Goal: Book appointment/travel/reservation

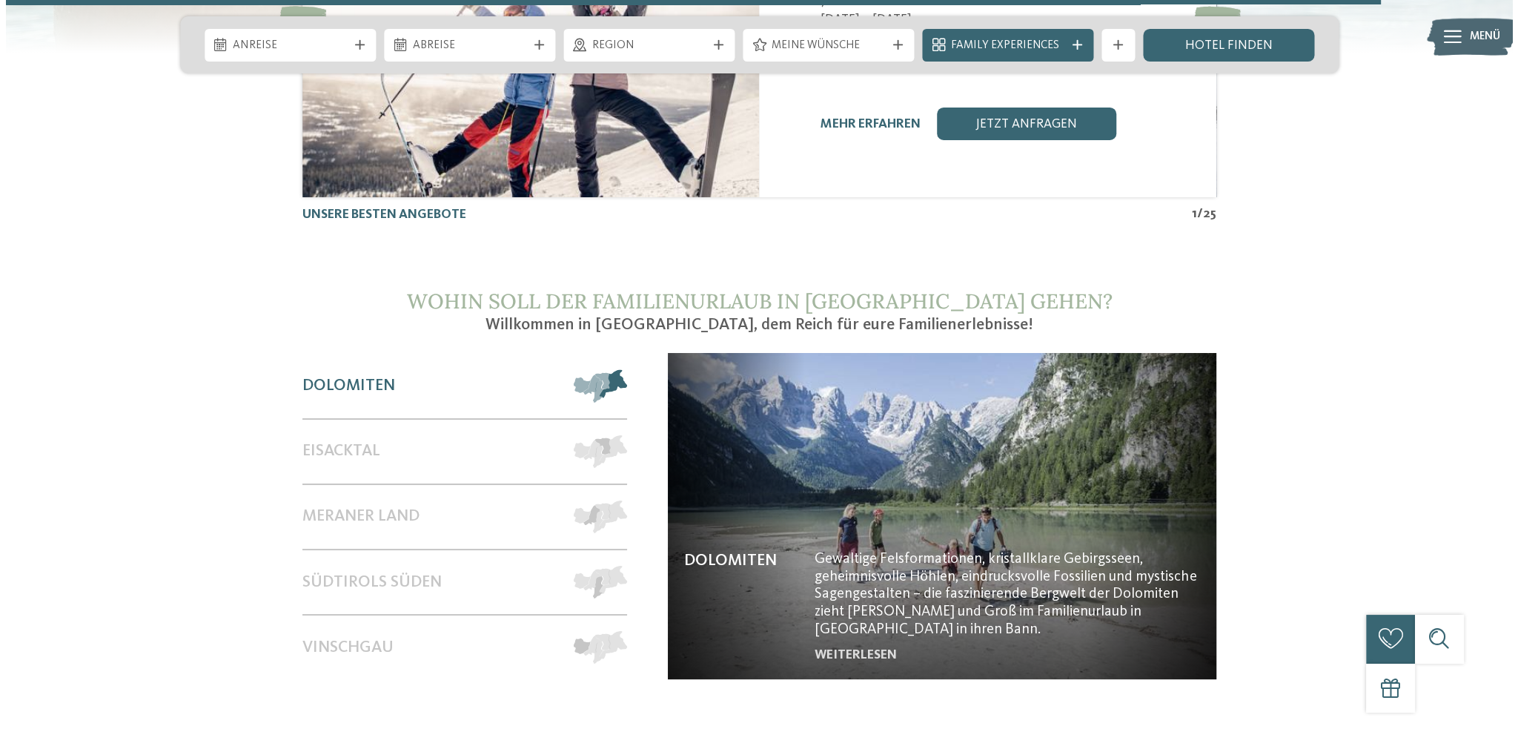
scroll to position [6971, 0]
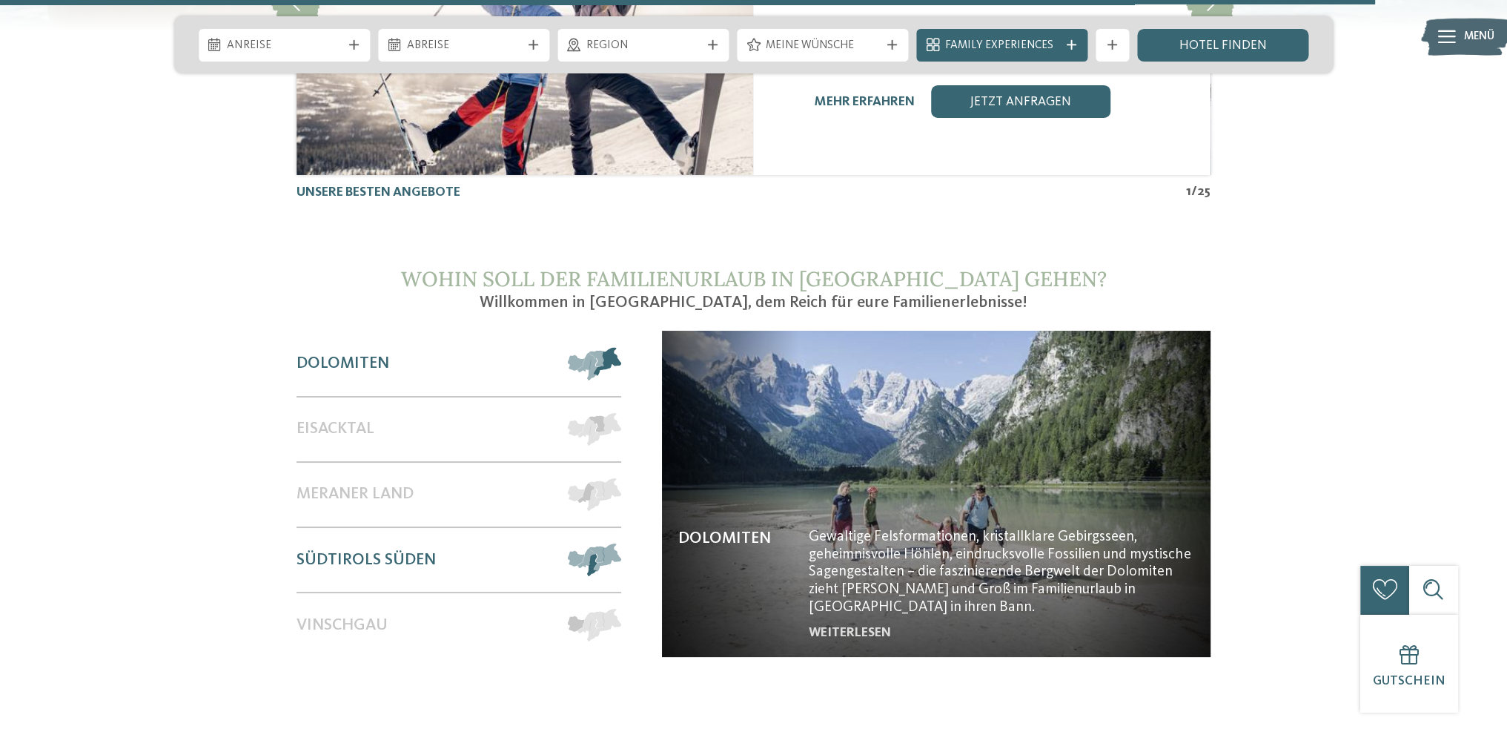
click at [403, 550] on span "Südtirols Süden" at bounding box center [366, 559] width 139 height 19
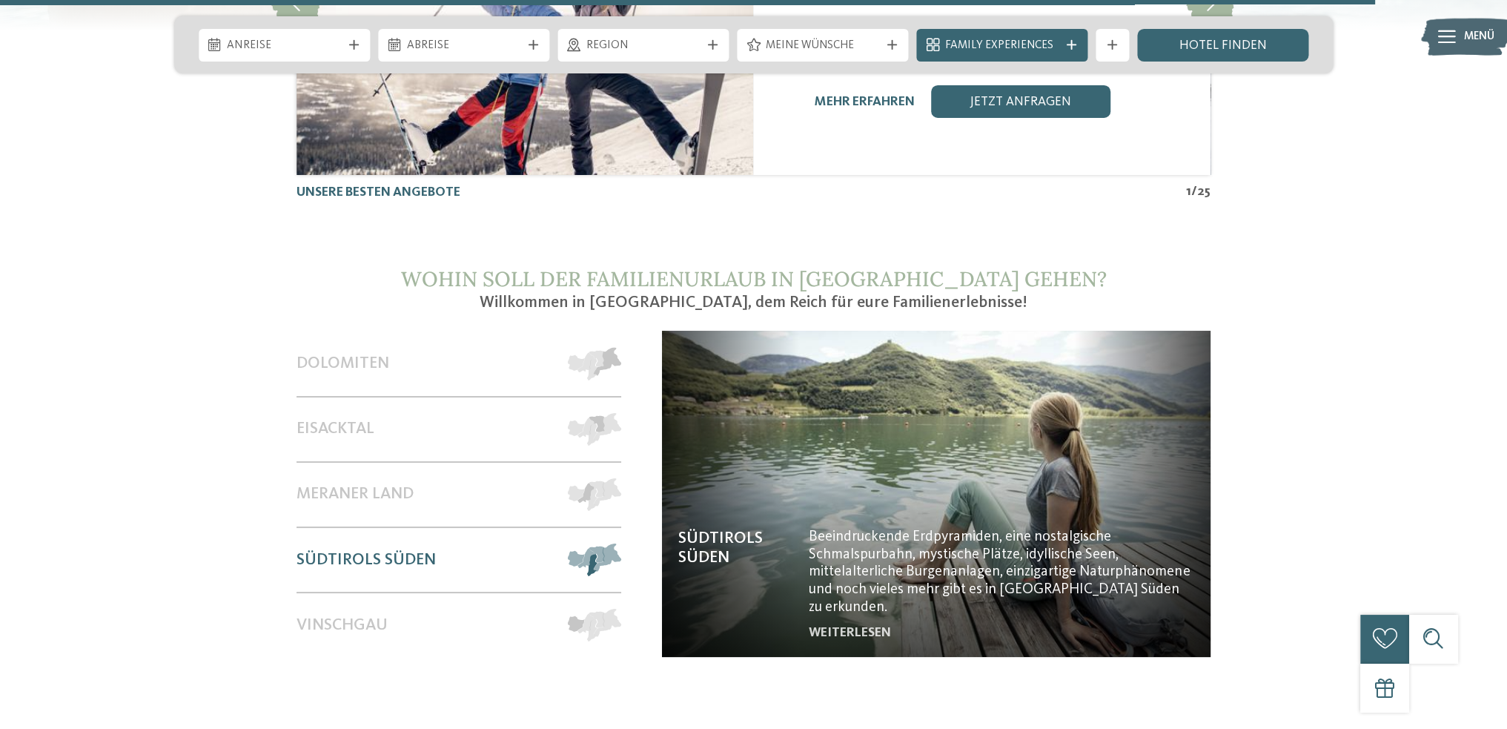
click at [738, 343] on img at bounding box center [936, 494] width 549 height 326
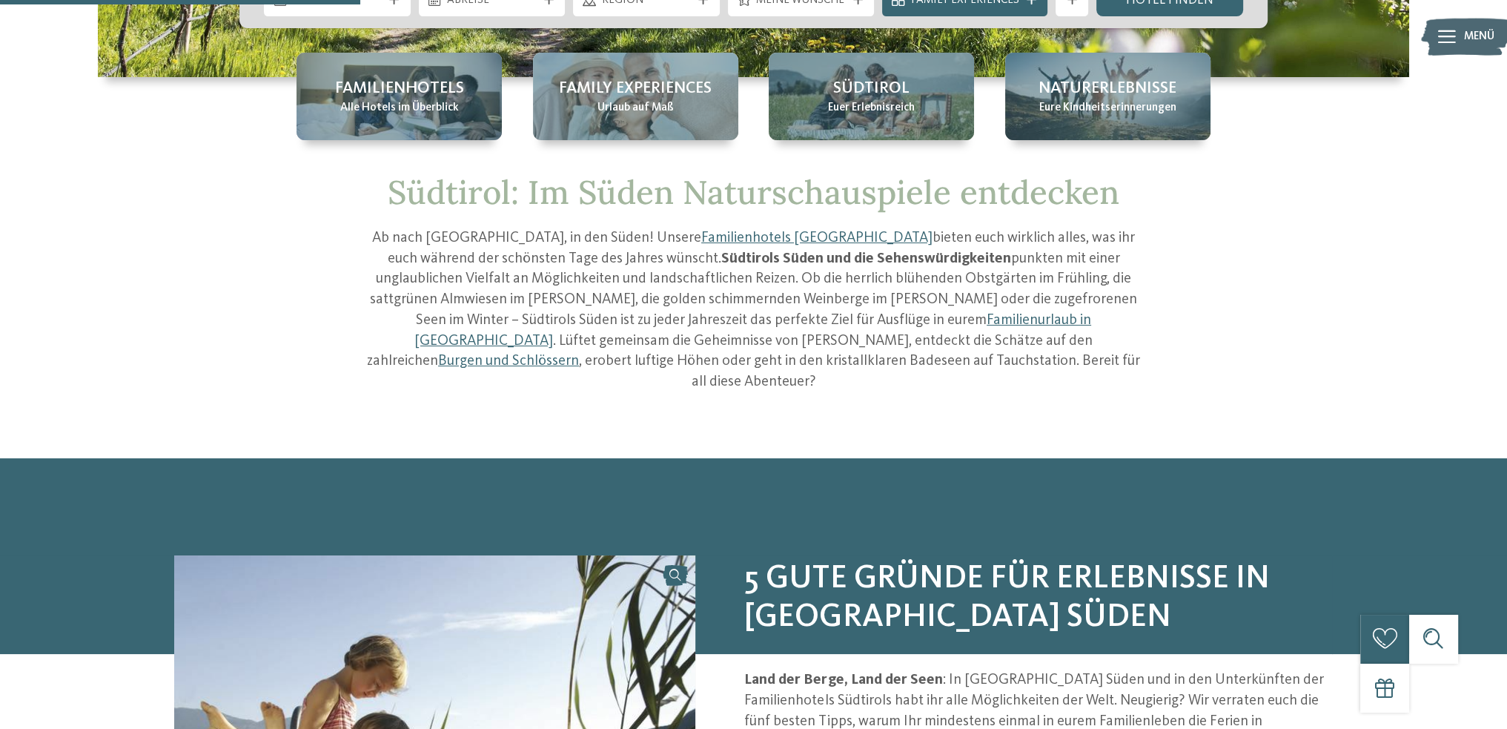
scroll to position [392, 0]
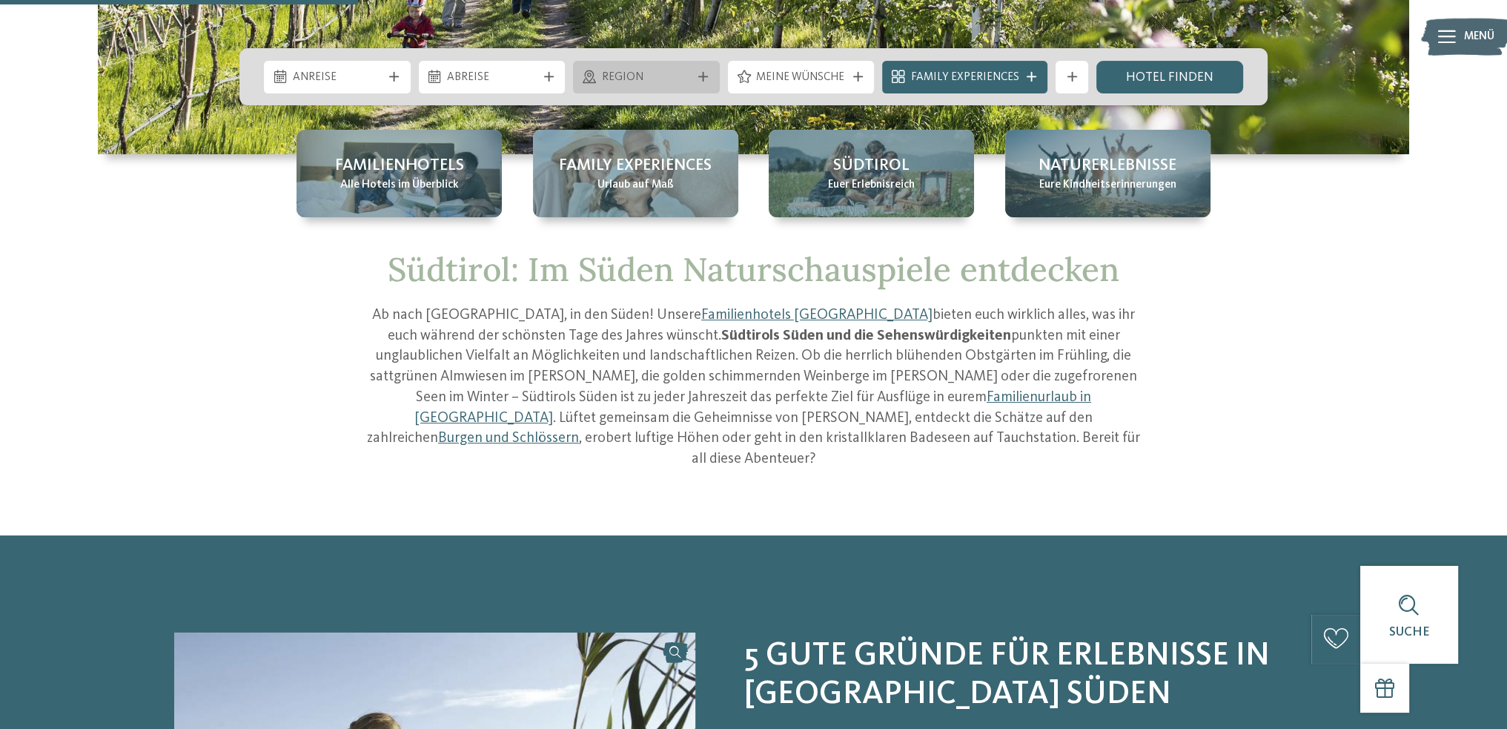
click at [715, 77] on div "Region" at bounding box center [646, 77] width 147 height 33
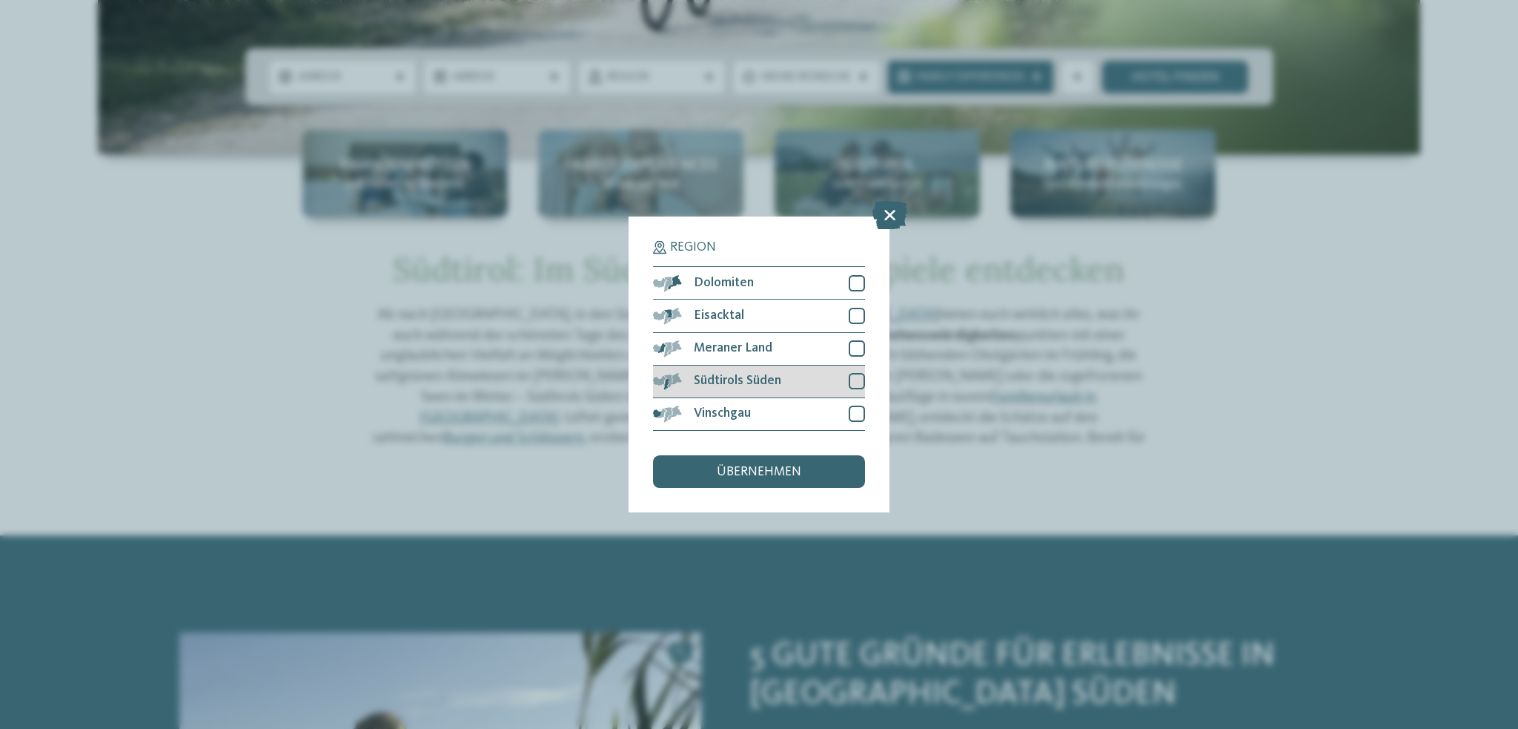
click at [856, 385] on div at bounding box center [857, 381] width 16 height 16
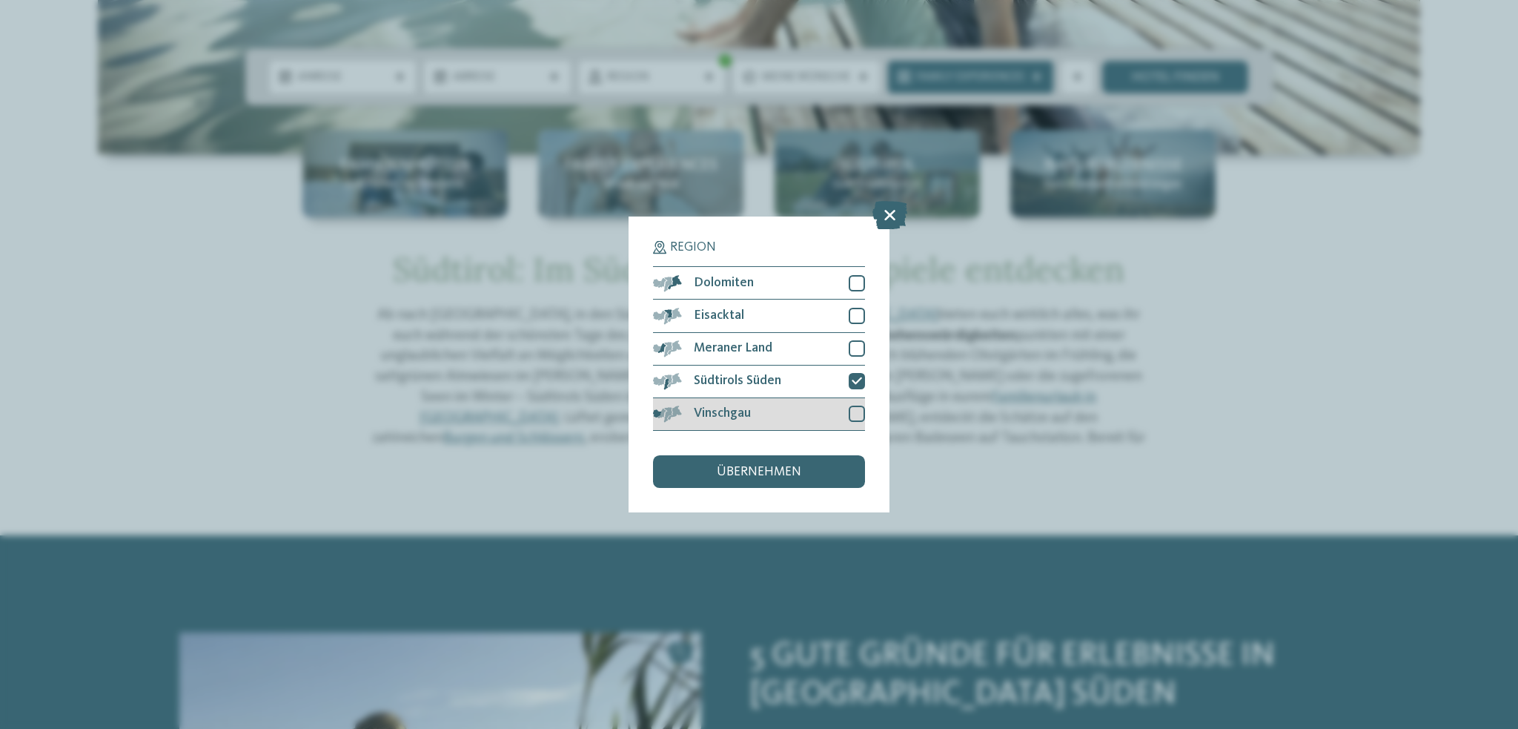
click at [859, 422] on div "Vinschgau" at bounding box center [759, 414] width 212 height 33
click at [819, 478] on div "übernehmen" at bounding box center [759, 471] width 212 height 33
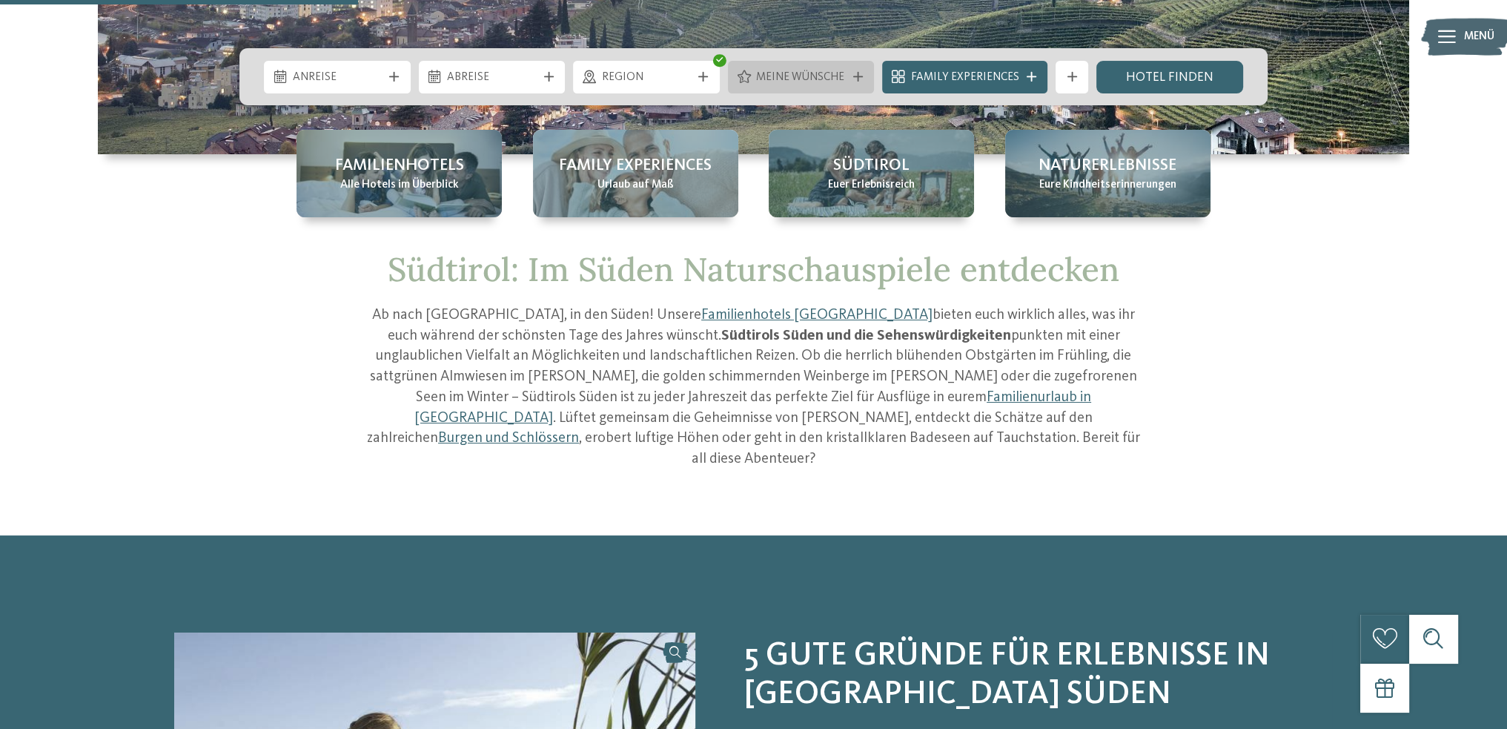
click at [853, 77] on div at bounding box center [858, 77] width 16 height 10
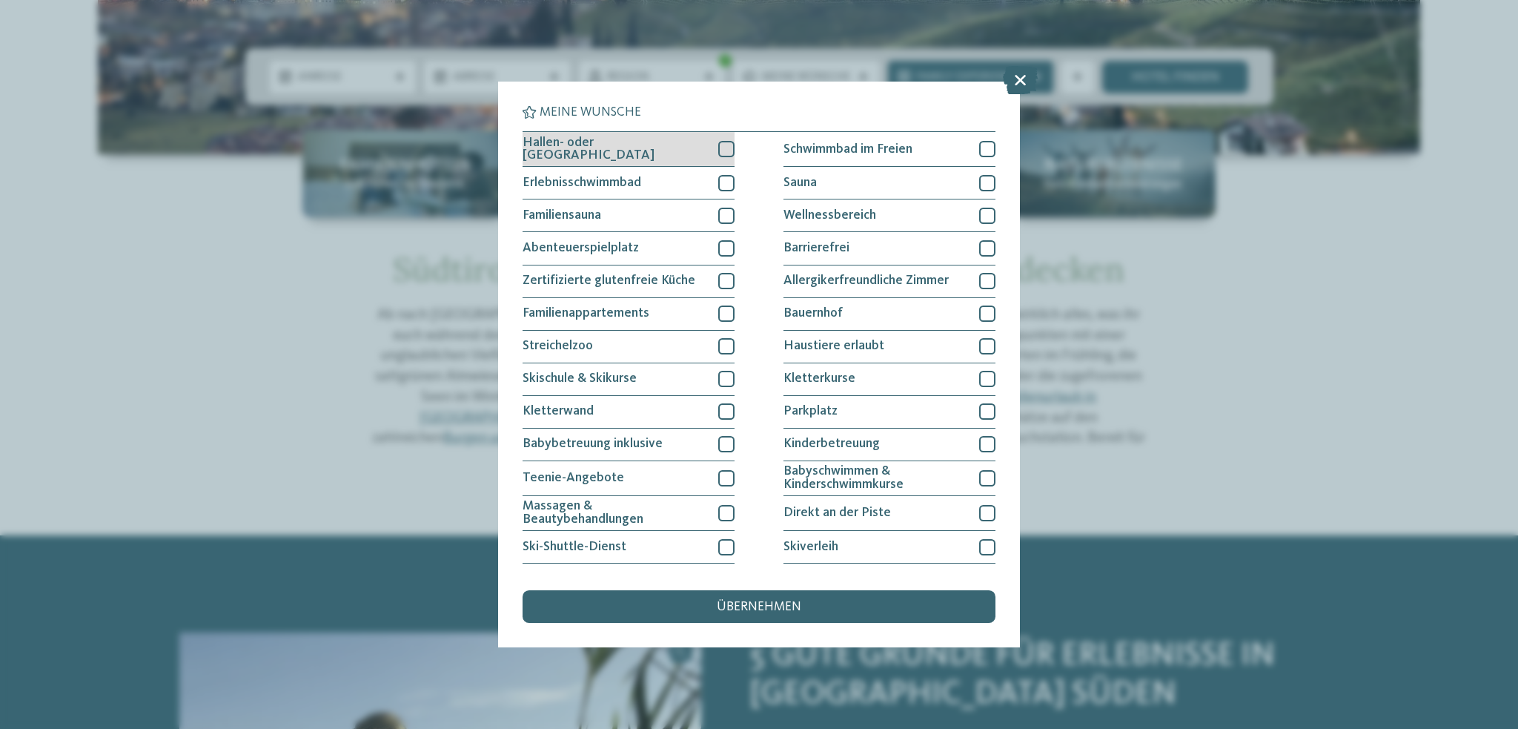
click at [724, 151] on div at bounding box center [726, 149] width 16 height 16
click at [721, 176] on div at bounding box center [726, 183] width 16 height 16
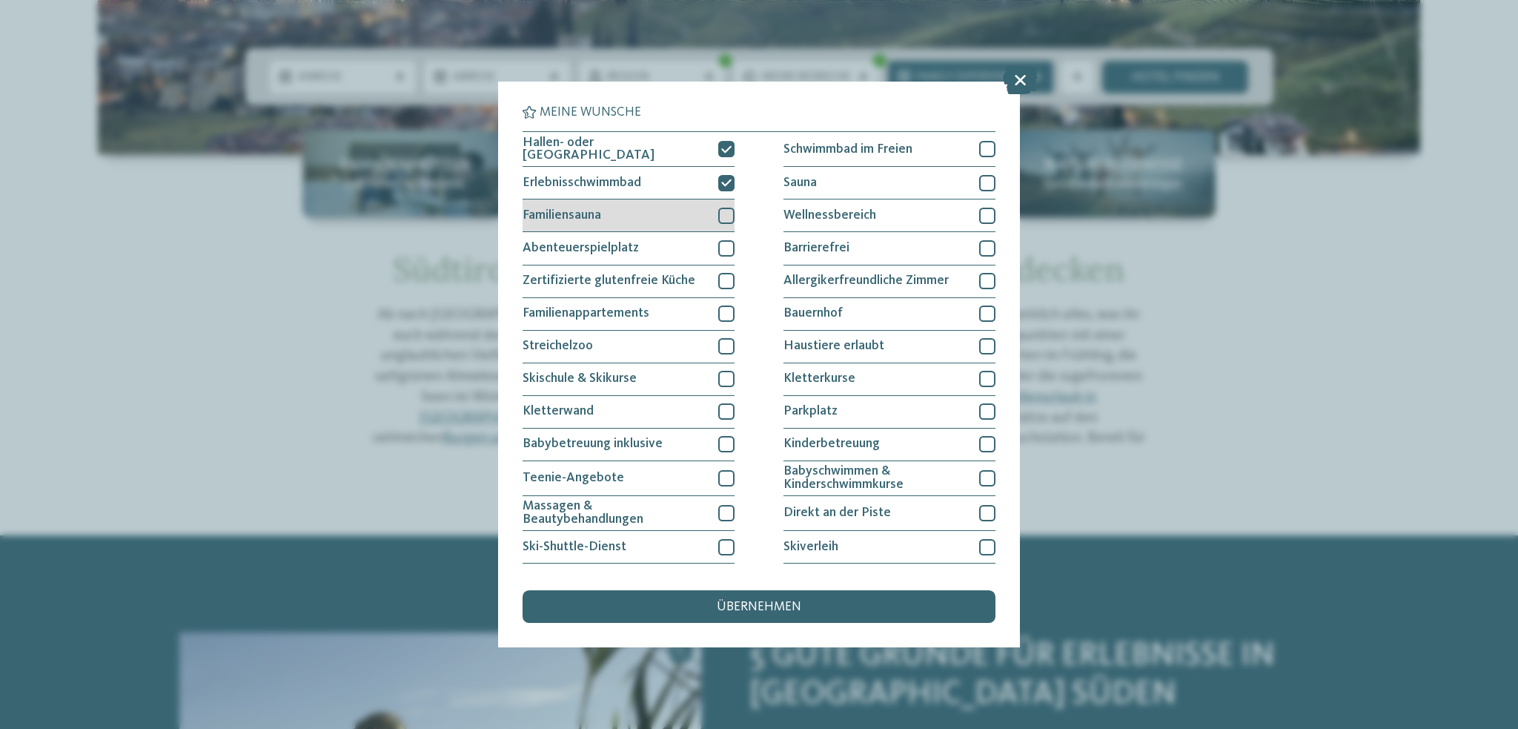
click at [721, 208] on div at bounding box center [726, 216] width 16 height 16
click at [726, 245] on div at bounding box center [726, 248] width 16 height 16
click at [732, 276] on div "Hallen- oder Schleusenbad Schwimmbad im Freien Erlebnisschwimmbad" at bounding box center [759, 412] width 473 height 563
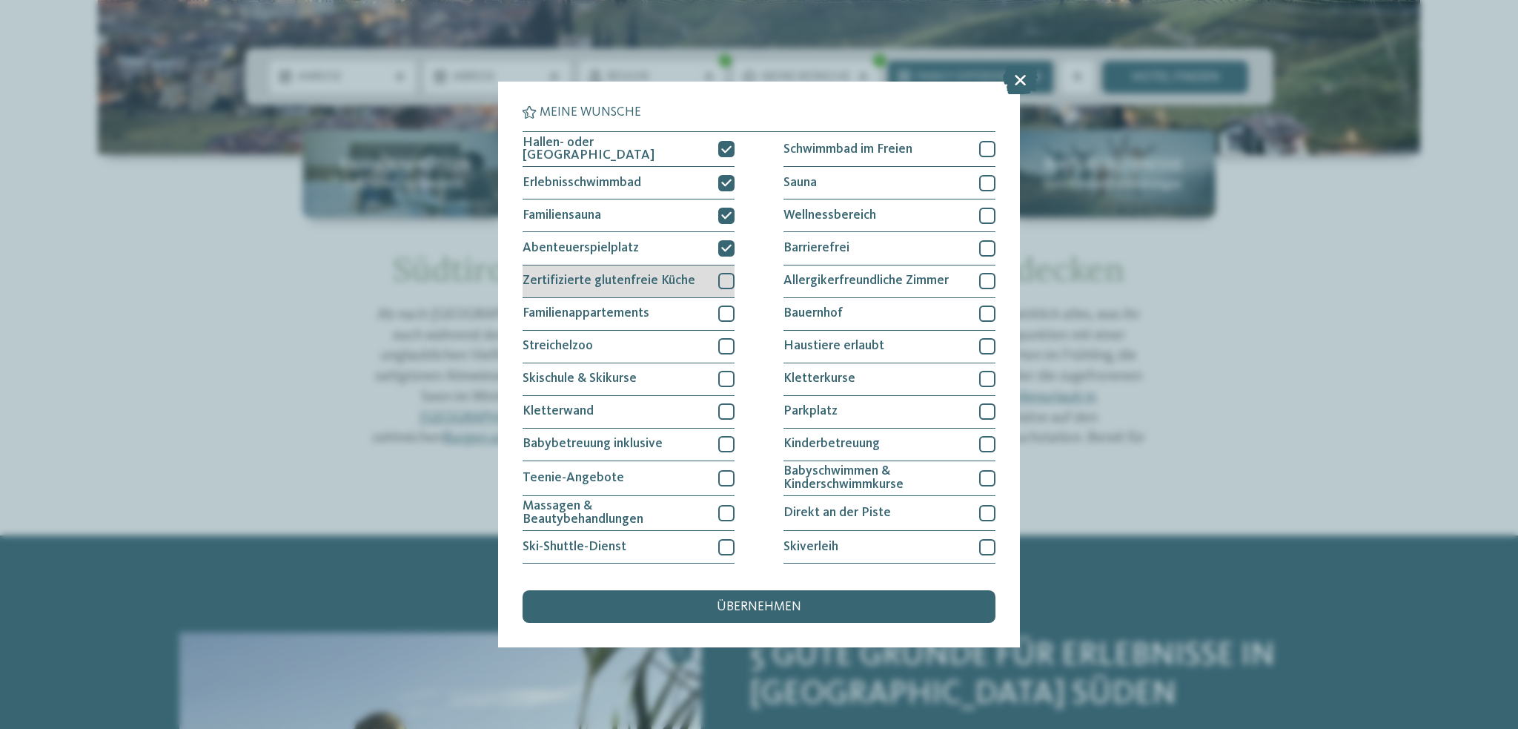
click at [725, 282] on div at bounding box center [726, 281] width 16 height 16
click at [721, 309] on div at bounding box center [726, 313] width 16 height 16
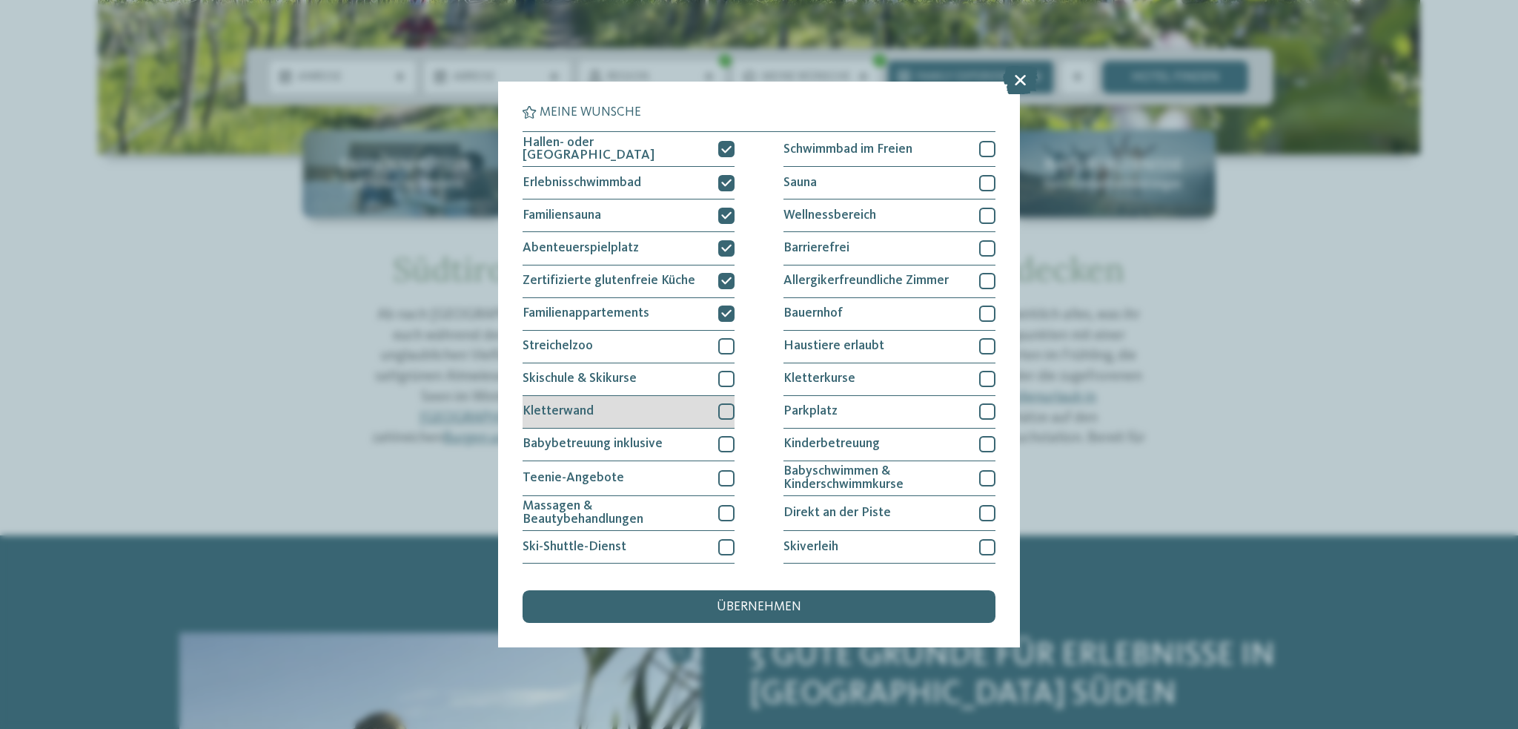
click at [722, 409] on div at bounding box center [726, 411] width 16 height 16
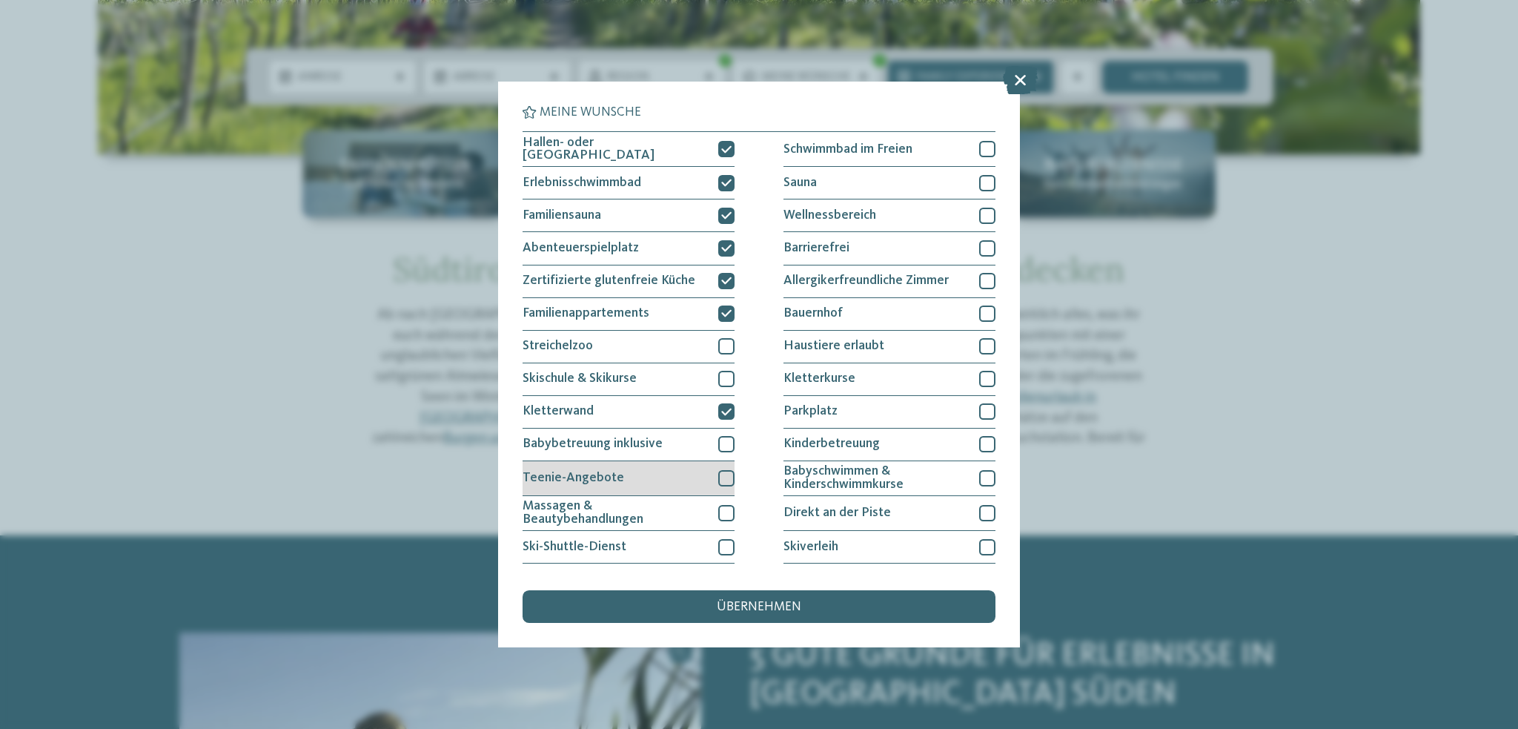
click at [723, 475] on div at bounding box center [726, 478] width 16 height 16
click at [725, 505] on div at bounding box center [726, 513] width 16 height 16
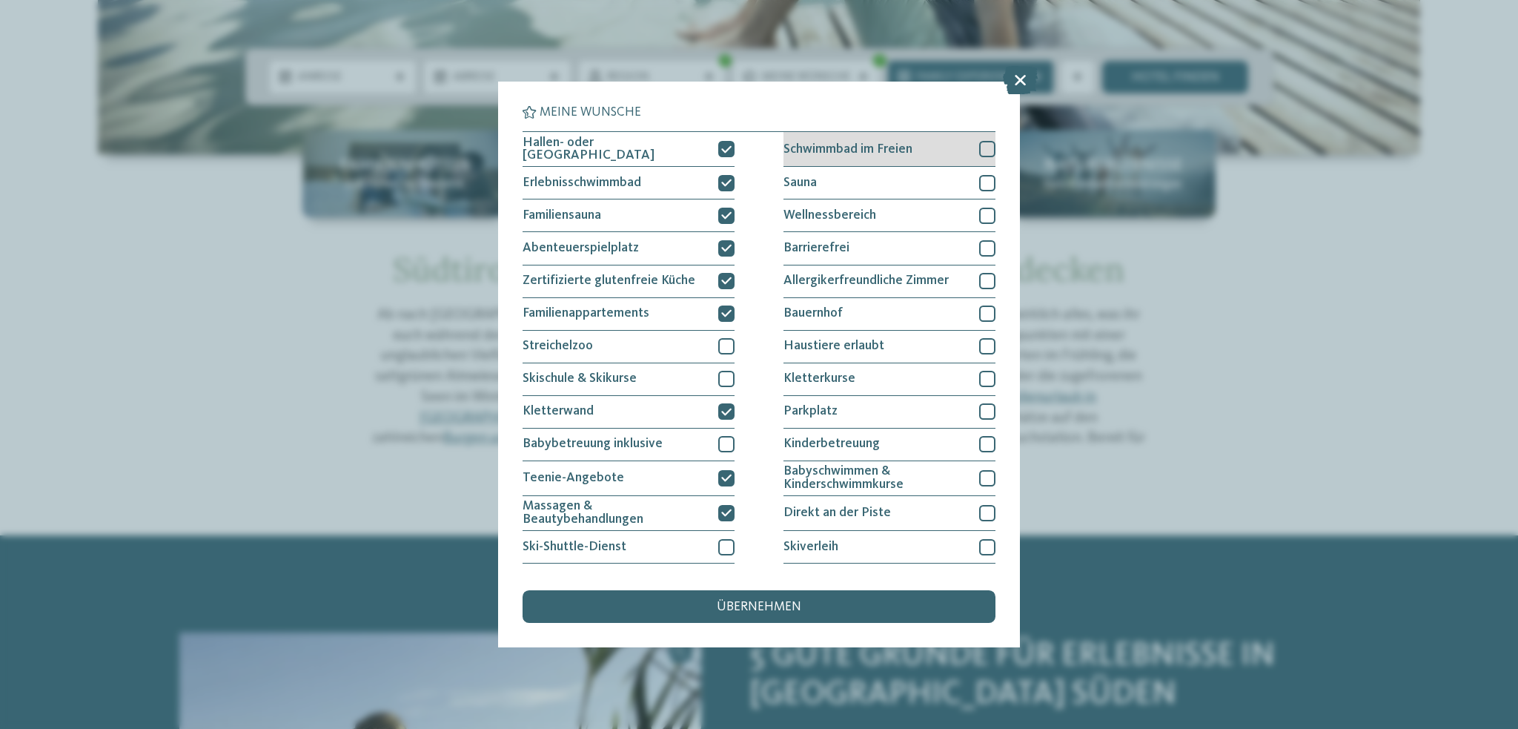
click at [979, 148] on div at bounding box center [987, 149] width 16 height 16
click at [984, 182] on div at bounding box center [987, 183] width 16 height 16
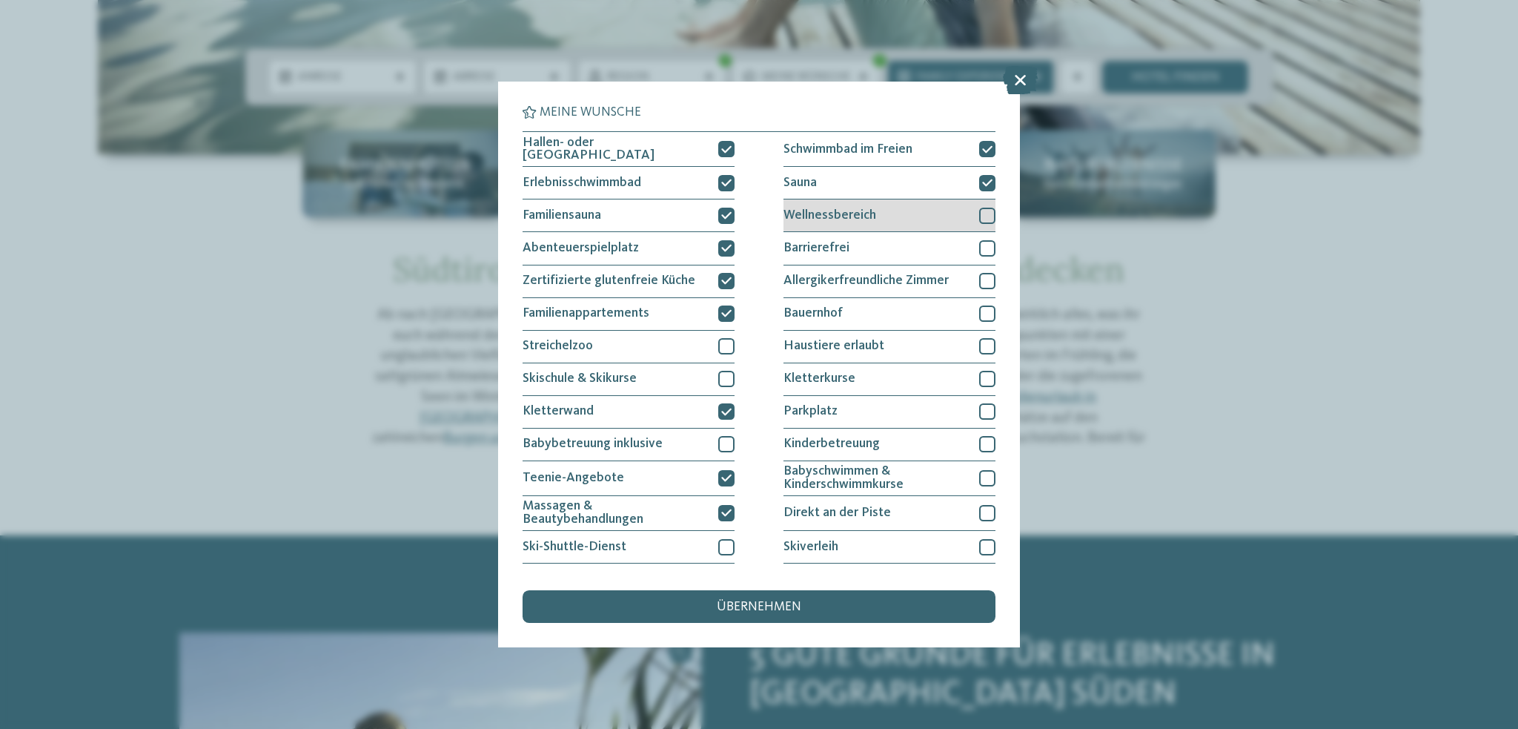
click at [983, 208] on div at bounding box center [987, 216] width 16 height 16
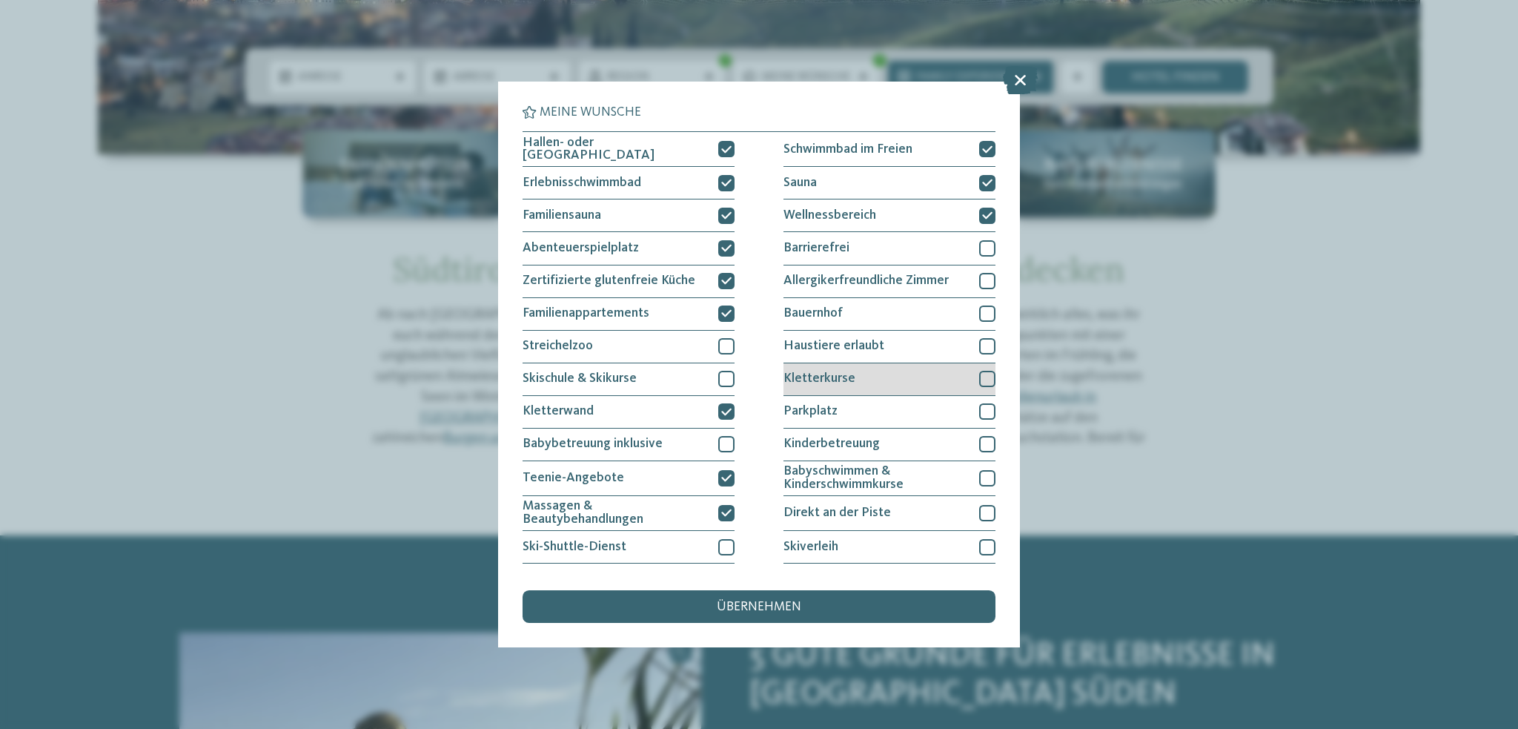
click at [979, 371] on div at bounding box center [987, 379] width 16 height 16
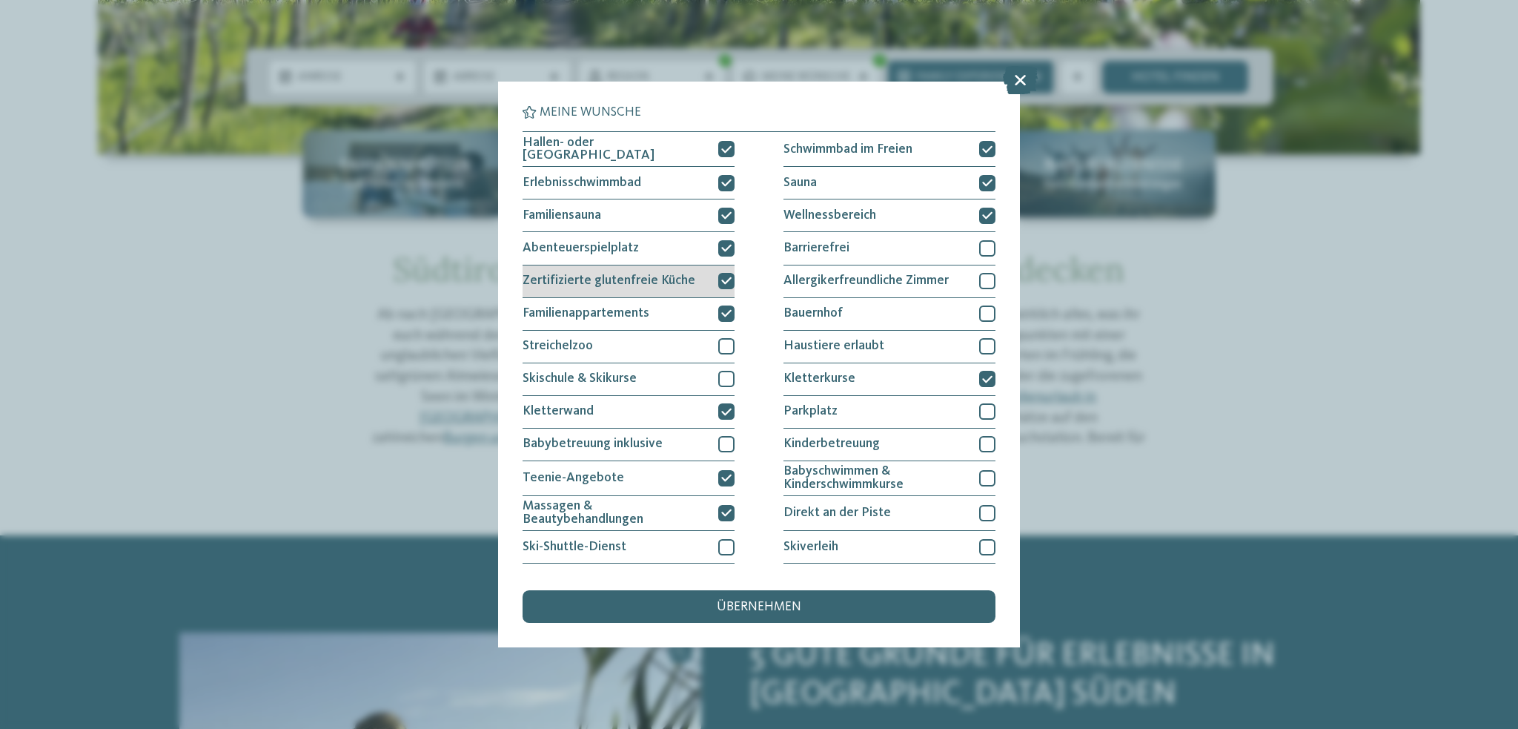
click at [722, 281] on icon at bounding box center [726, 281] width 10 height 10
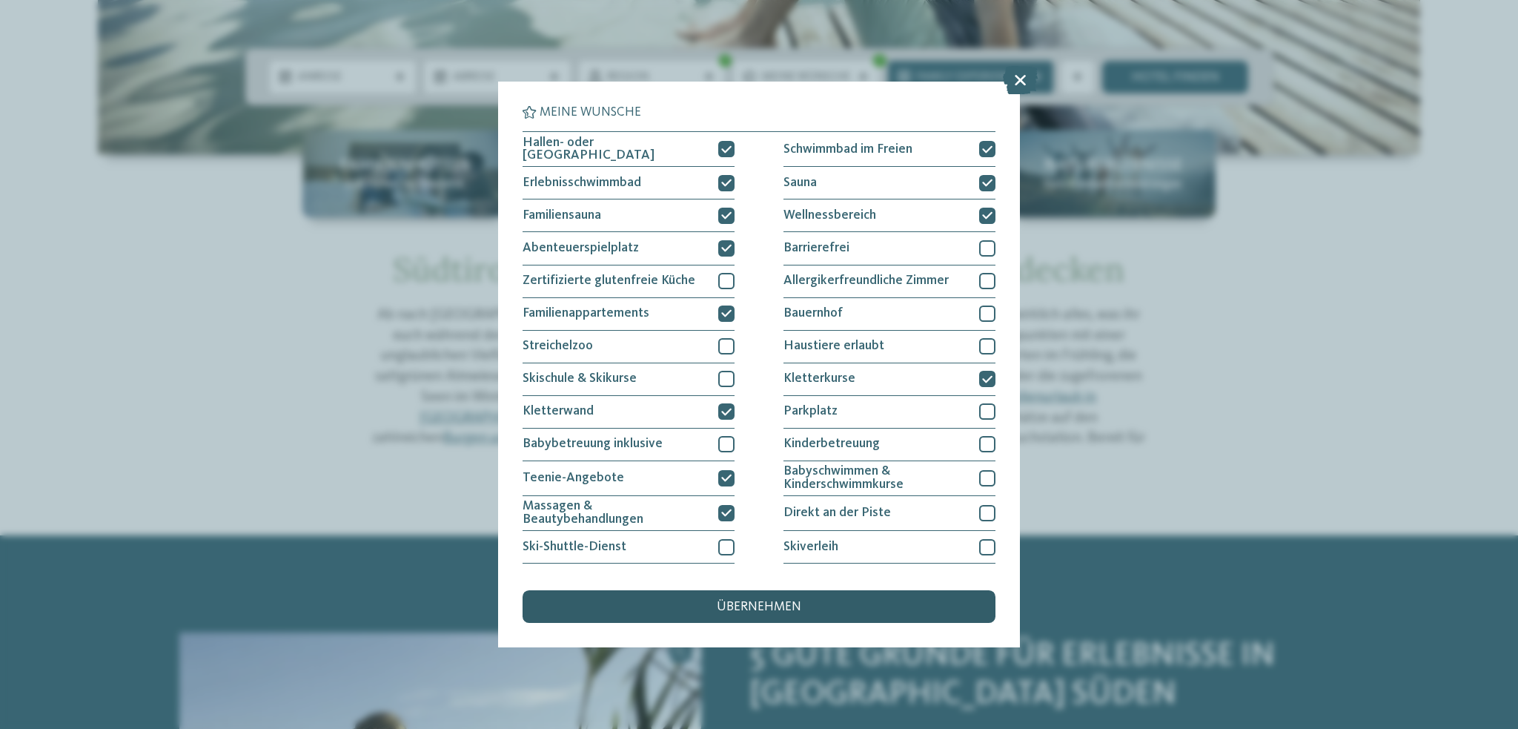
click at [765, 608] on span "übernehmen" at bounding box center [759, 607] width 85 height 13
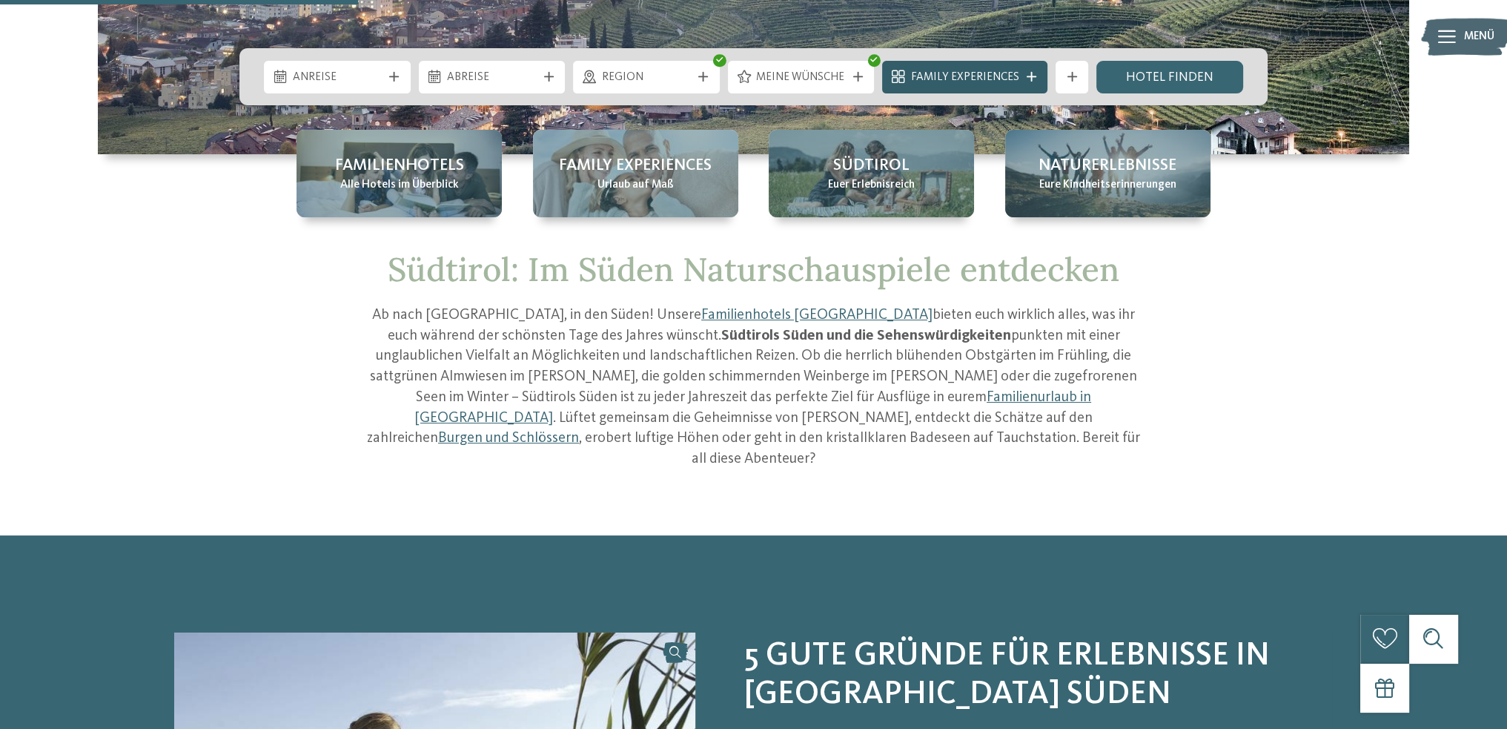
click at [999, 78] on span "Family Experiences" at bounding box center [965, 78] width 108 height 16
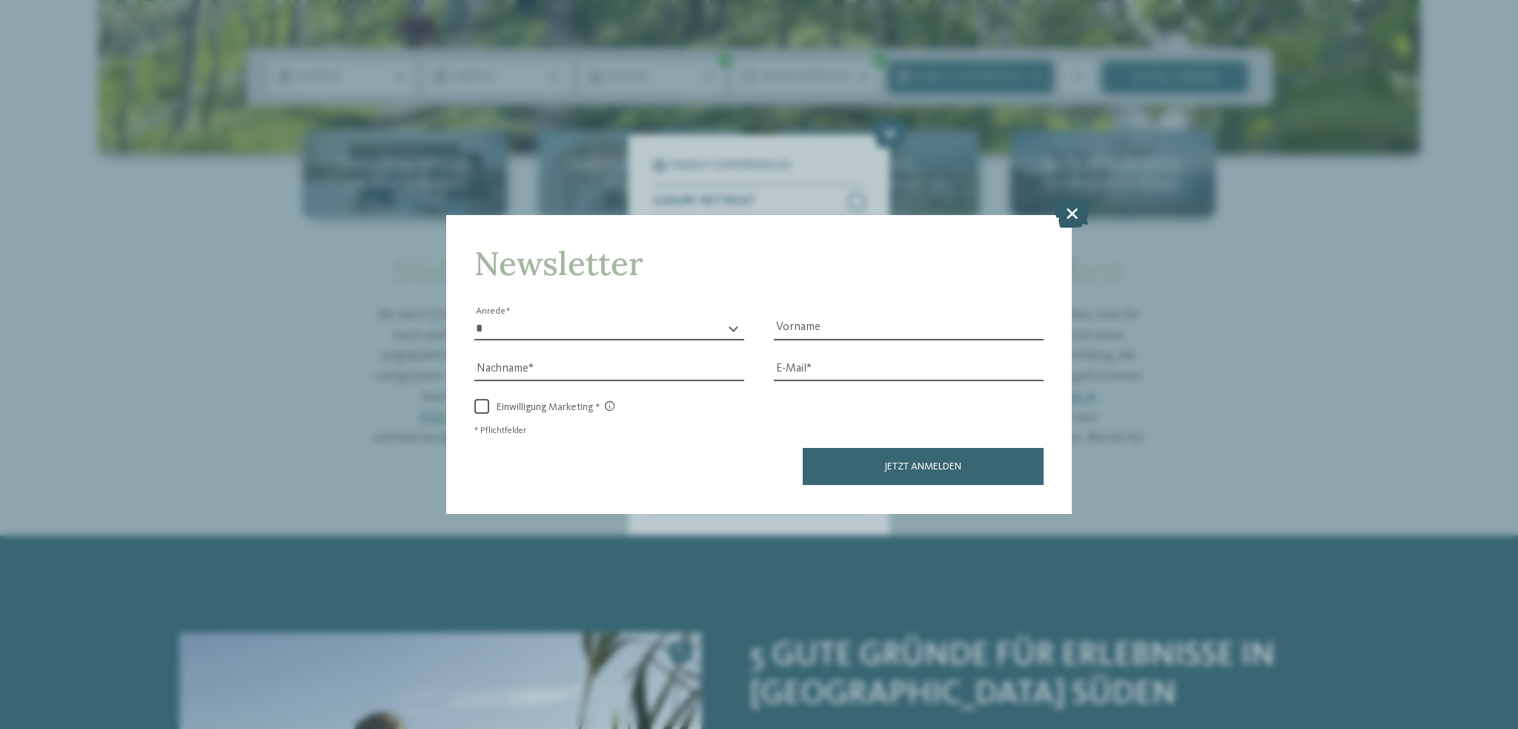
click at [1071, 216] on icon at bounding box center [1072, 213] width 35 height 28
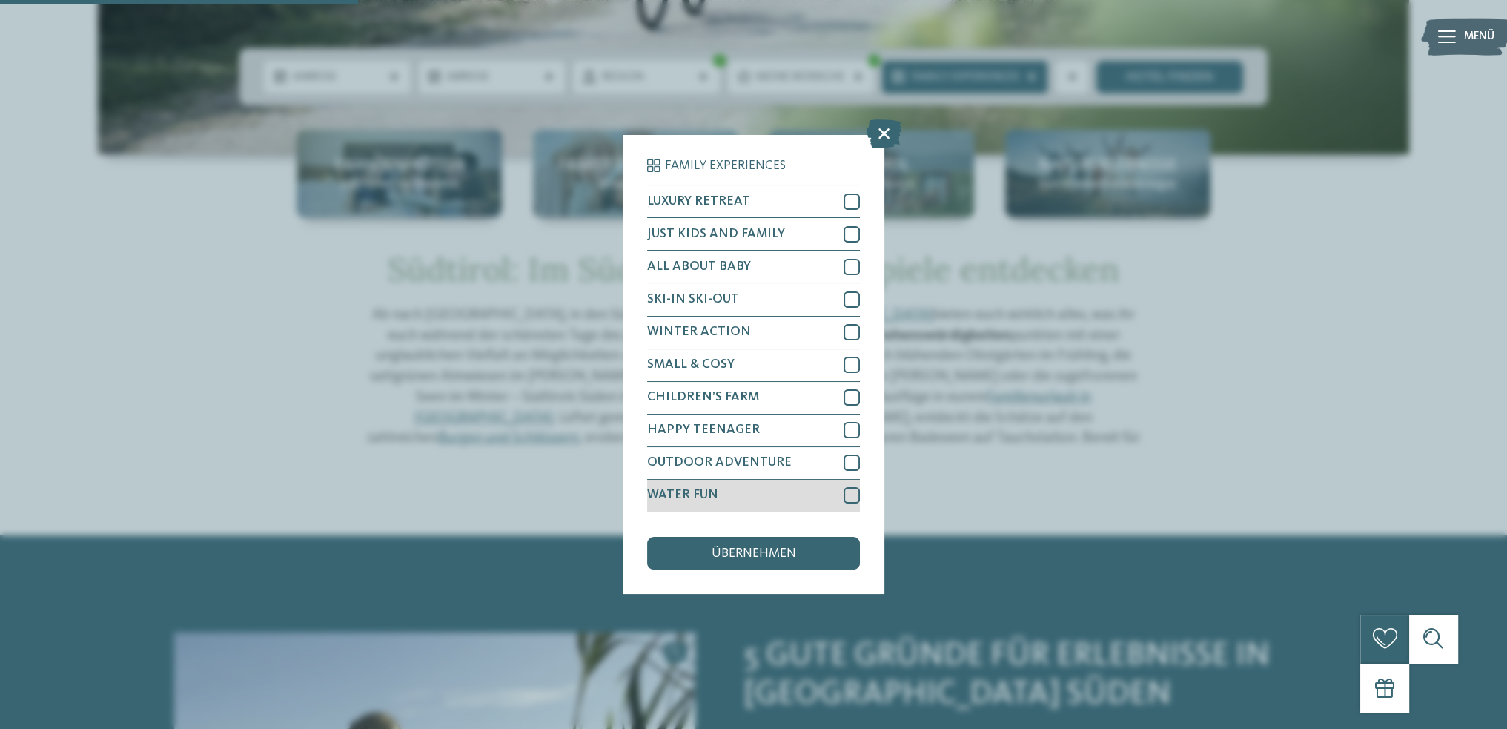
click at [857, 492] on div at bounding box center [852, 495] width 16 height 16
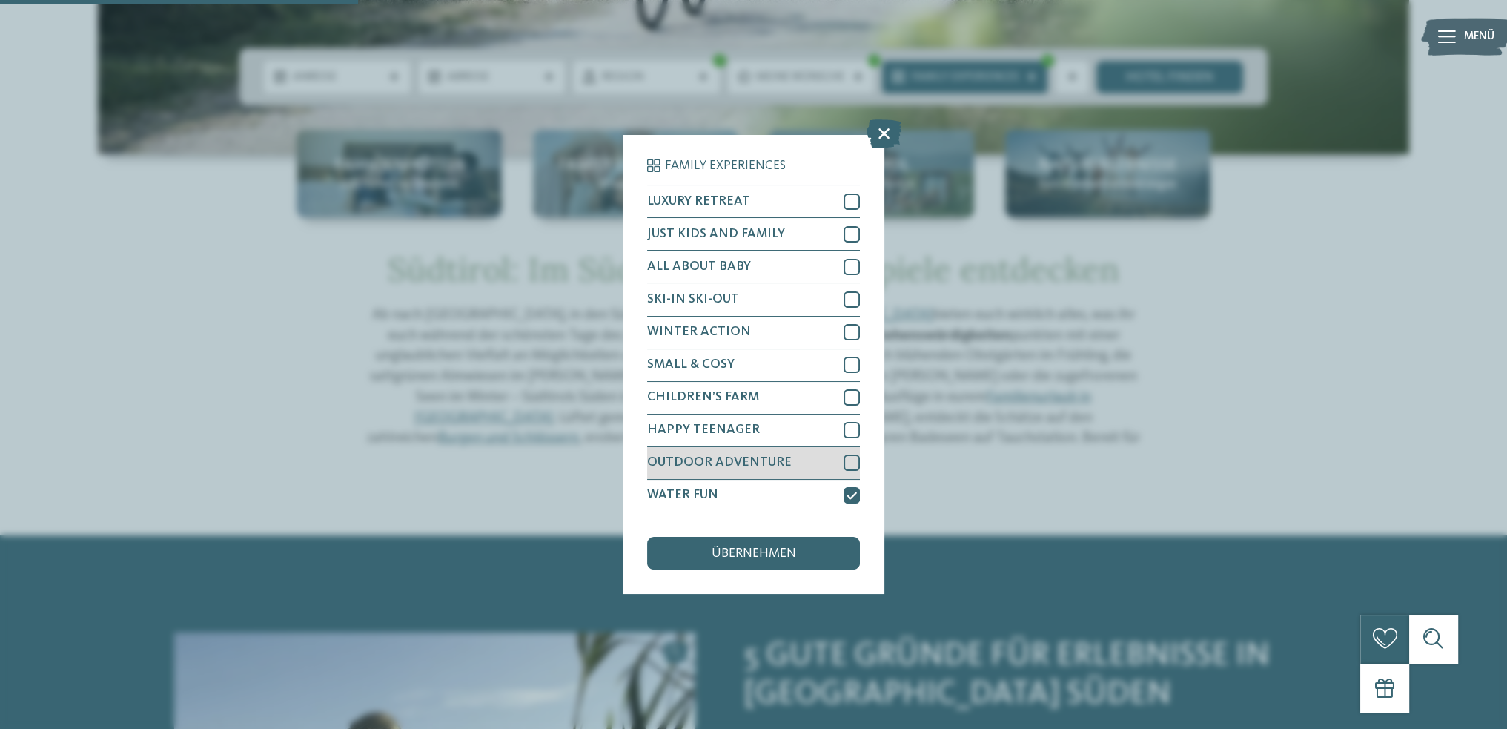
click at [849, 461] on div at bounding box center [852, 462] width 16 height 16
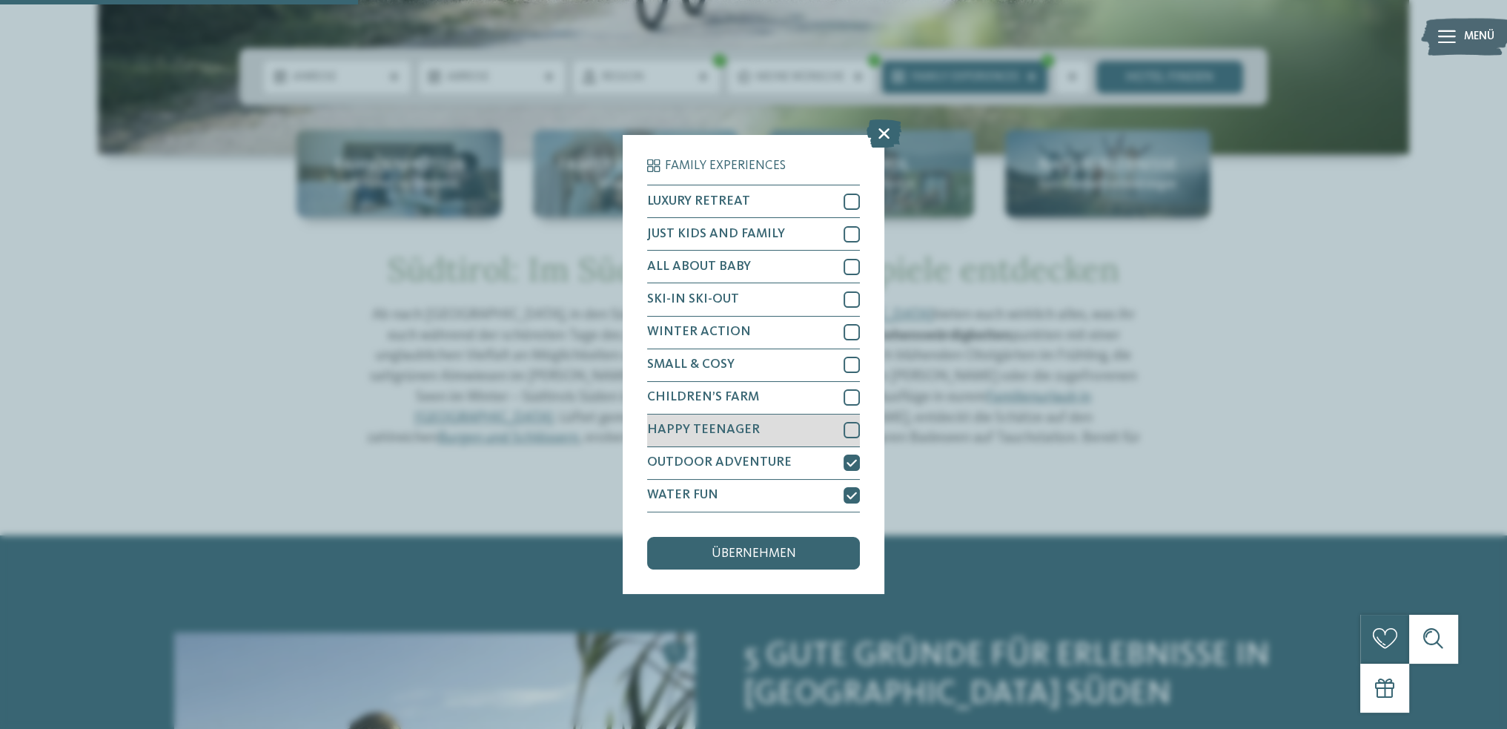
click at [845, 431] on div at bounding box center [852, 430] width 16 height 16
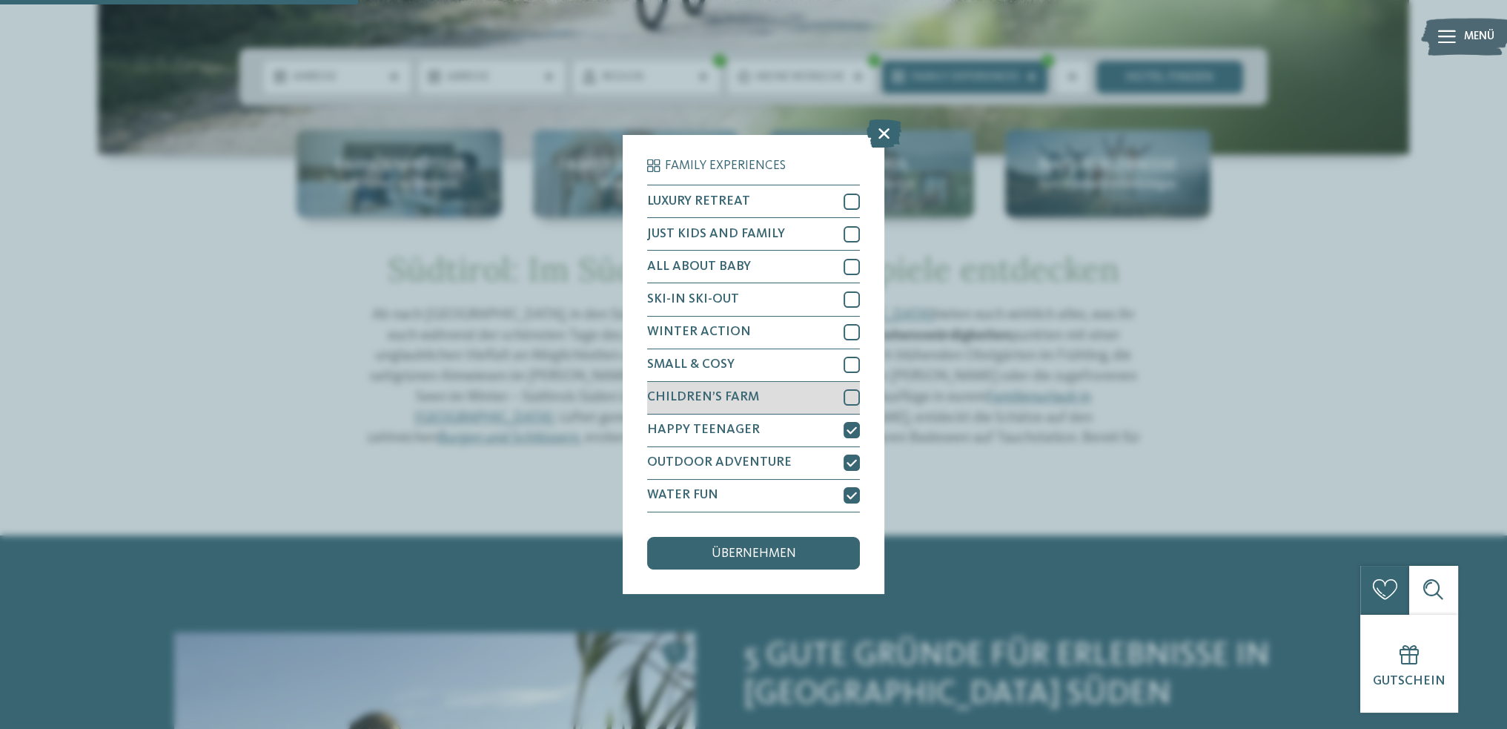
click at [845, 404] on div at bounding box center [852, 397] width 16 height 16
click at [845, 358] on div at bounding box center [852, 365] width 16 height 16
click at [850, 325] on div at bounding box center [852, 332] width 16 height 16
click at [849, 294] on div at bounding box center [852, 299] width 16 height 16
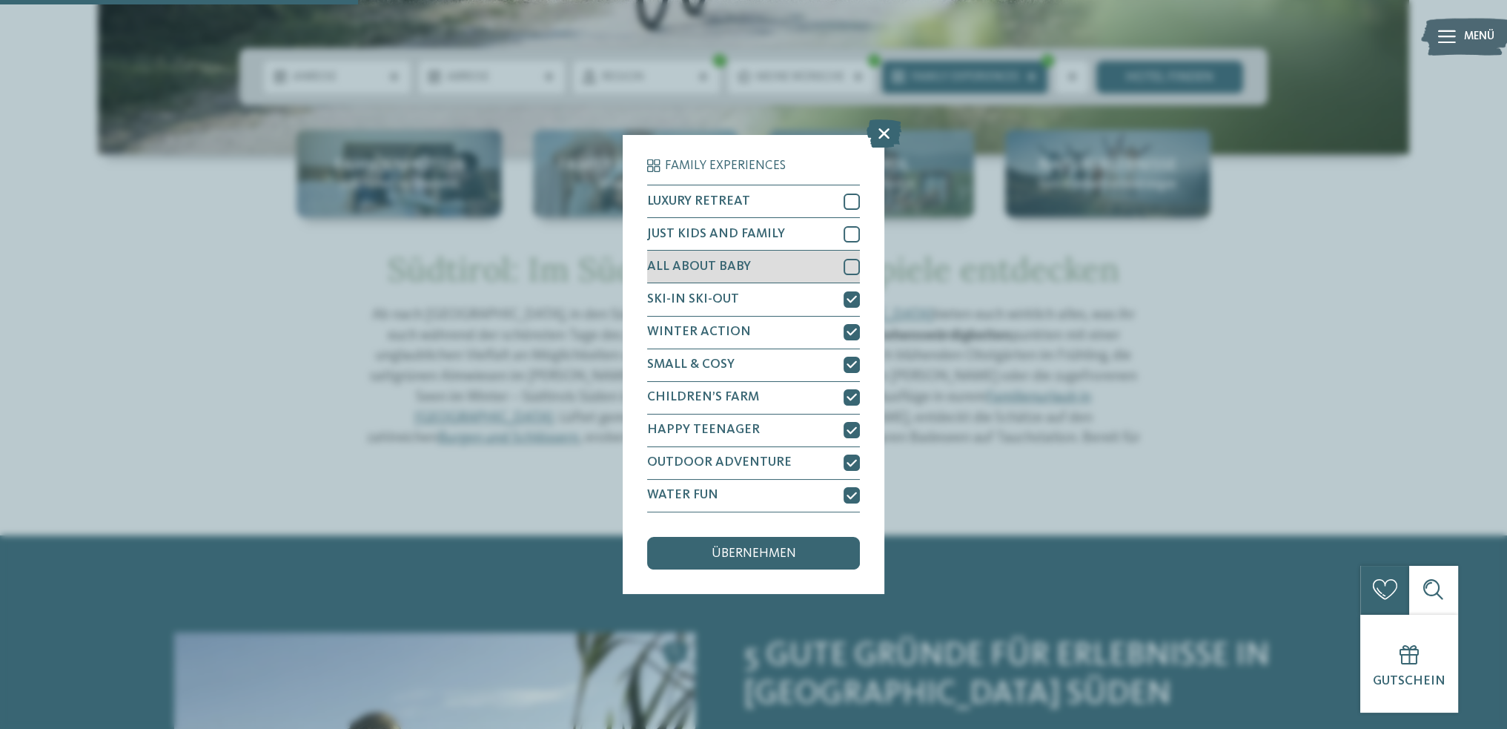
drag, startPoint x: 851, startPoint y: 271, endPoint x: 851, endPoint y: 259, distance: 11.1
click at [851, 271] on div at bounding box center [852, 267] width 16 height 16
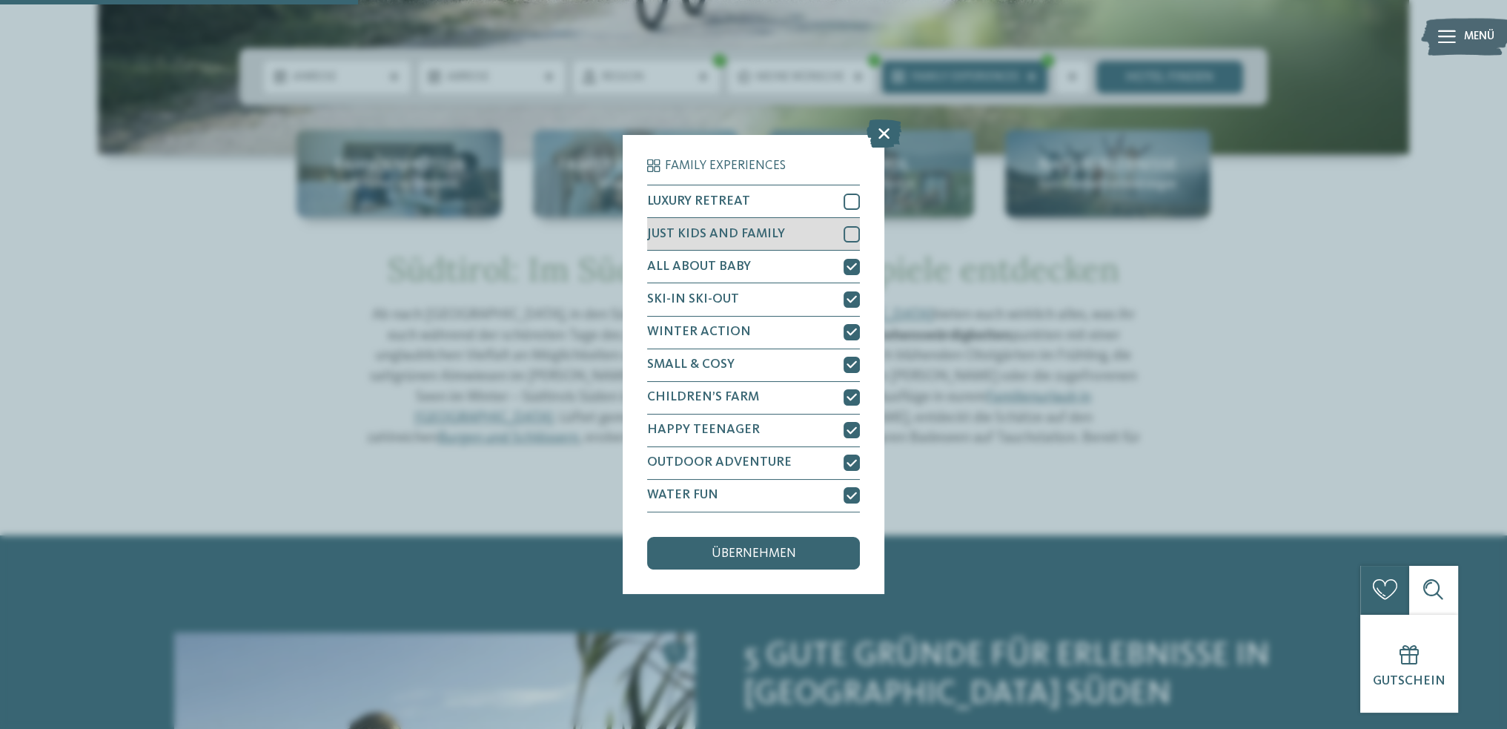
click at [851, 231] on div at bounding box center [852, 234] width 16 height 16
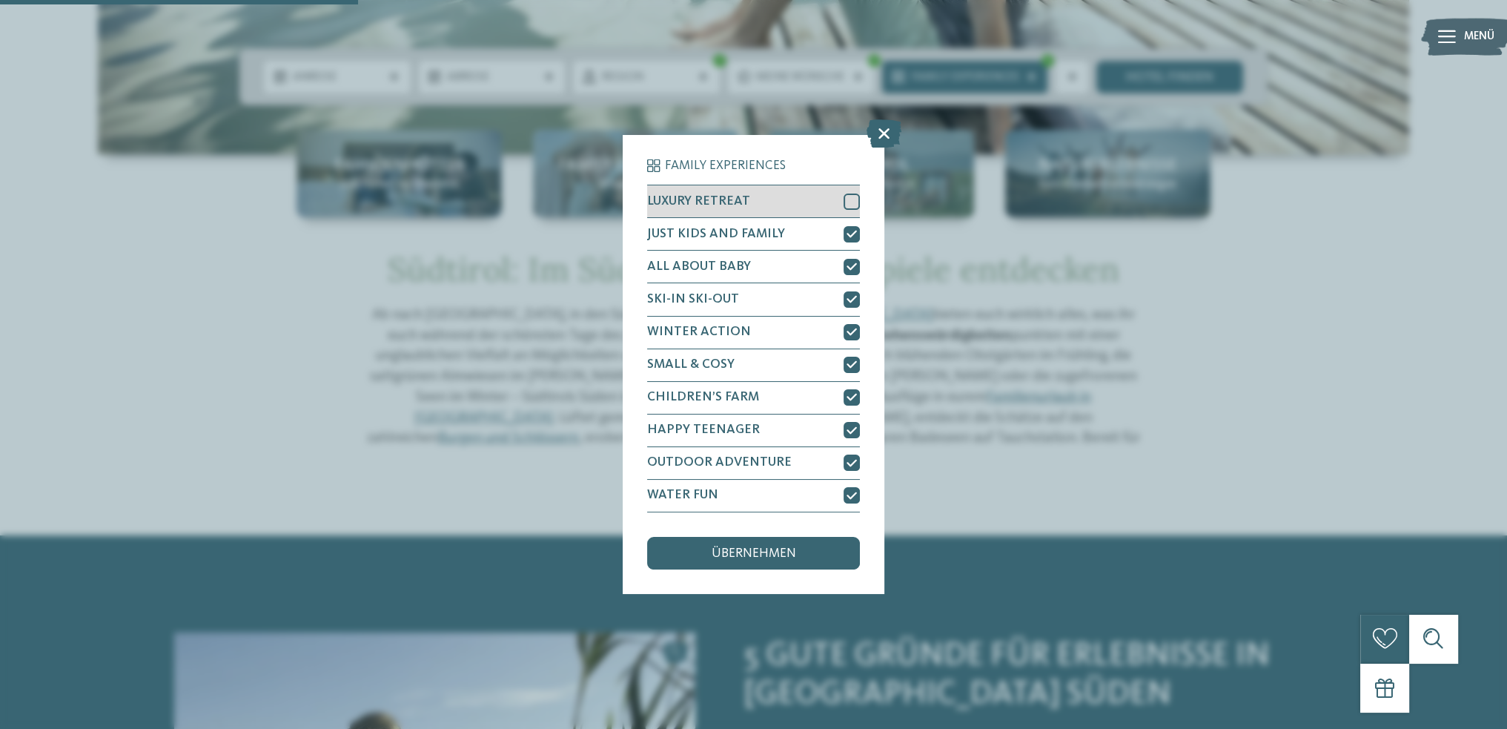
click at [847, 206] on div at bounding box center [852, 202] width 16 height 16
click at [778, 549] on span "übernehmen" at bounding box center [754, 553] width 85 height 13
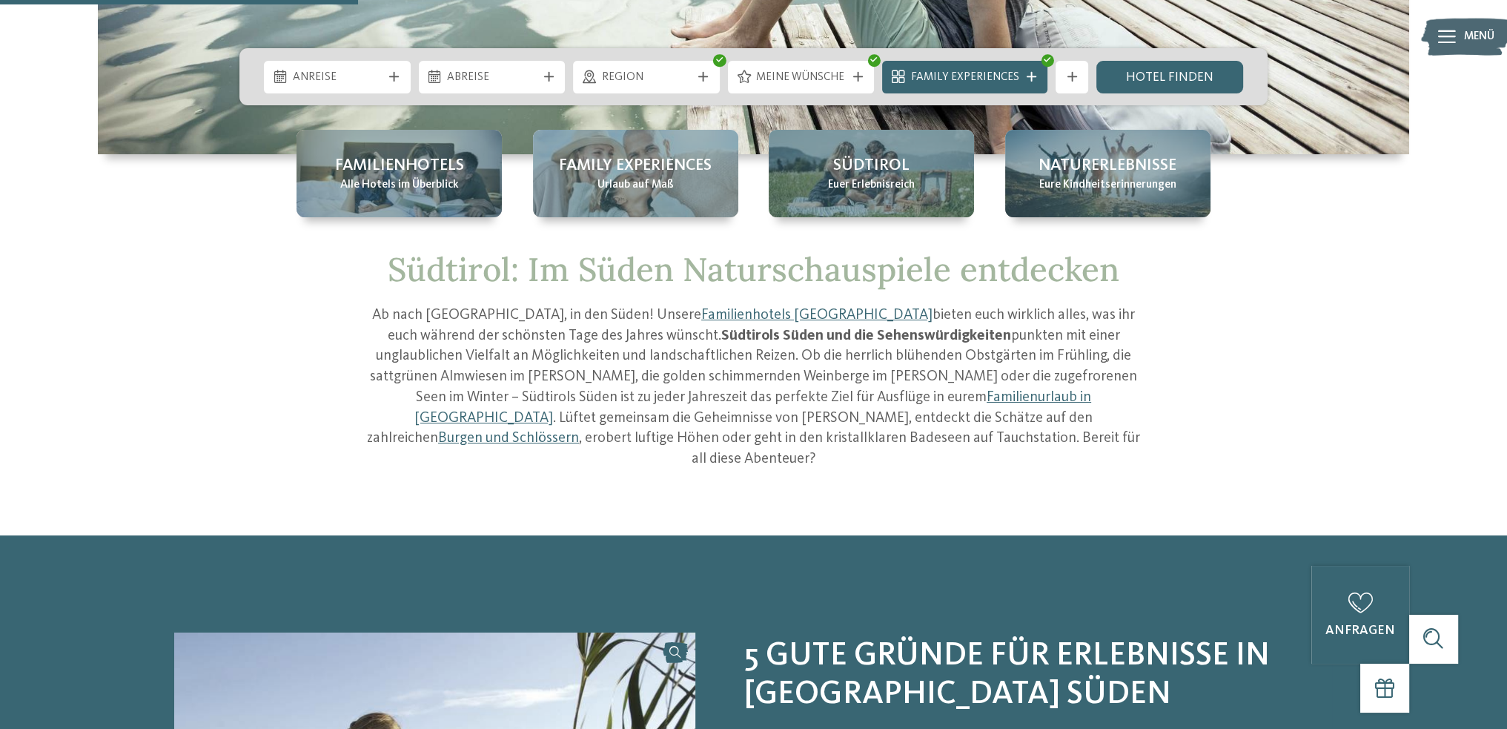
click at [356, 82] on span "Anreise" at bounding box center [338, 78] width 90 height 16
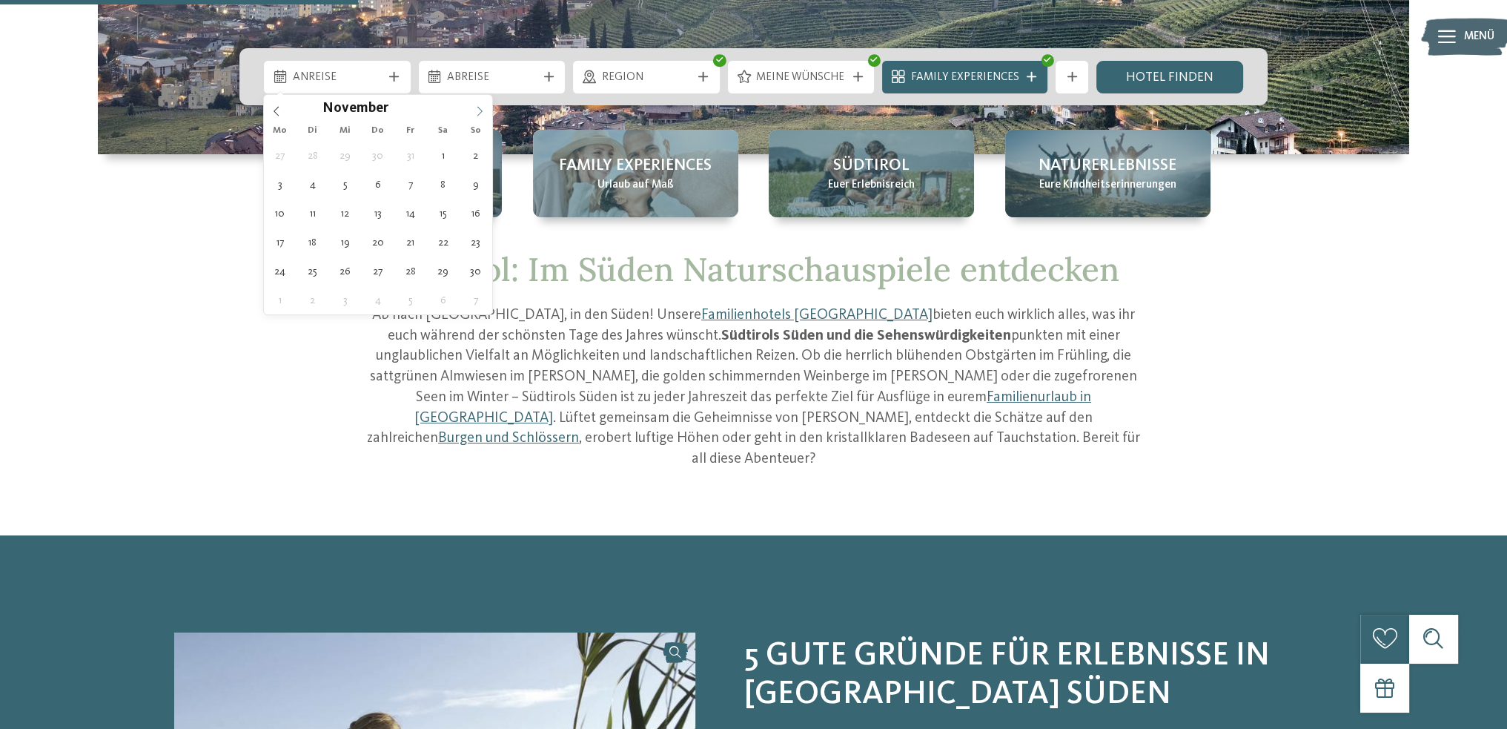
click at [483, 109] on icon at bounding box center [479, 111] width 10 height 10
type input "****"
click at [483, 109] on icon at bounding box center [479, 111] width 10 height 10
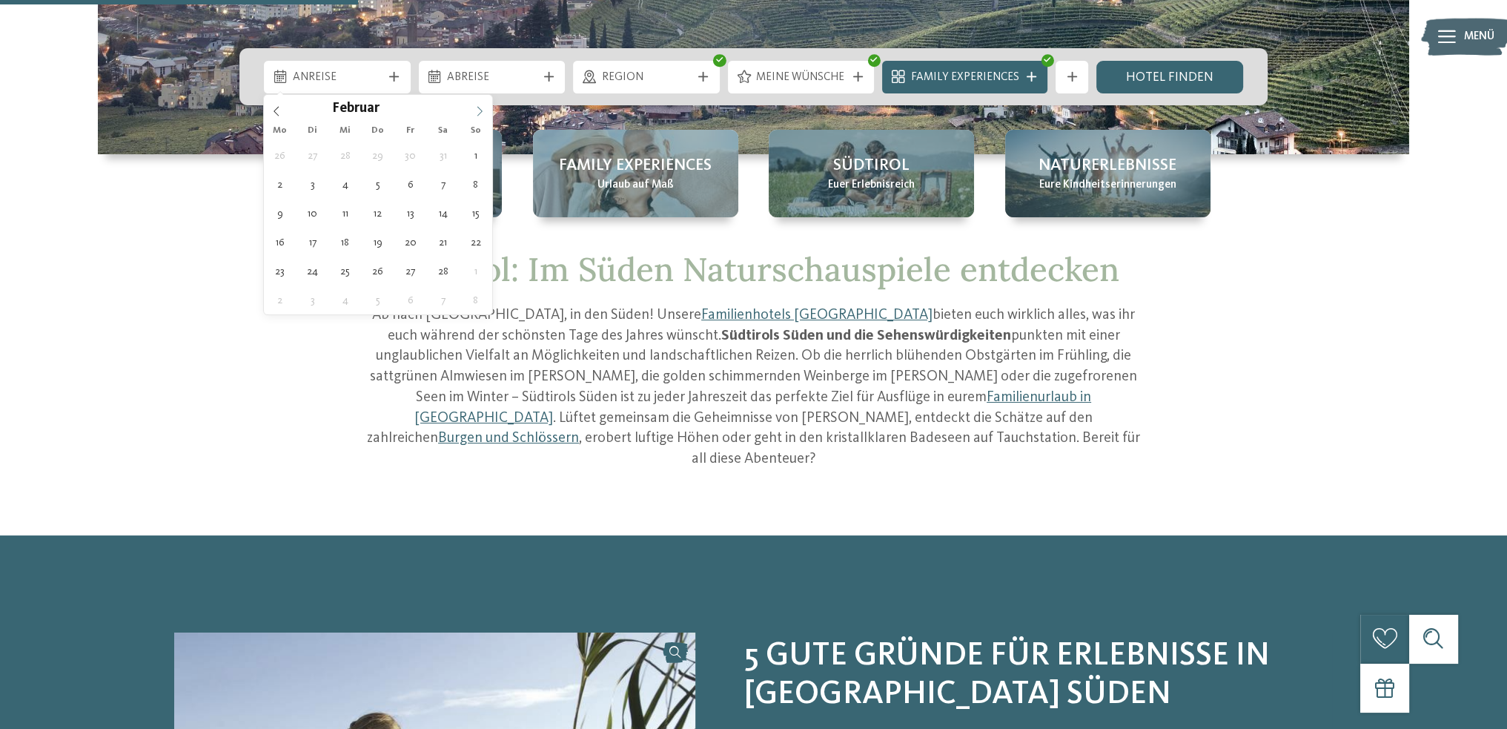
click at [483, 109] on icon at bounding box center [479, 111] width 10 height 10
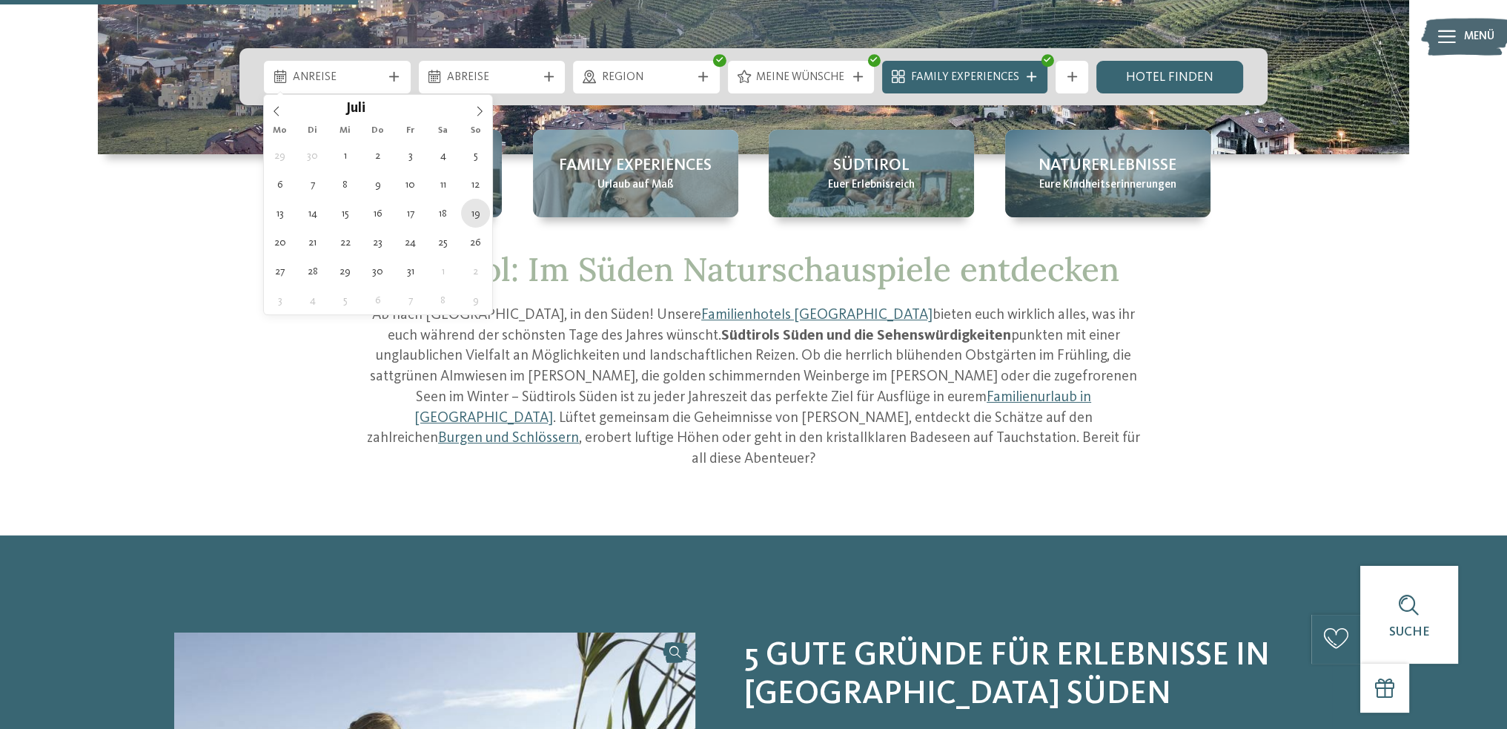
type div "[DATE]"
type input "****"
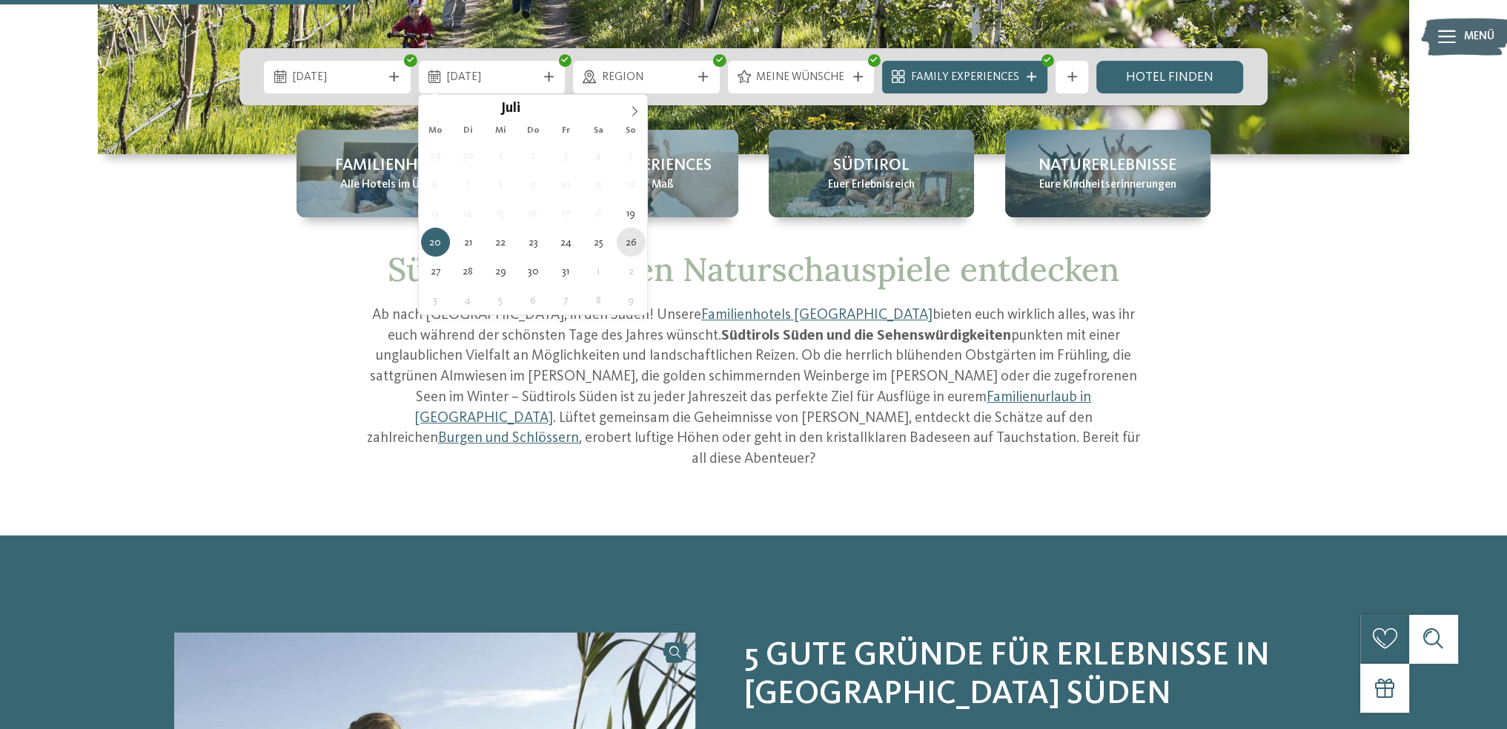
type div "[DATE]"
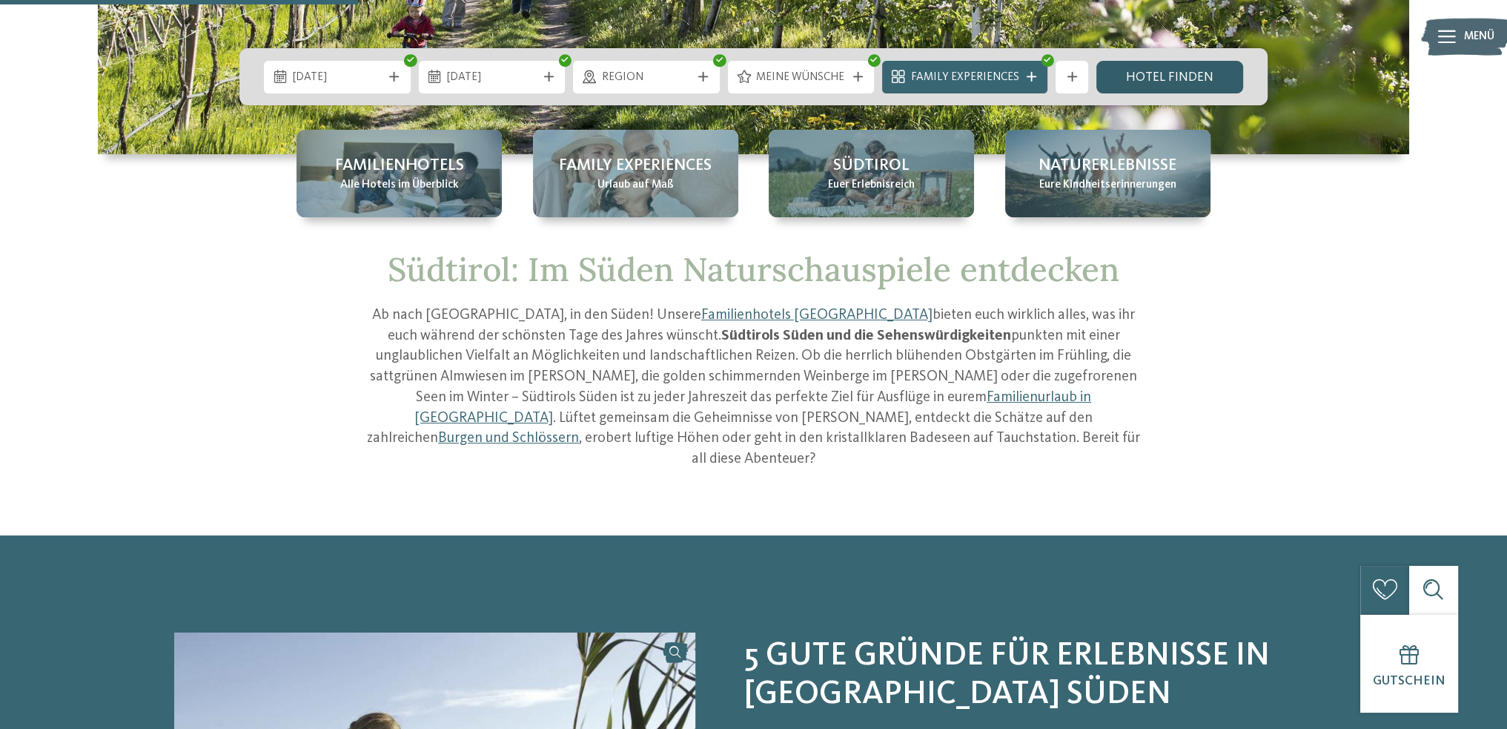
click at [1179, 76] on link "Hotel finden" at bounding box center [1170, 77] width 147 height 33
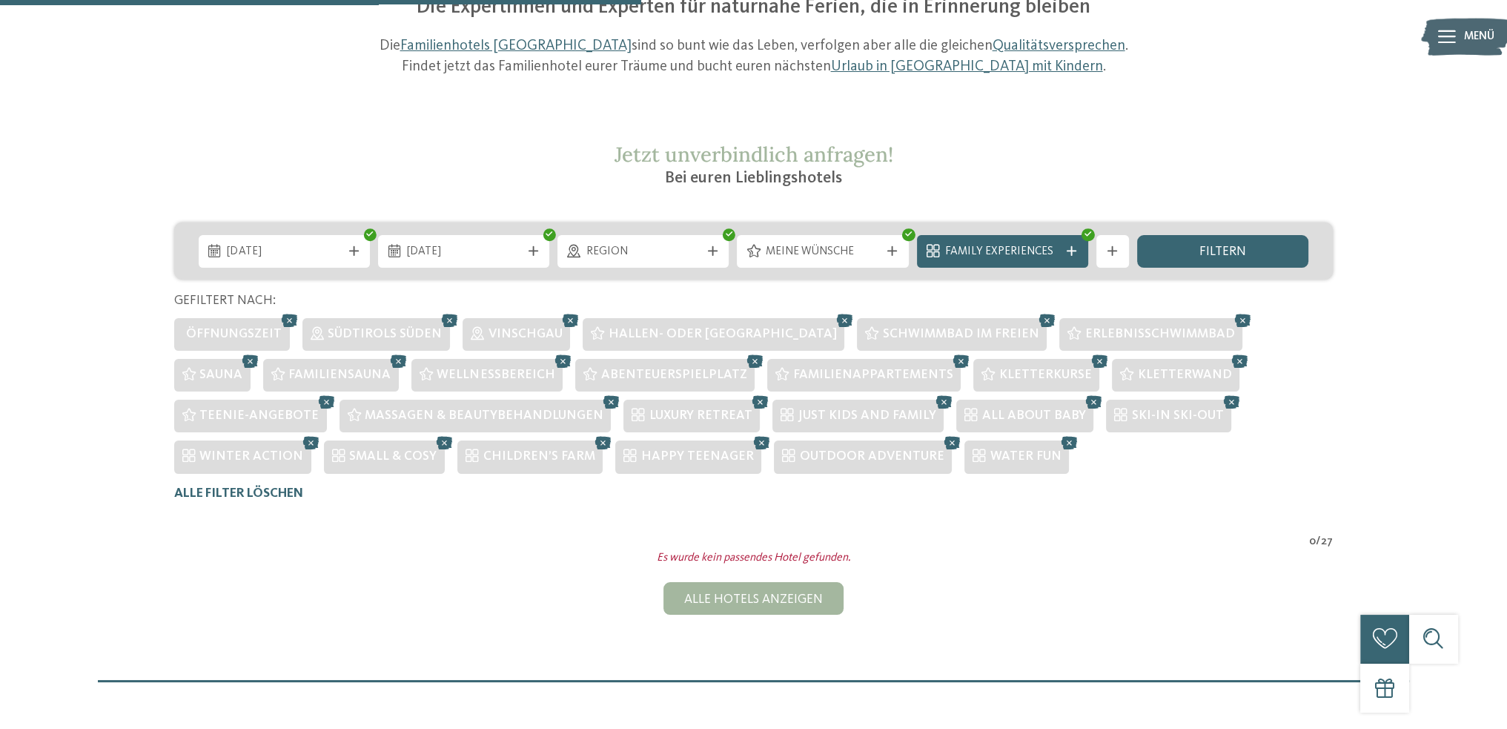
scroll to position [146, 0]
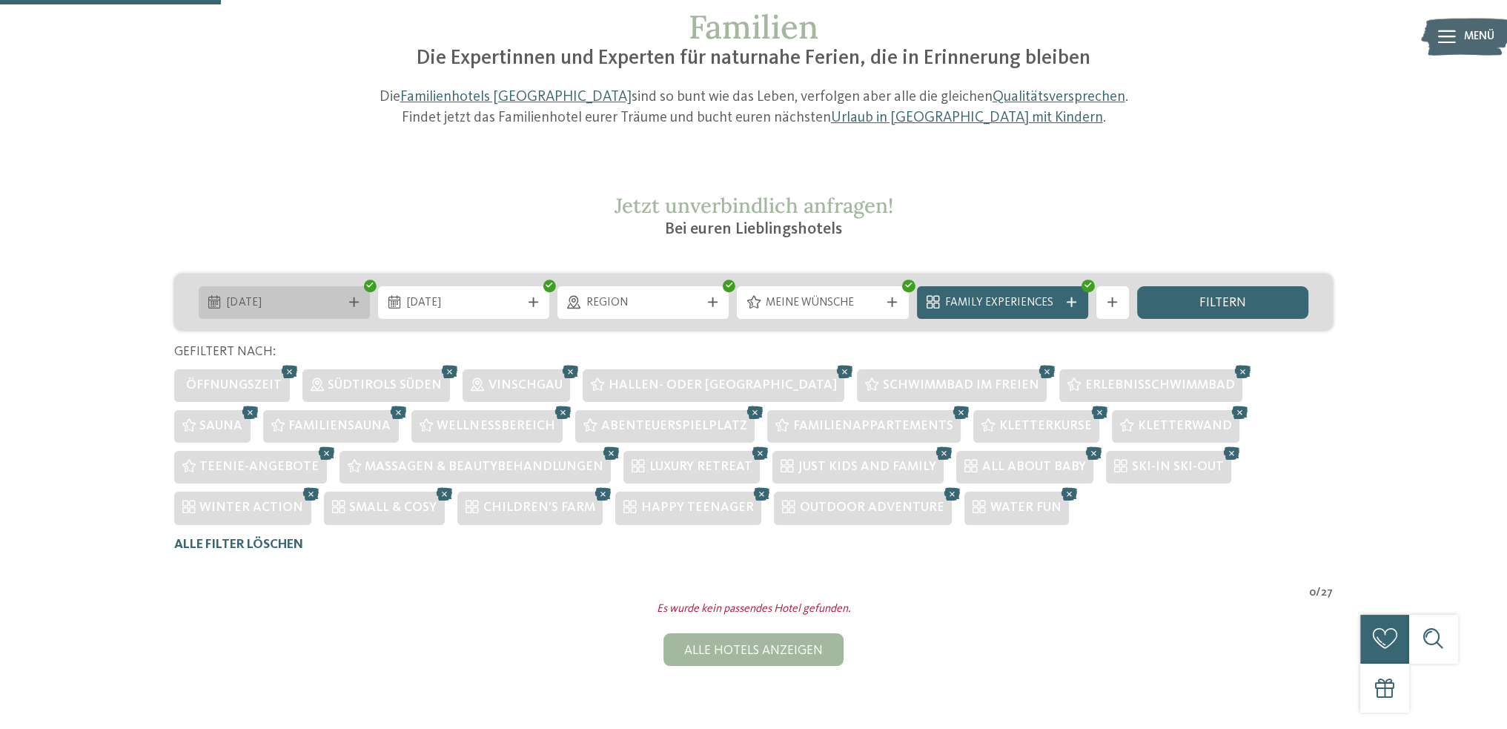
click at [358, 297] on div at bounding box center [353, 302] width 16 height 10
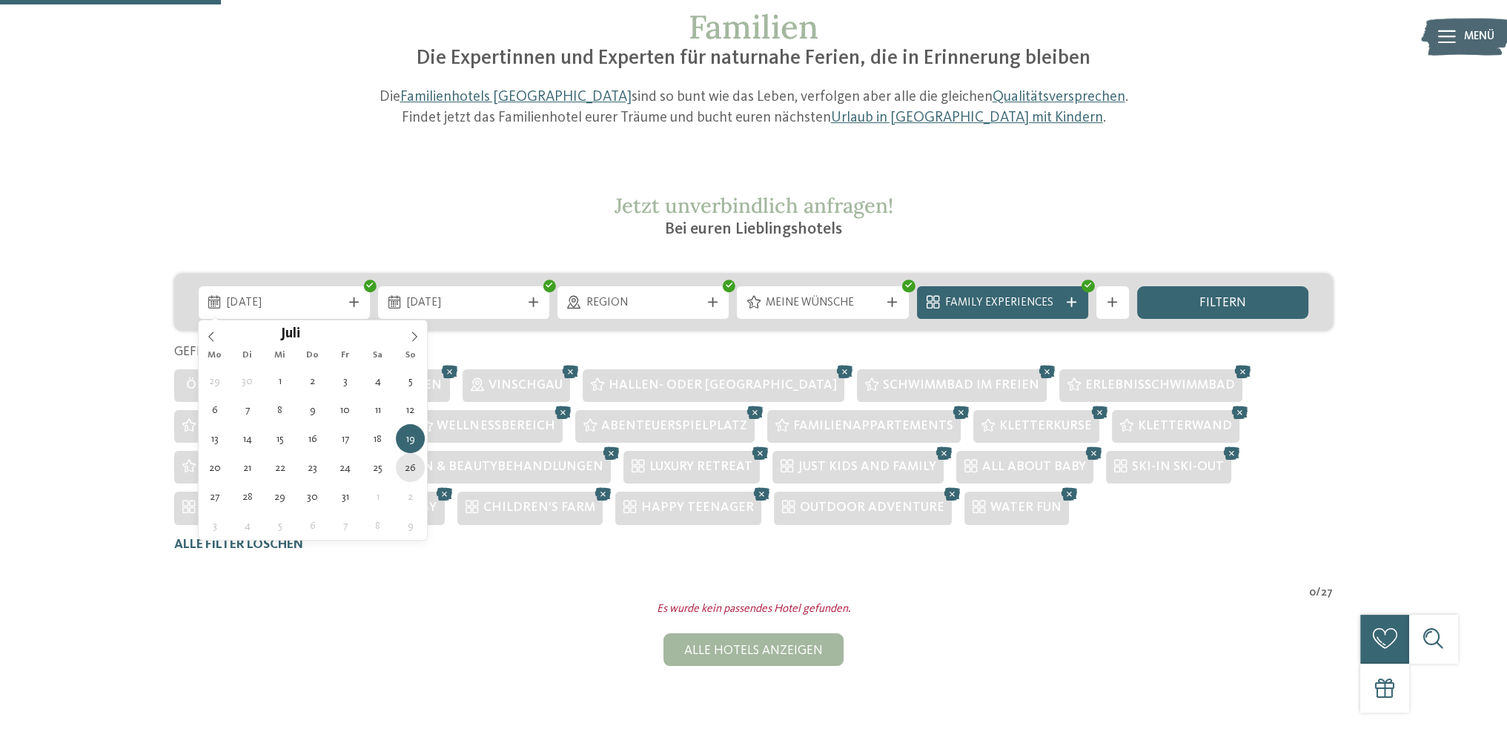
type div "[DATE]"
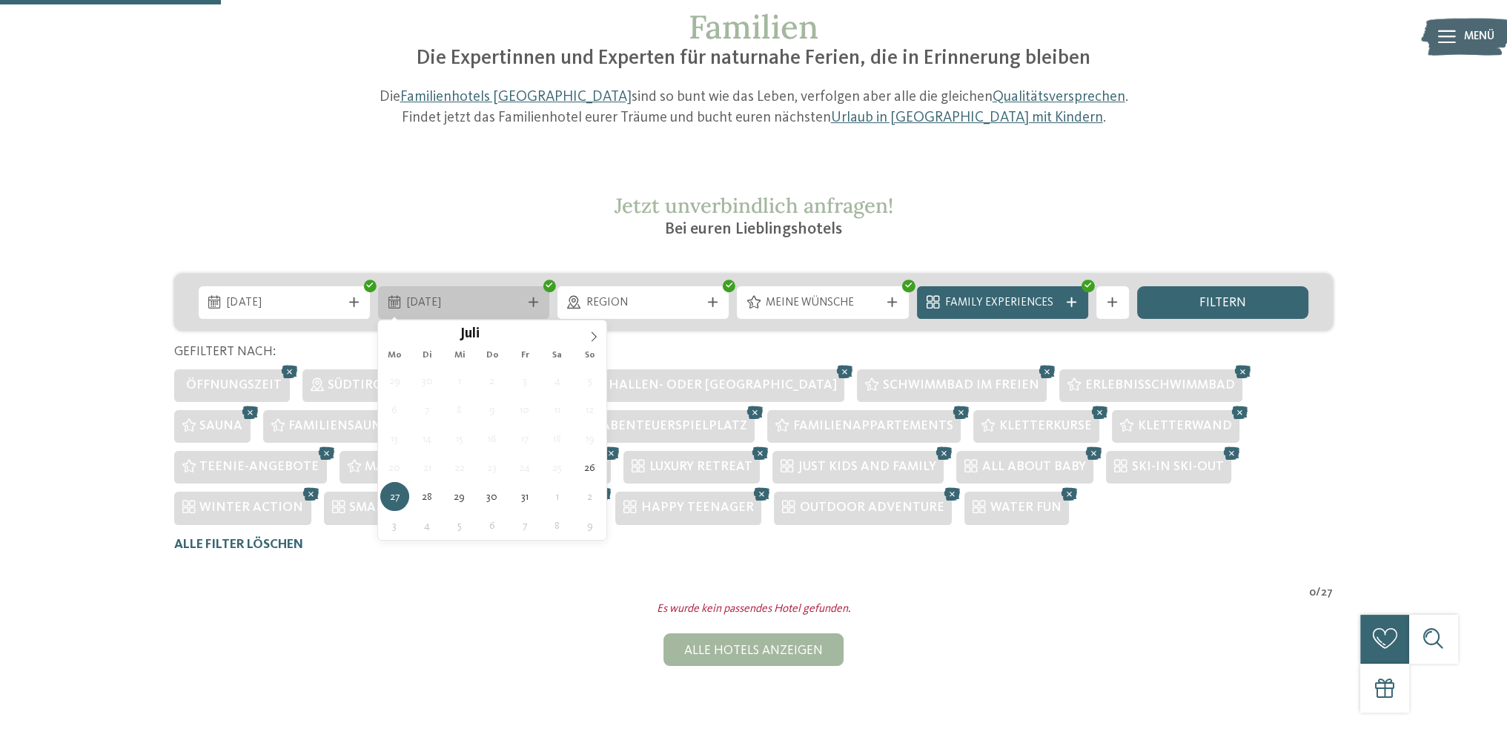
click at [533, 299] on icon at bounding box center [534, 302] width 10 height 10
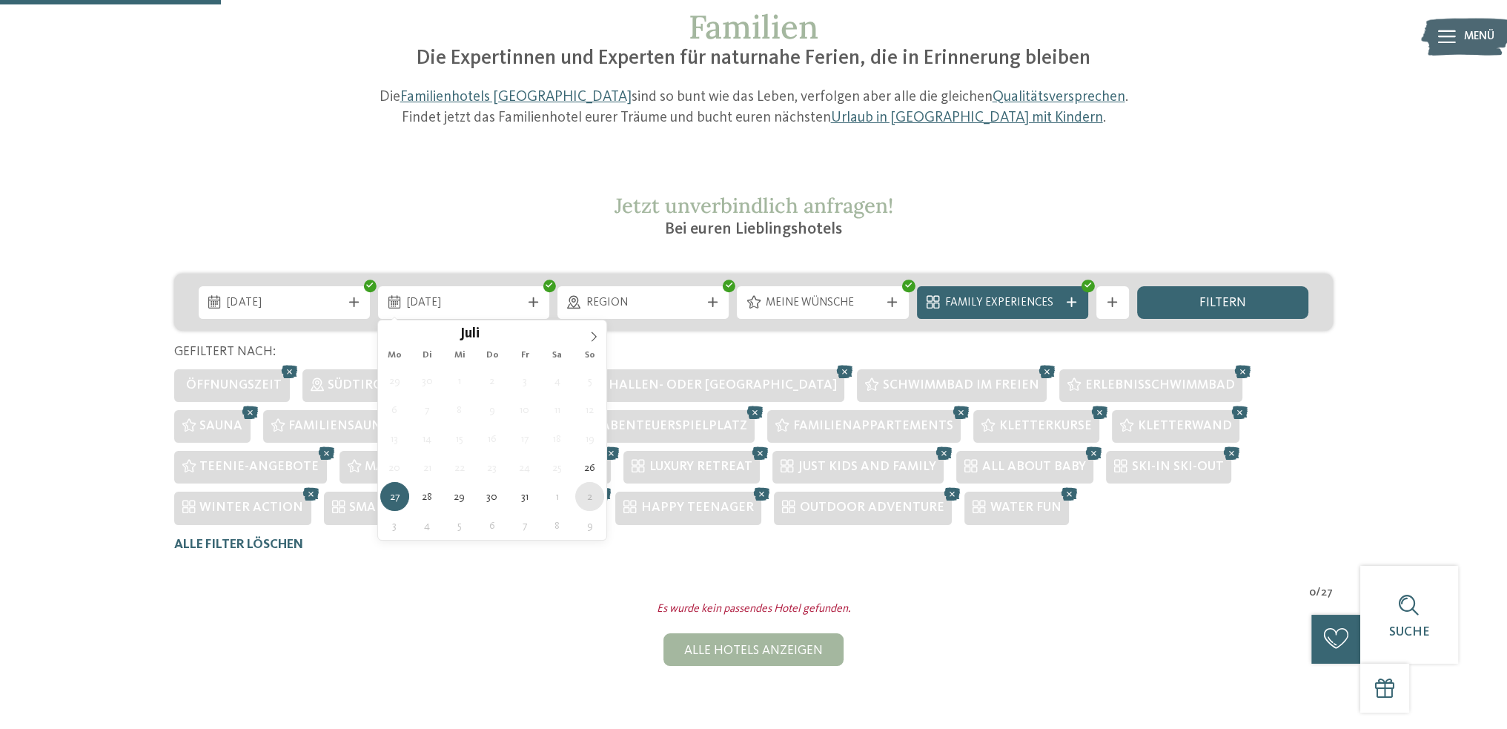
type div "02.08.2026"
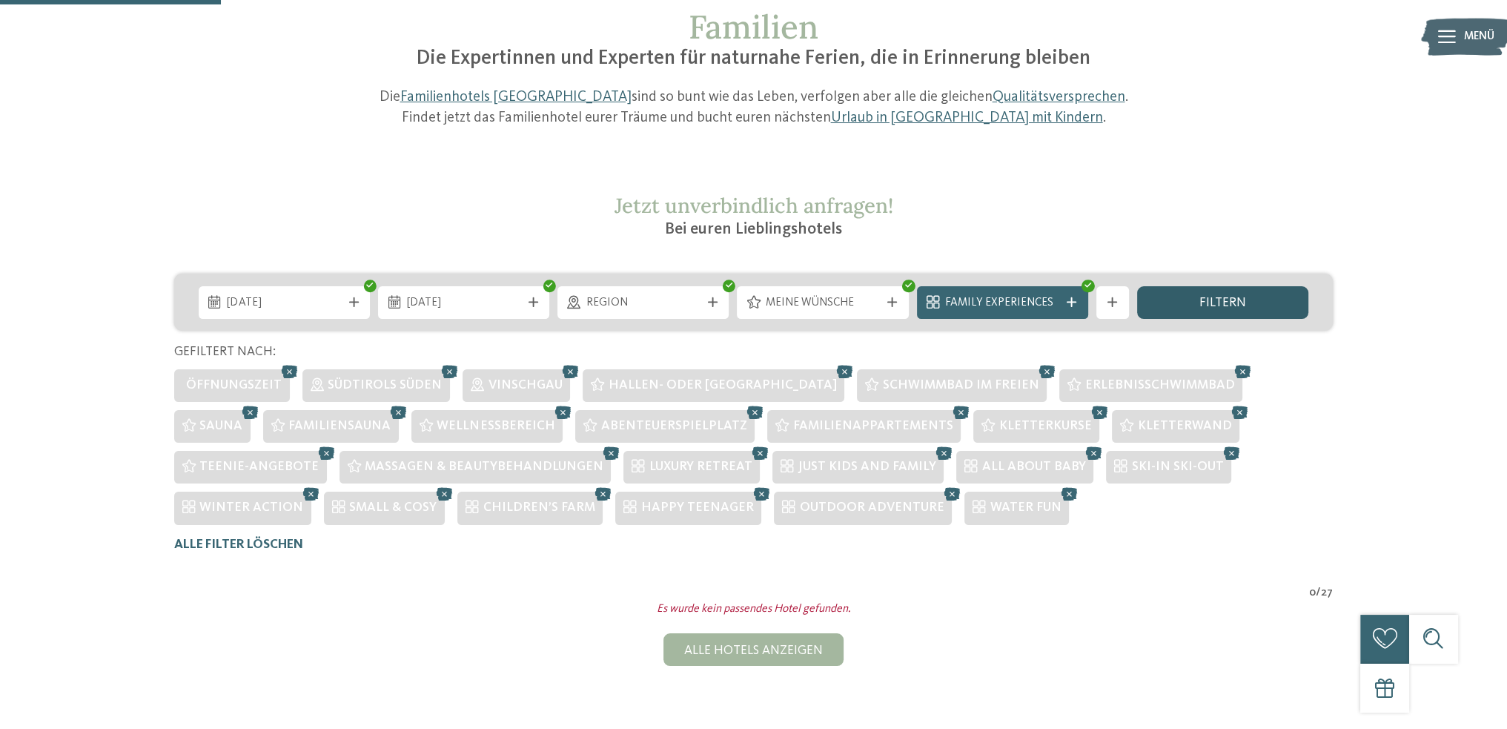
click at [1199, 312] on div "filtern" at bounding box center [1222, 302] width 171 height 33
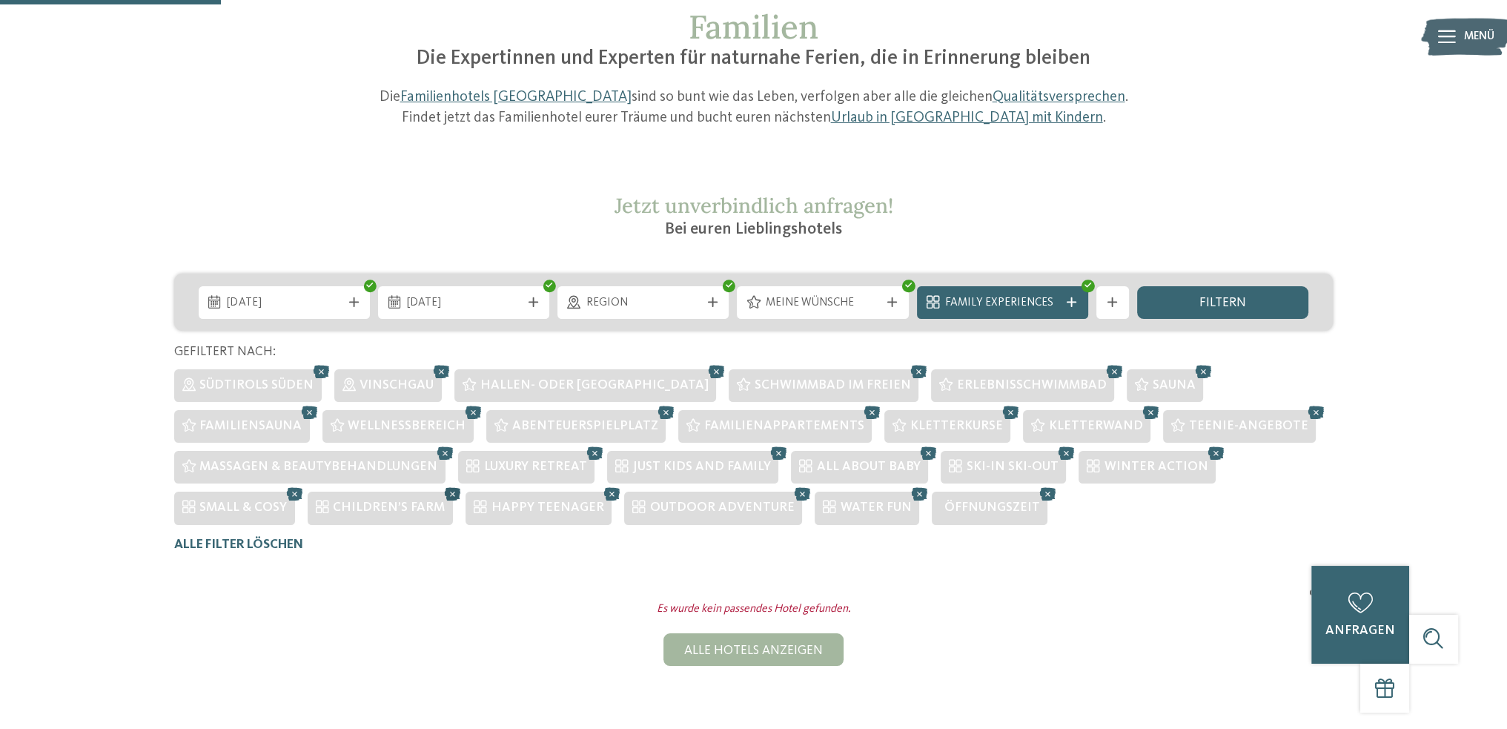
click at [441, 494] on icon at bounding box center [453, 494] width 24 height 22
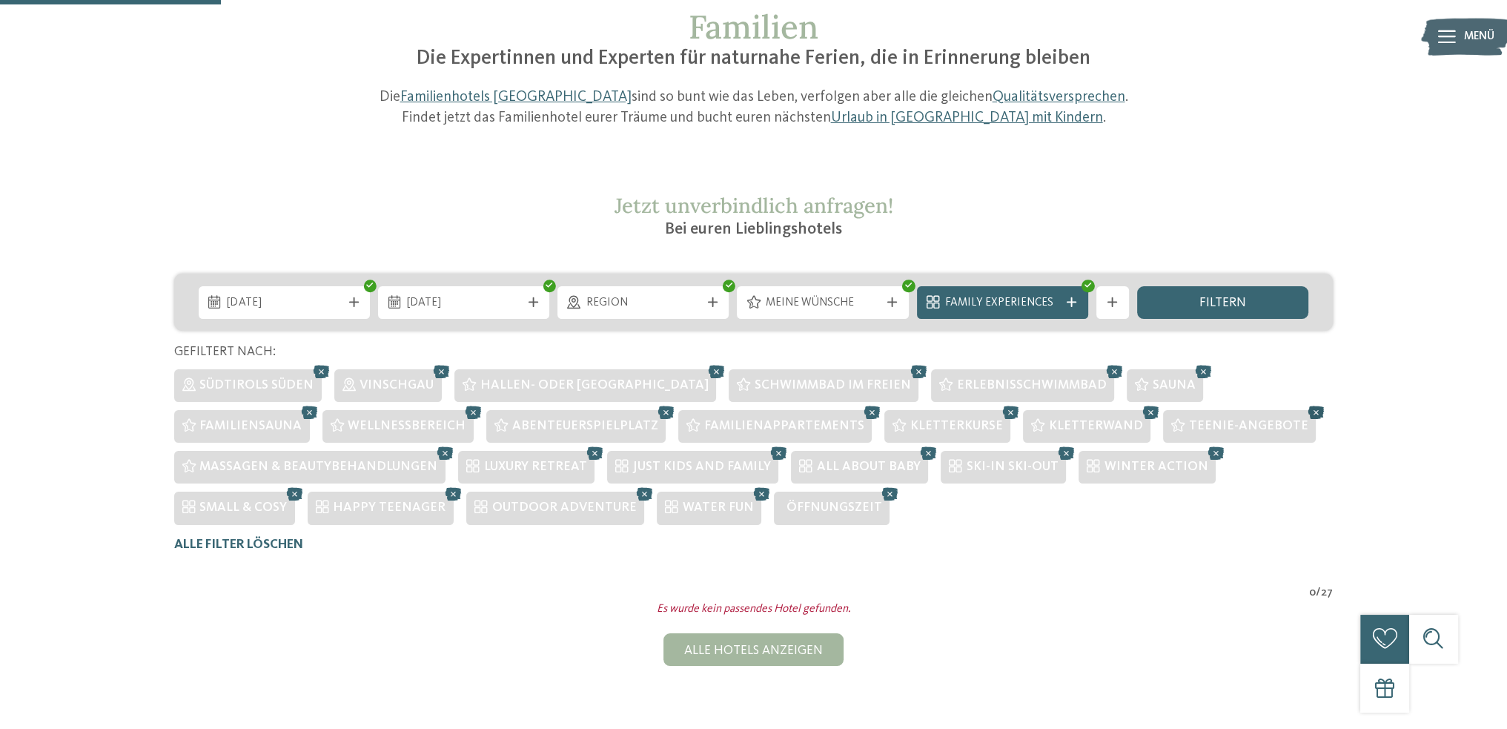
click at [1304, 411] on icon at bounding box center [1316, 413] width 24 height 22
click at [434, 373] on icon at bounding box center [442, 372] width 24 height 22
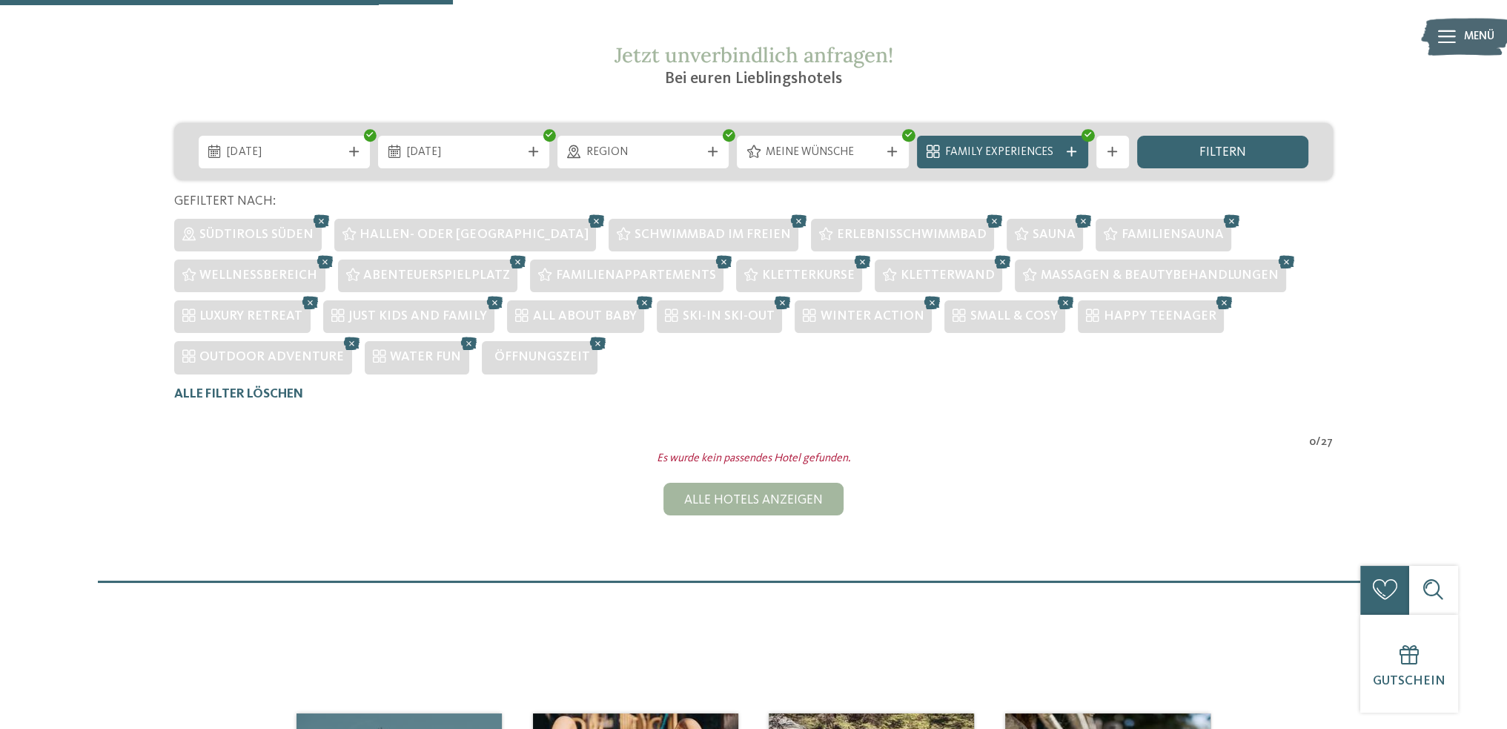
scroll to position [294, 0]
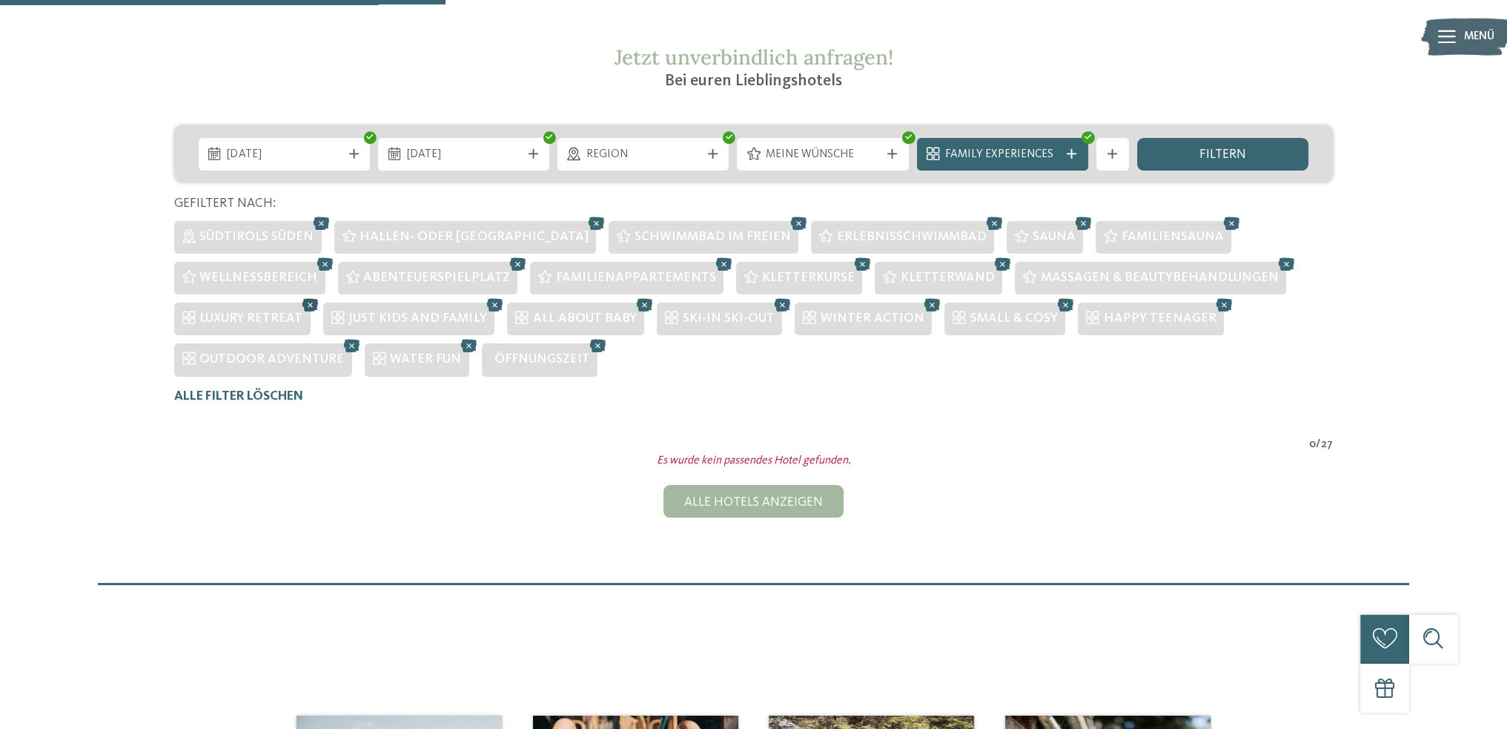
click at [304, 305] on icon at bounding box center [311, 305] width 24 height 22
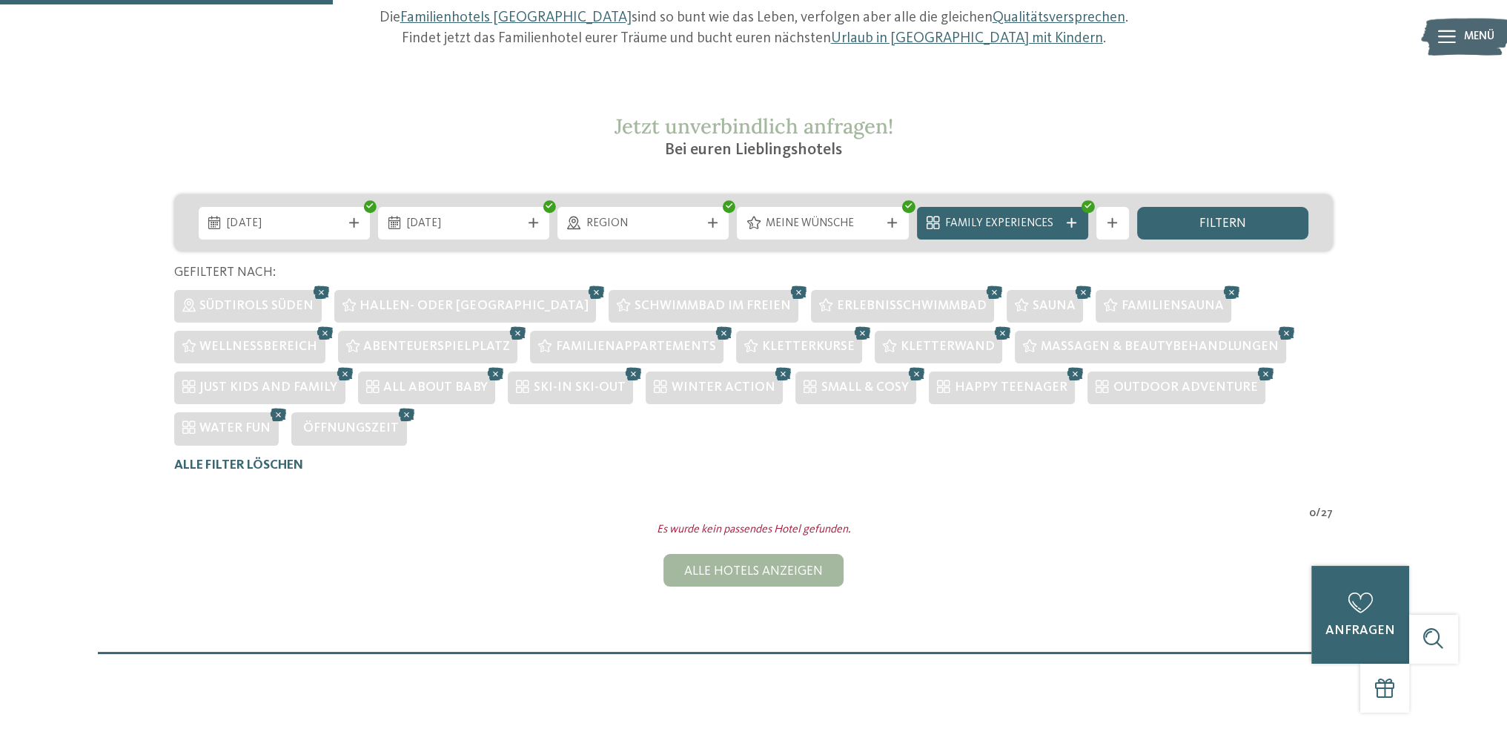
scroll to position [220, 0]
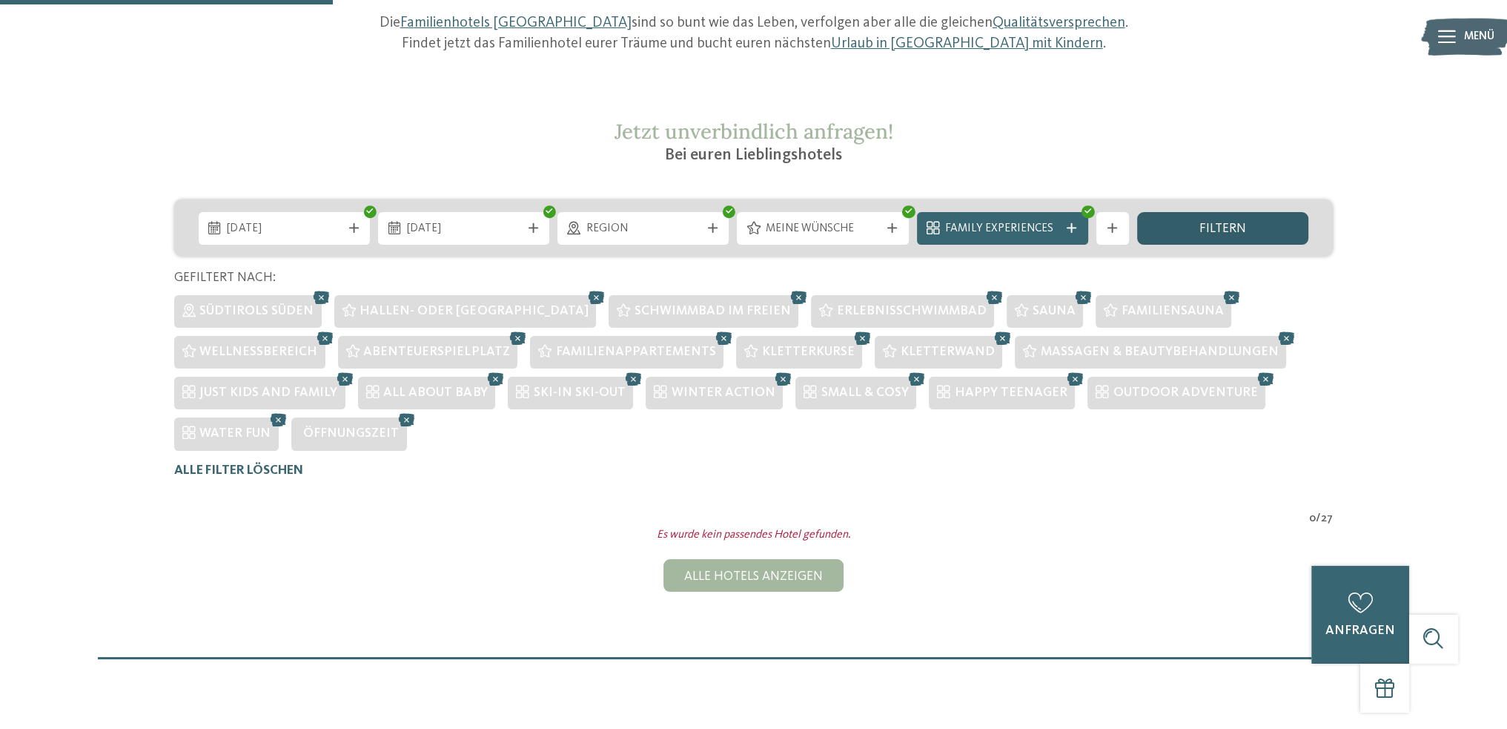
click at [1268, 228] on div "filtern" at bounding box center [1222, 228] width 171 height 33
click at [905, 380] on icon at bounding box center [917, 379] width 24 height 22
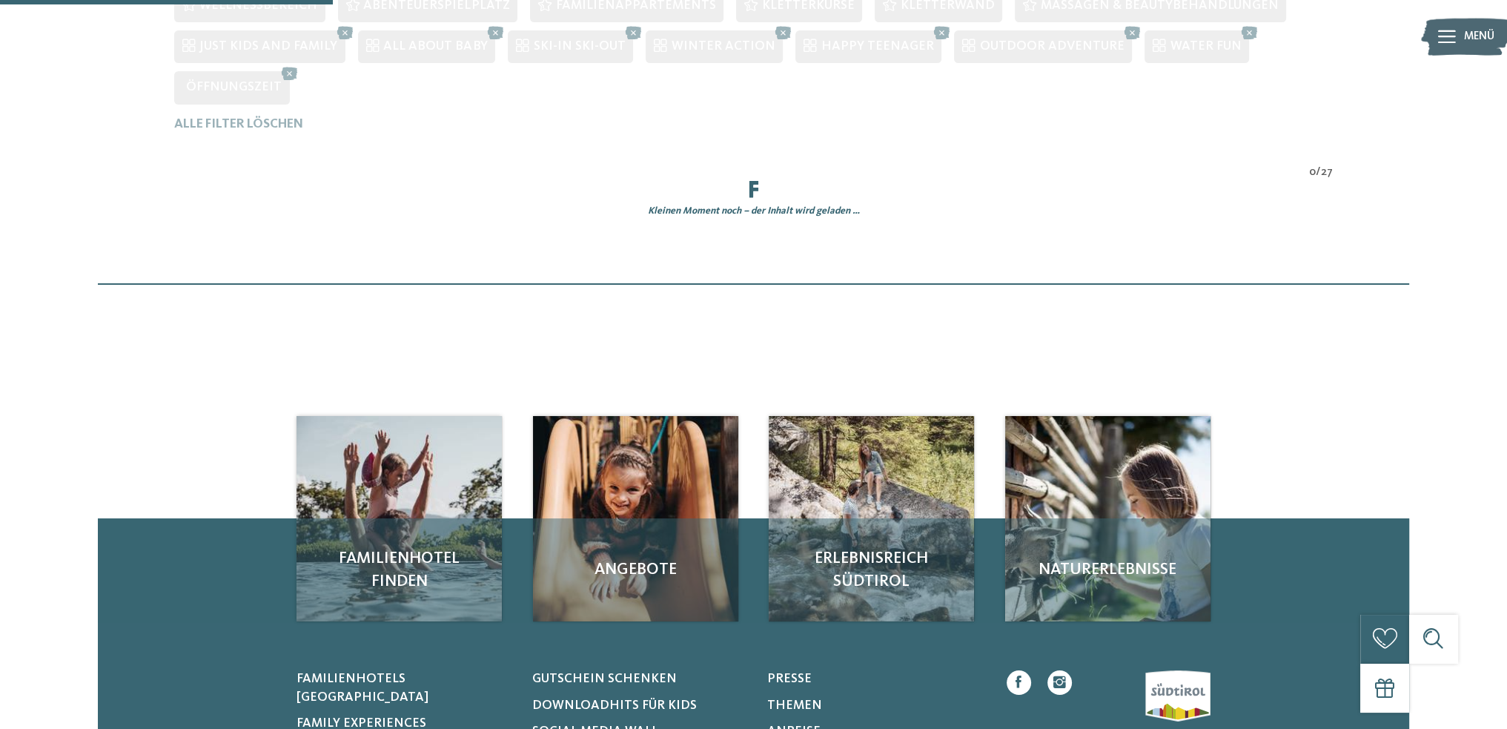
scroll to position [624, 0]
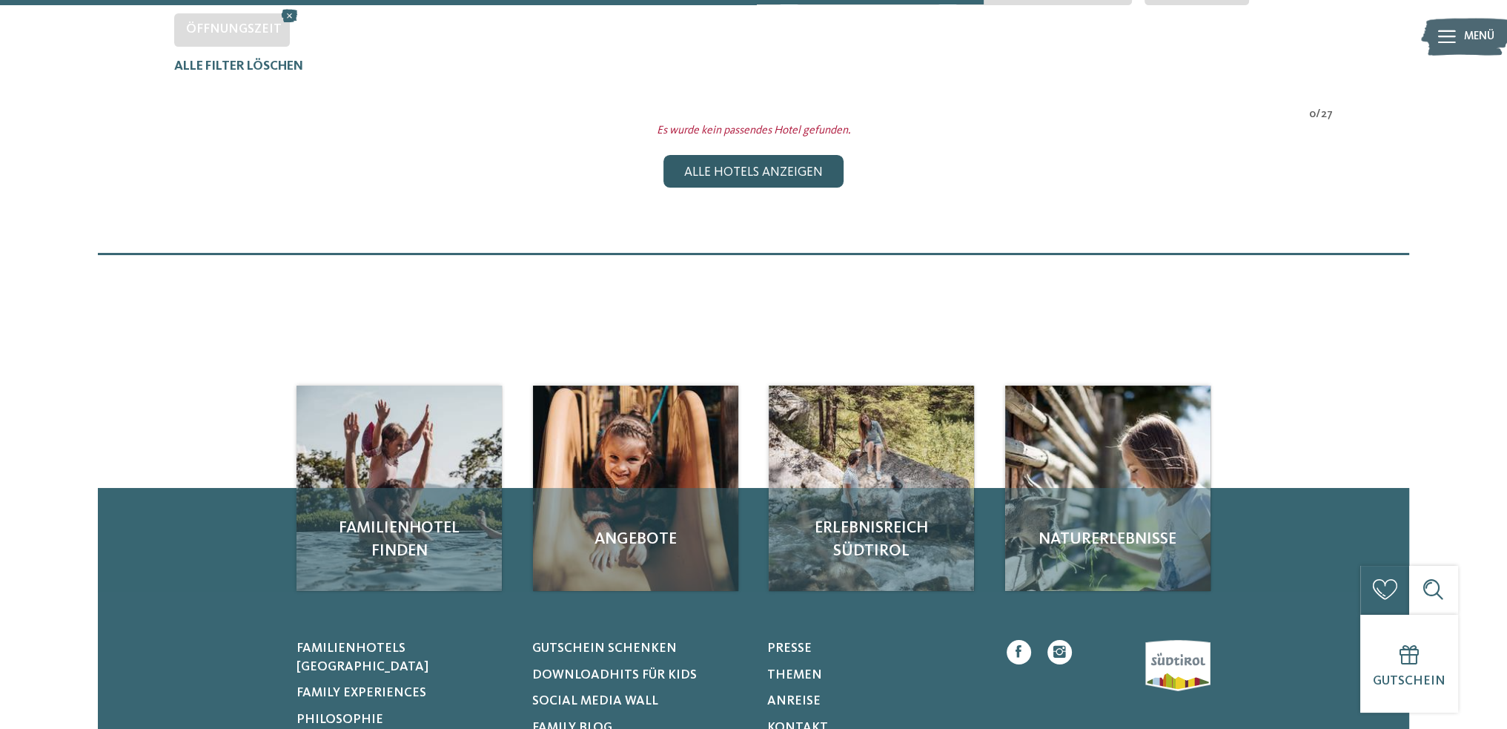
click at [761, 155] on div "Alle Hotels anzeigen" at bounding box center [753, 171] width 179 height 33
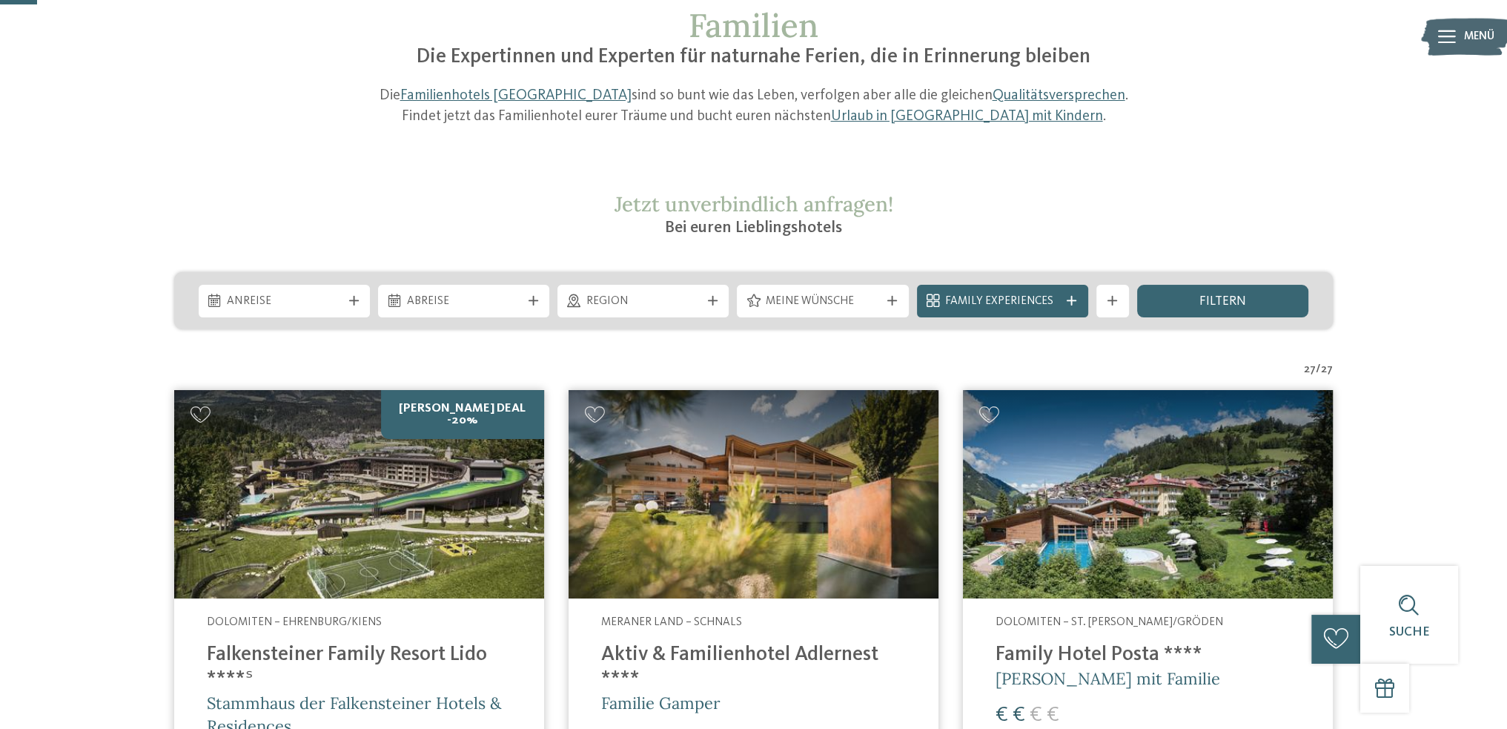
scroll to position [0, 0]
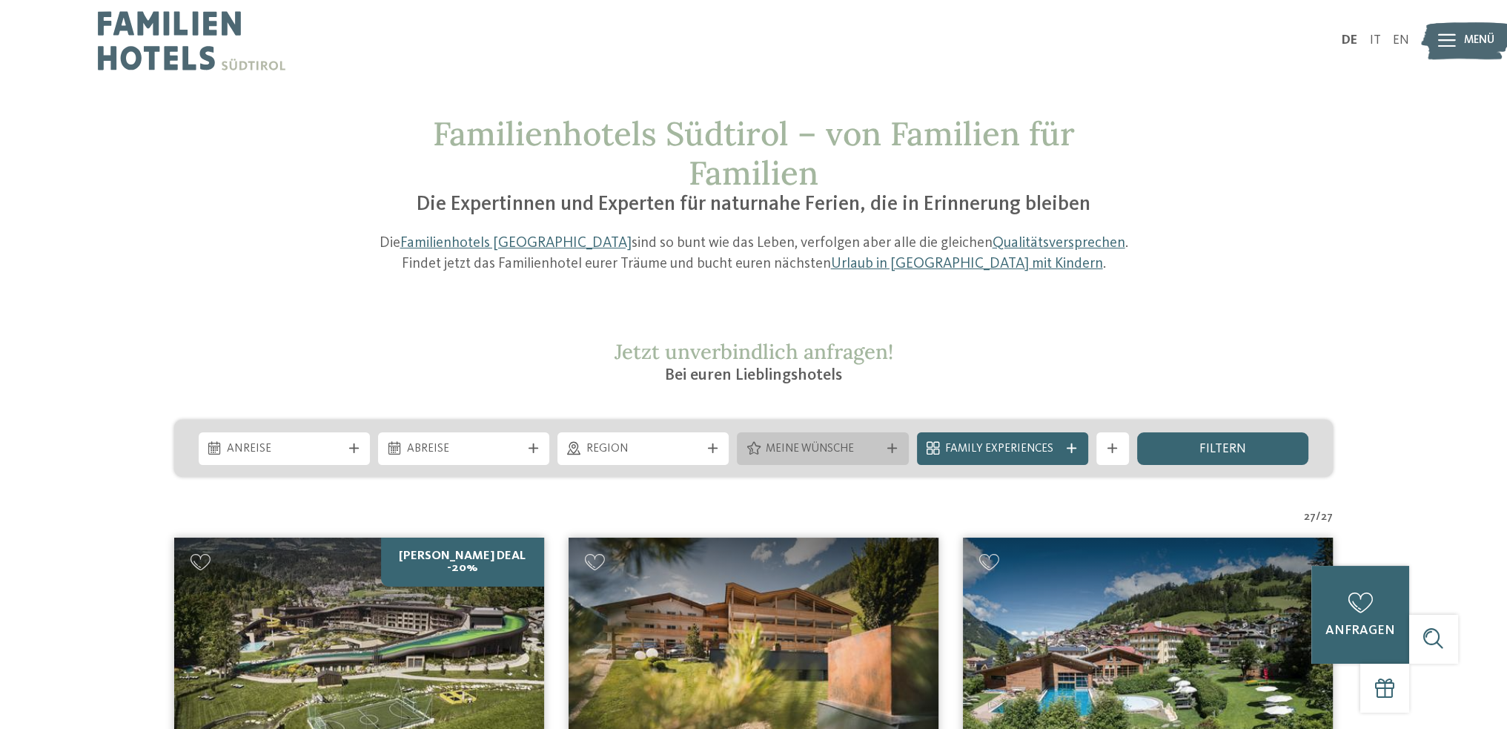
click at [890, 452] on icon at bounding box center [892, 448] width 10 height 10
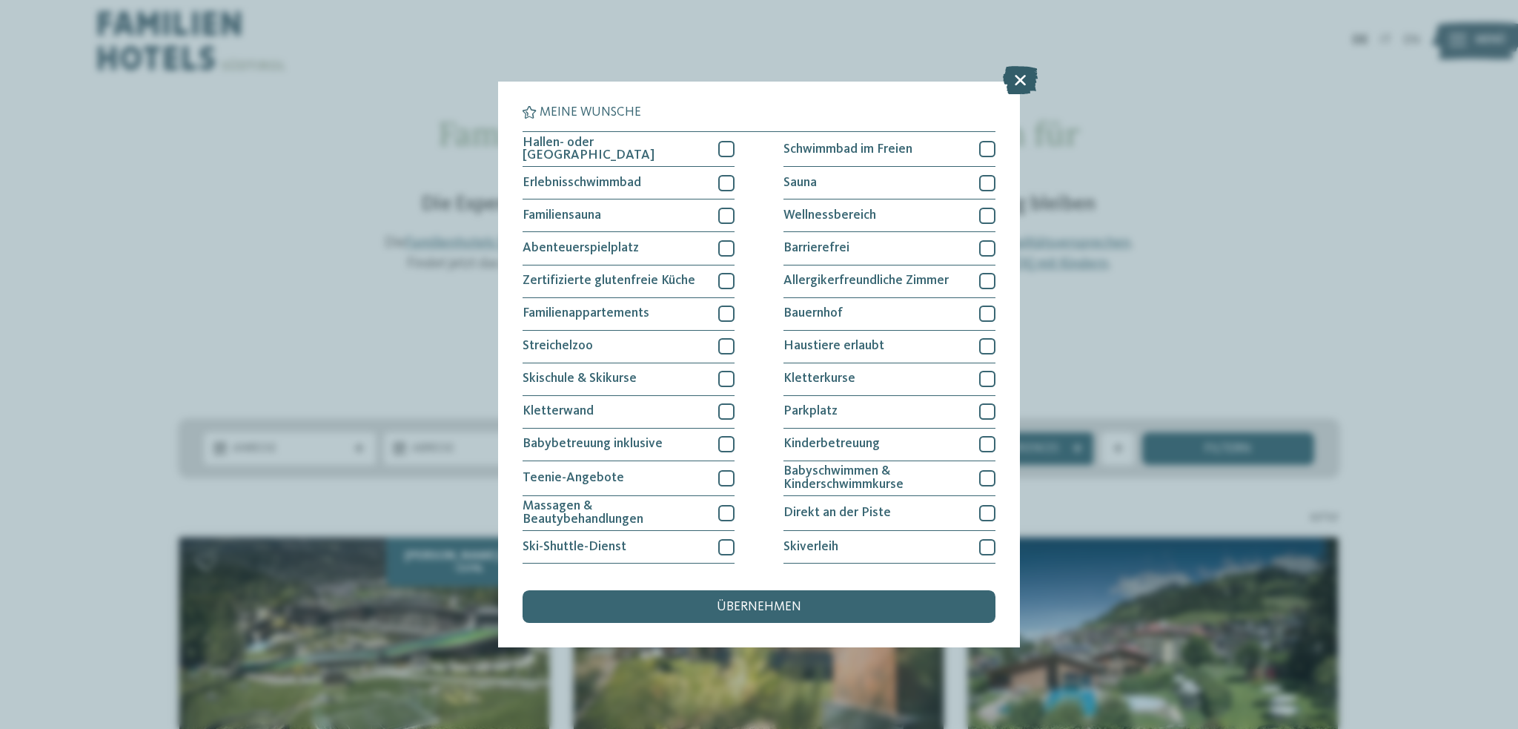
click at [1031, 83] on icon at bounding box center [1020, 80] width 35 height 28
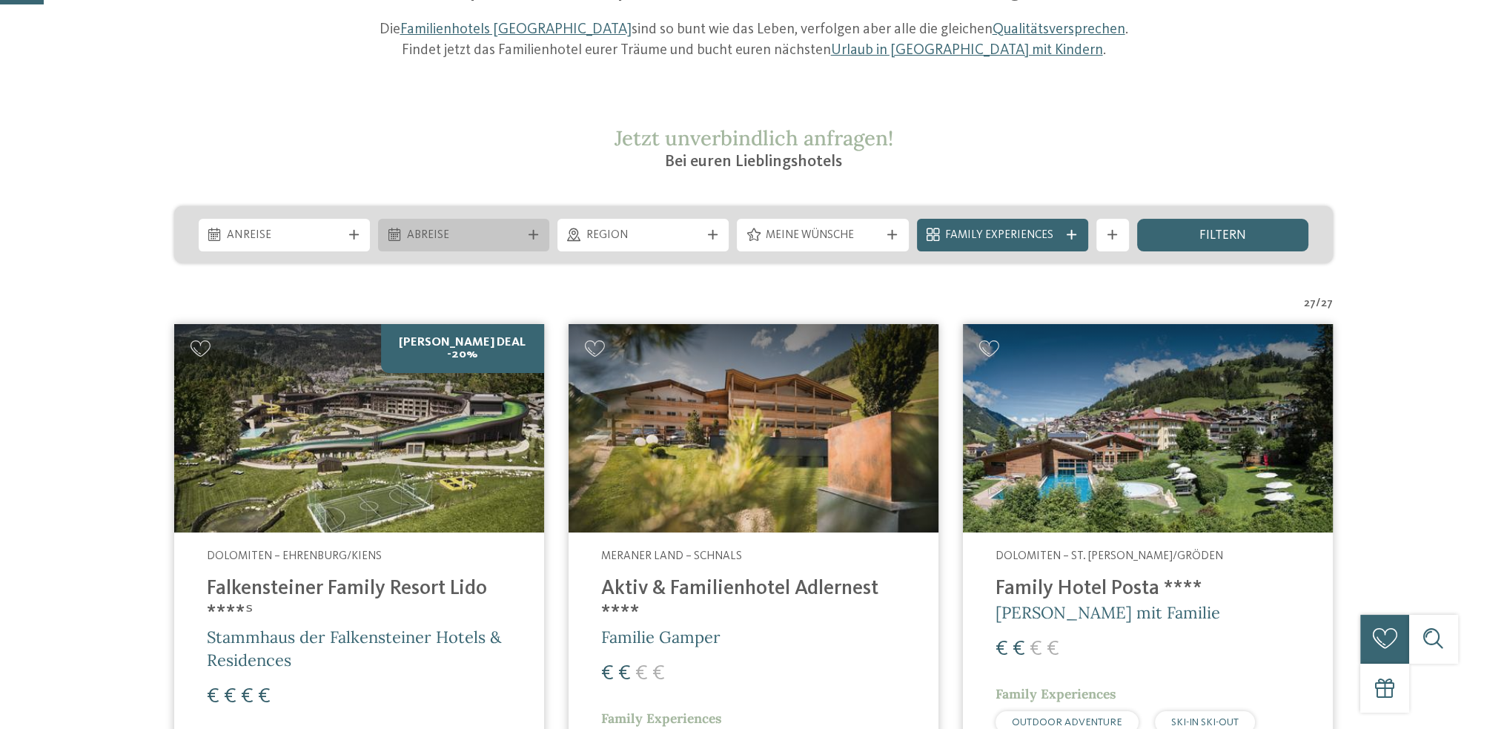
scroll to position [222, 0]
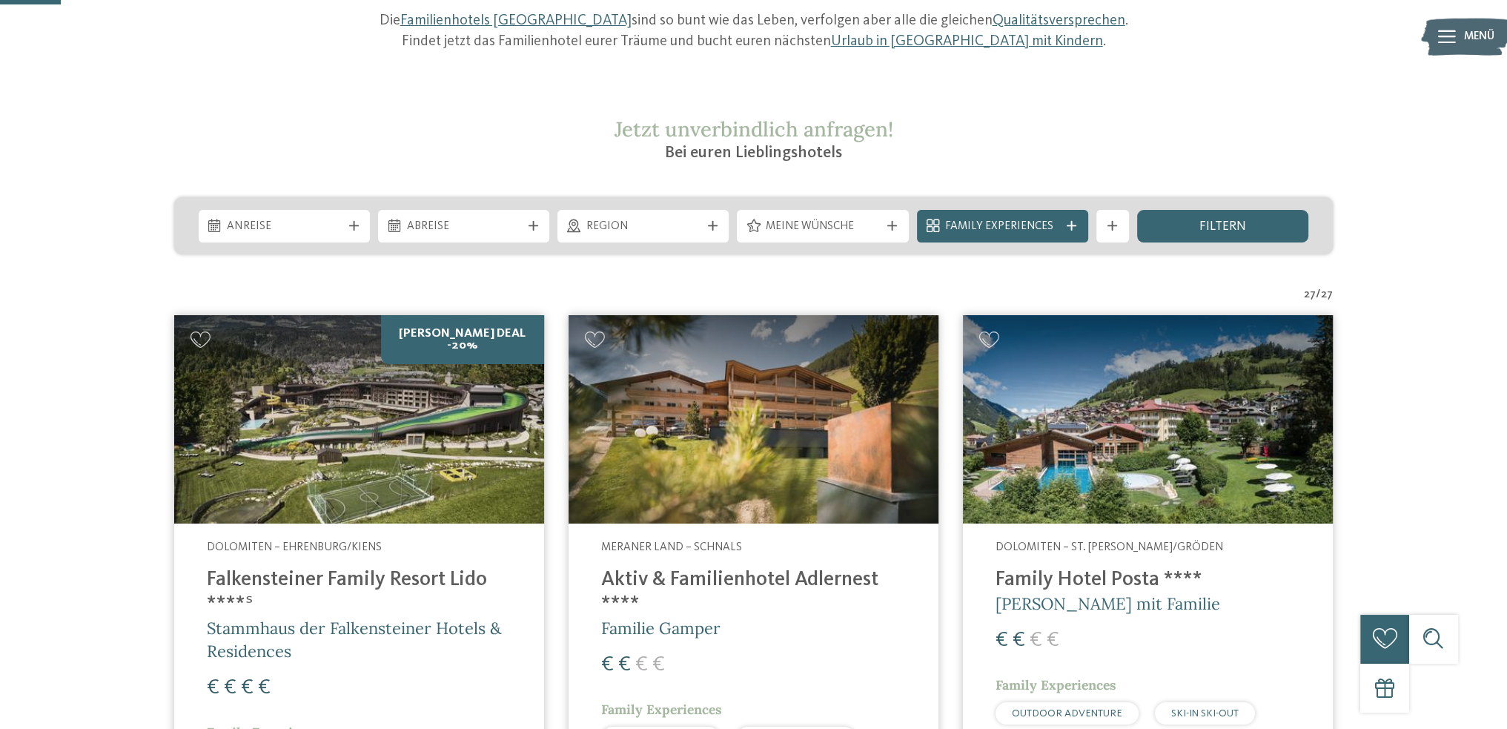
click at [478, 486] on img at bounding box center [359, 419] width 370 height 208
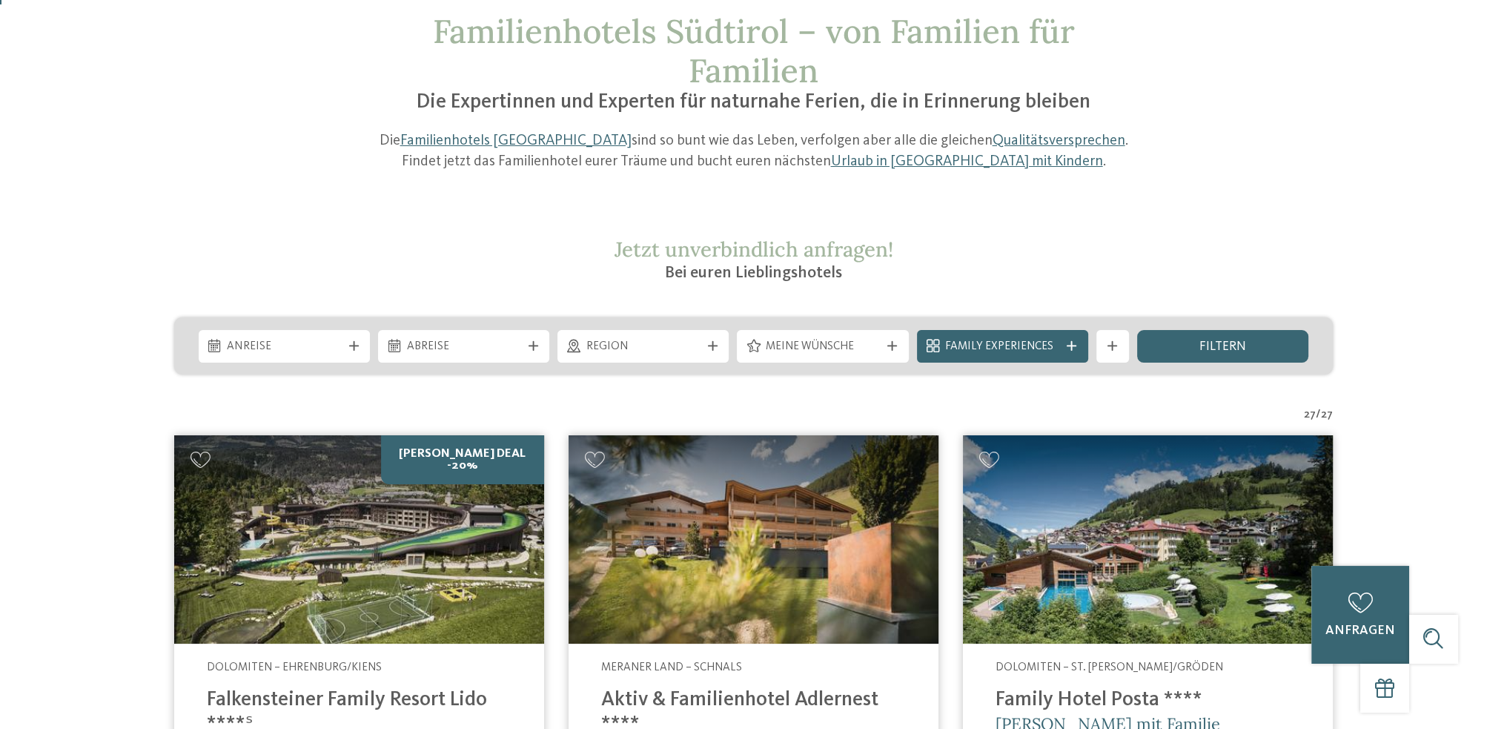
scroll to position [0, 0]
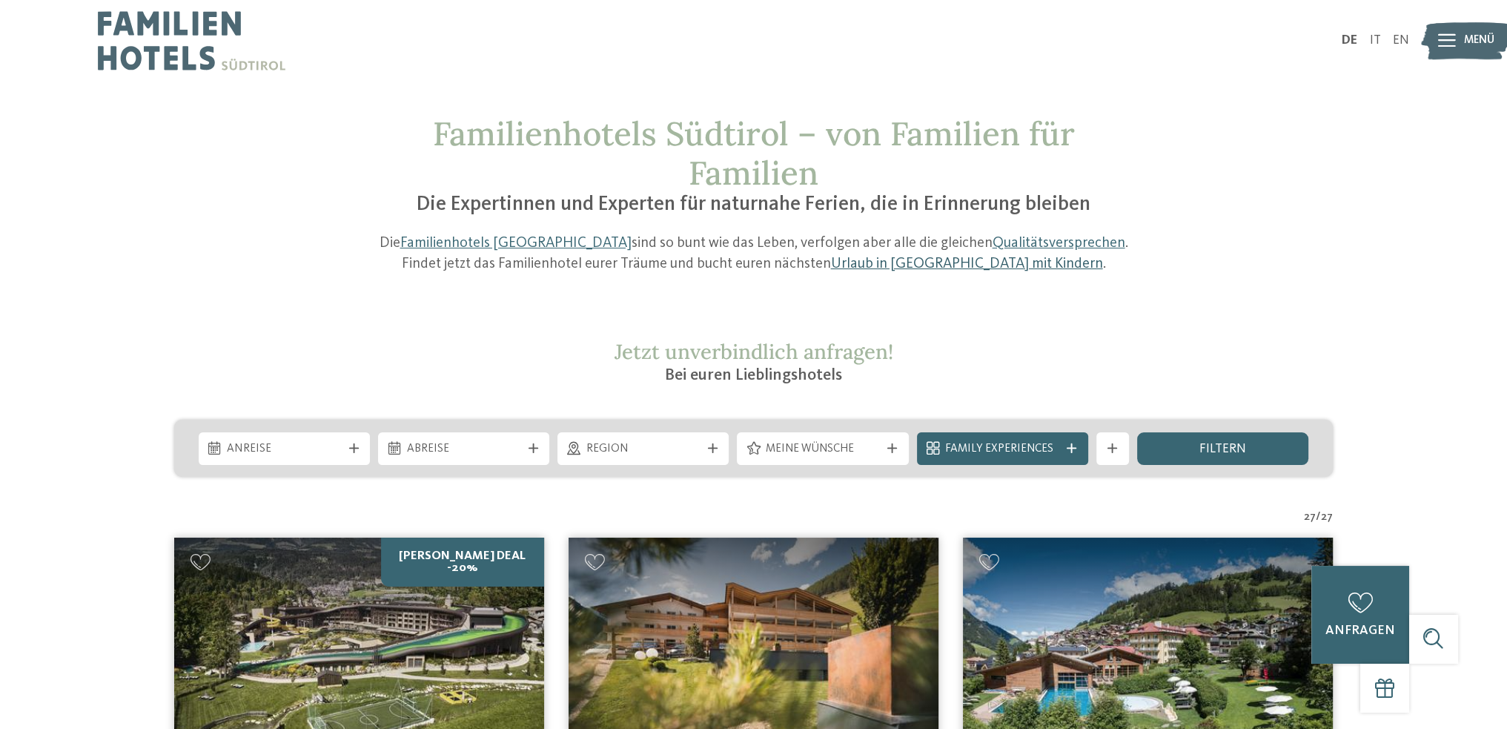
click at [964, 263] on link "Urlaub in [GEOGRAPHIC_DATA] mit Kindern" at bounding box center [966, 264] width 272 height 15
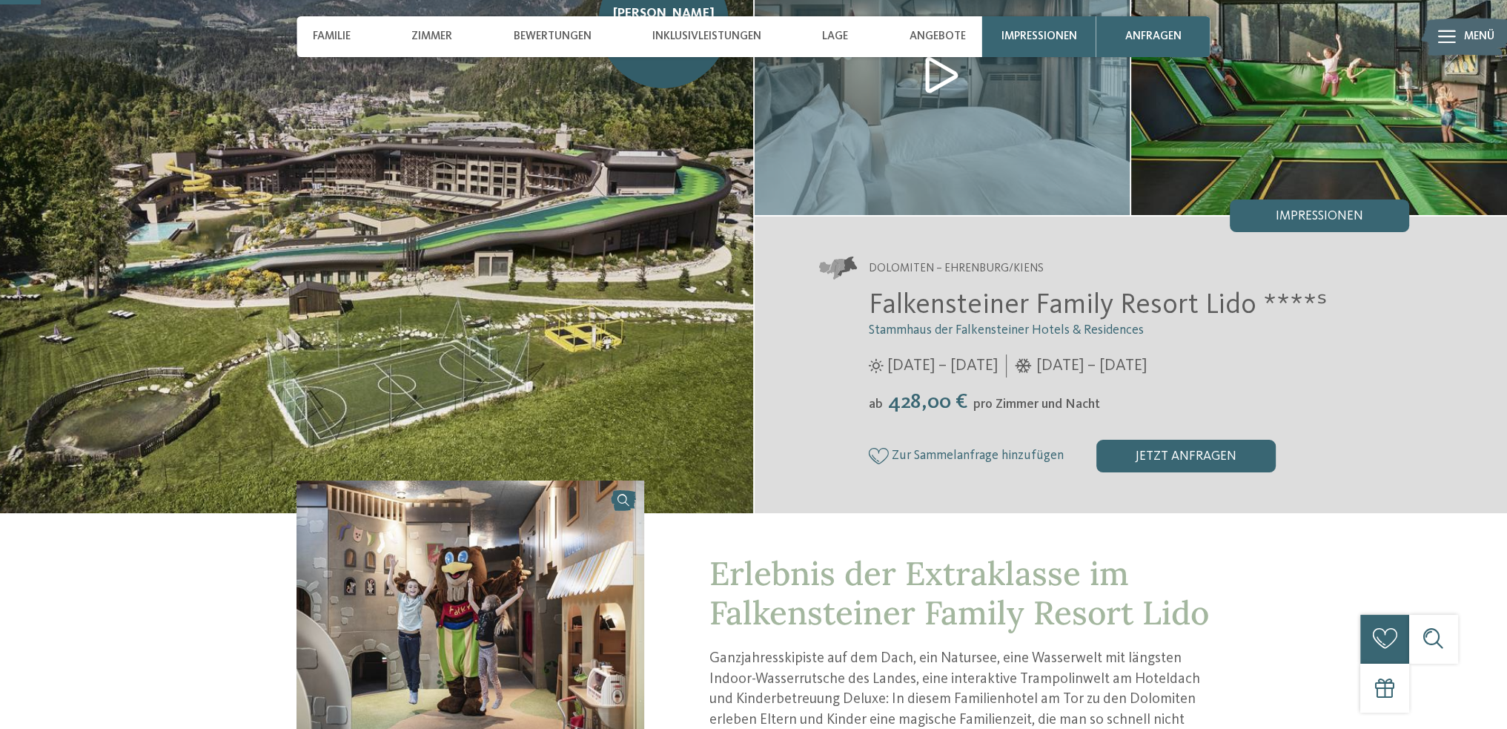
scroll to position [148, 0]
click at [486, 349] on img at bounding box center [376, 223] width 753 height 580
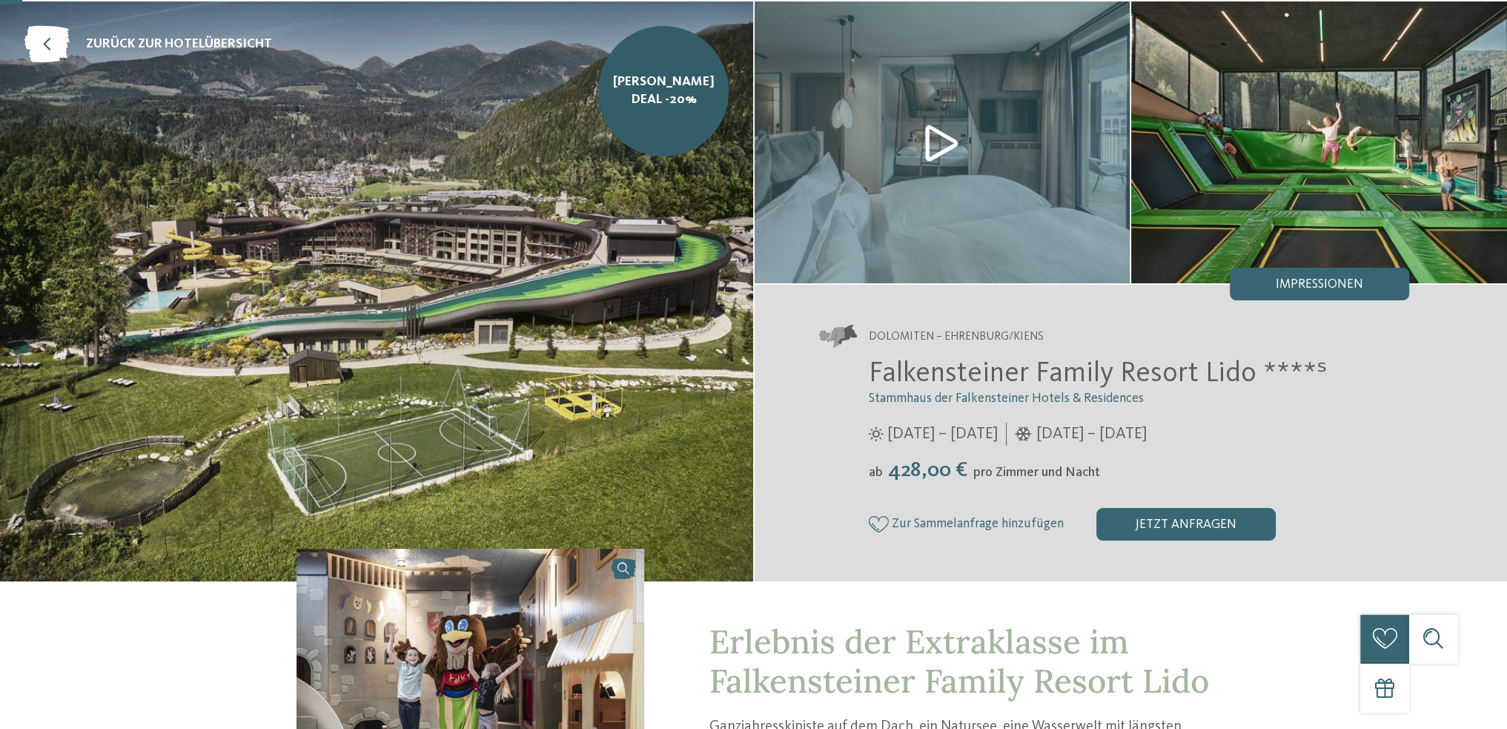
scroll to position [0, 0]
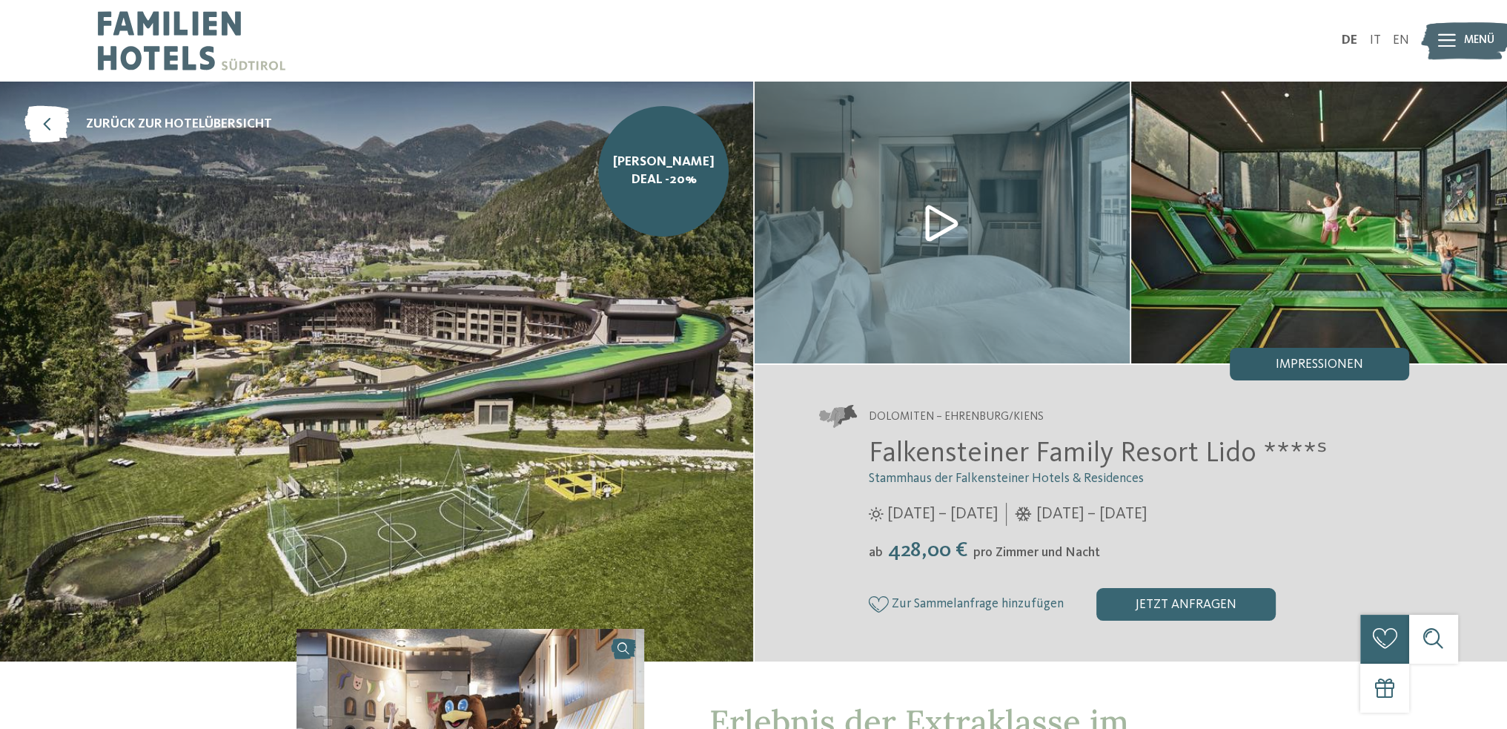
click at [1339, 367] on span "Impressionen" at bounding box center [1319, 364] width 87 height 13
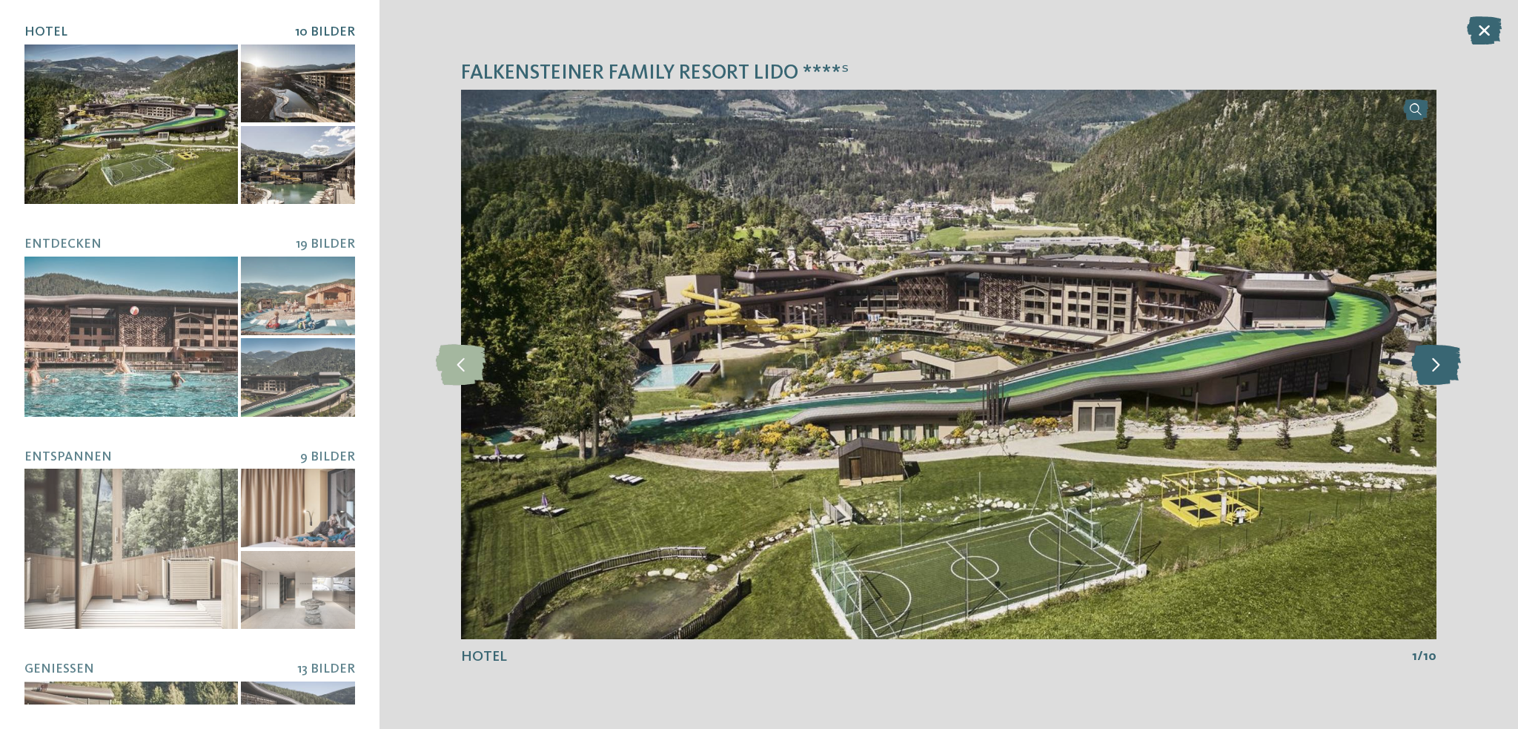
click at [1423, 361] on icon at bounding box center [1437, 364] width 50 height 41
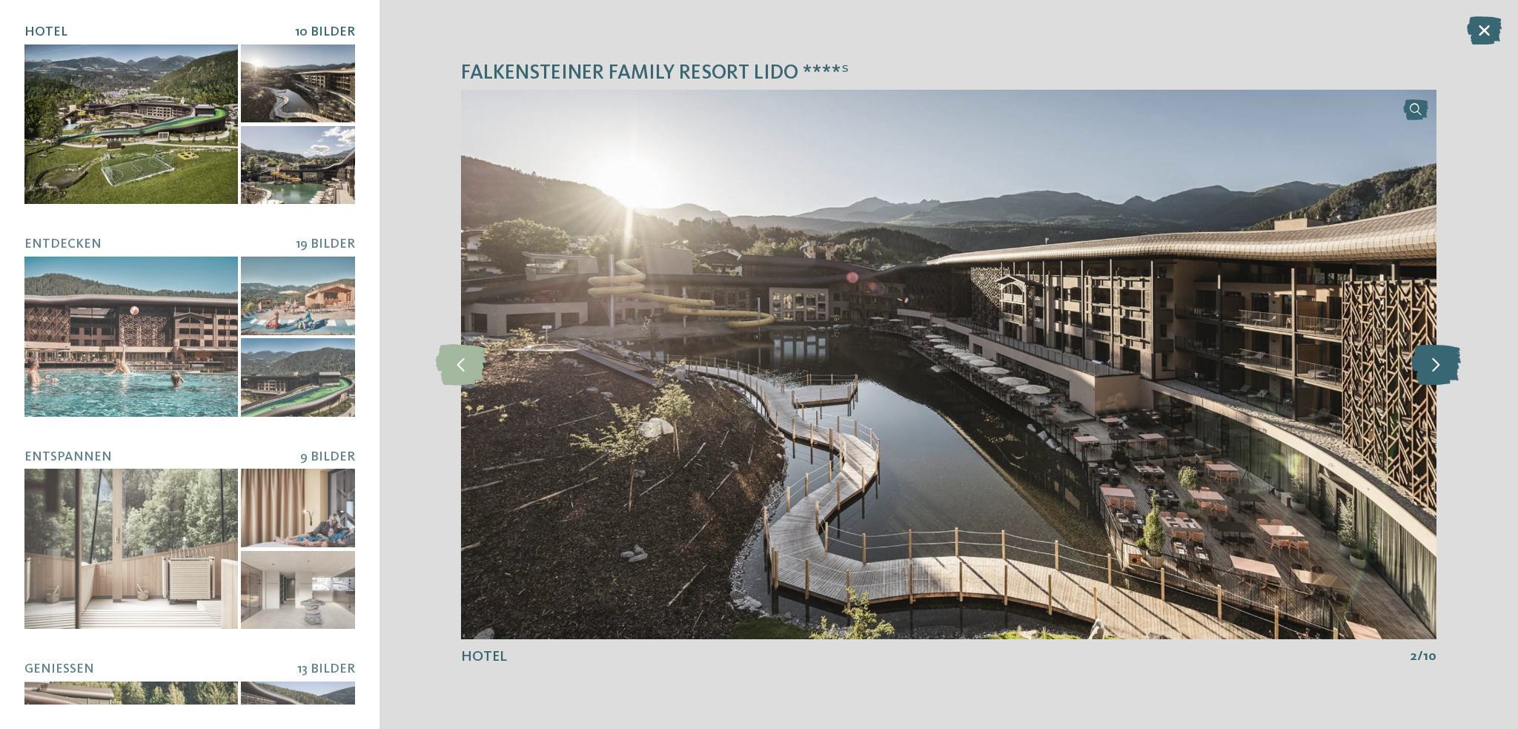
click at [1423, 361] on icon at bounding box center [1437, 364] width 50 height 41
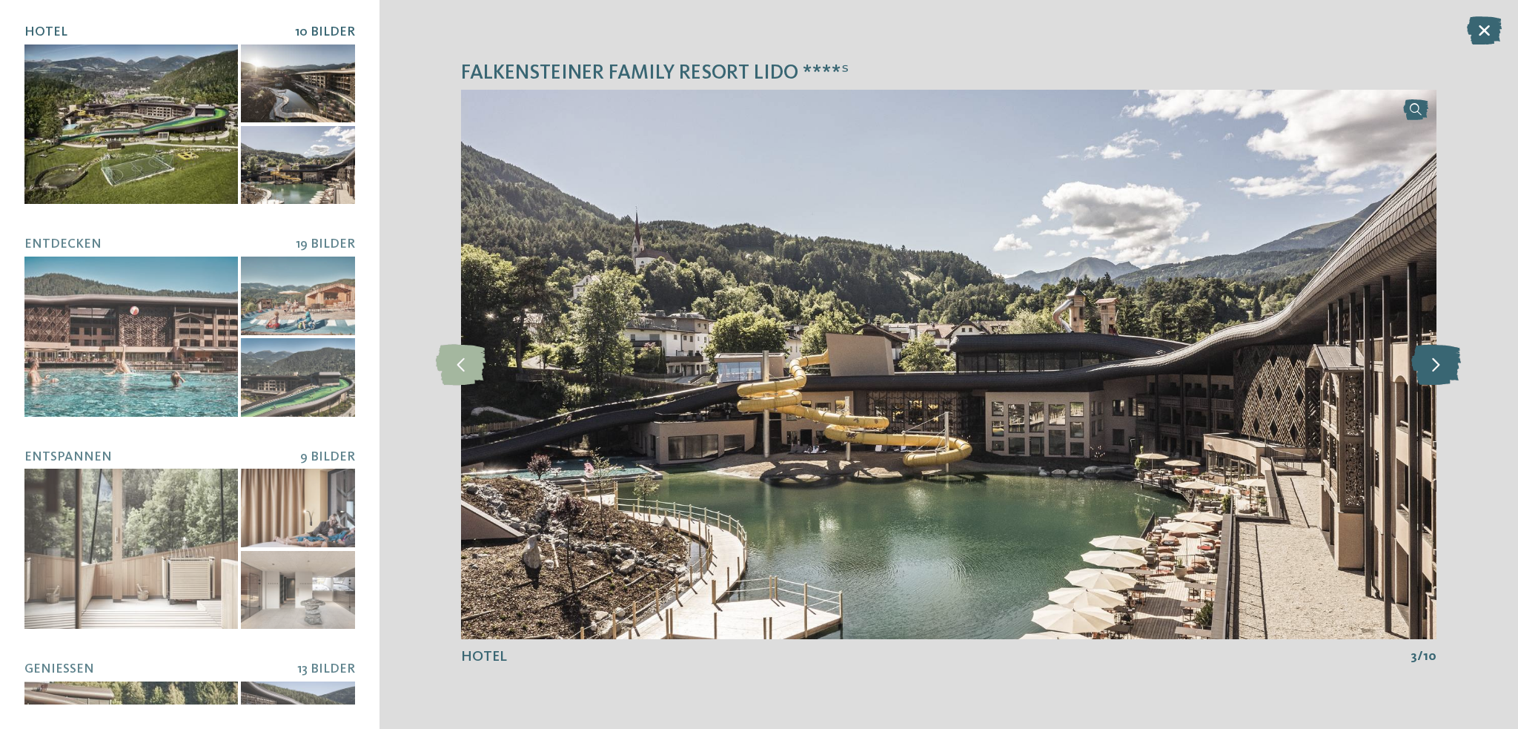
click at [1423, 361] on icon at bounding box center [1437, 364] width 50 height 41
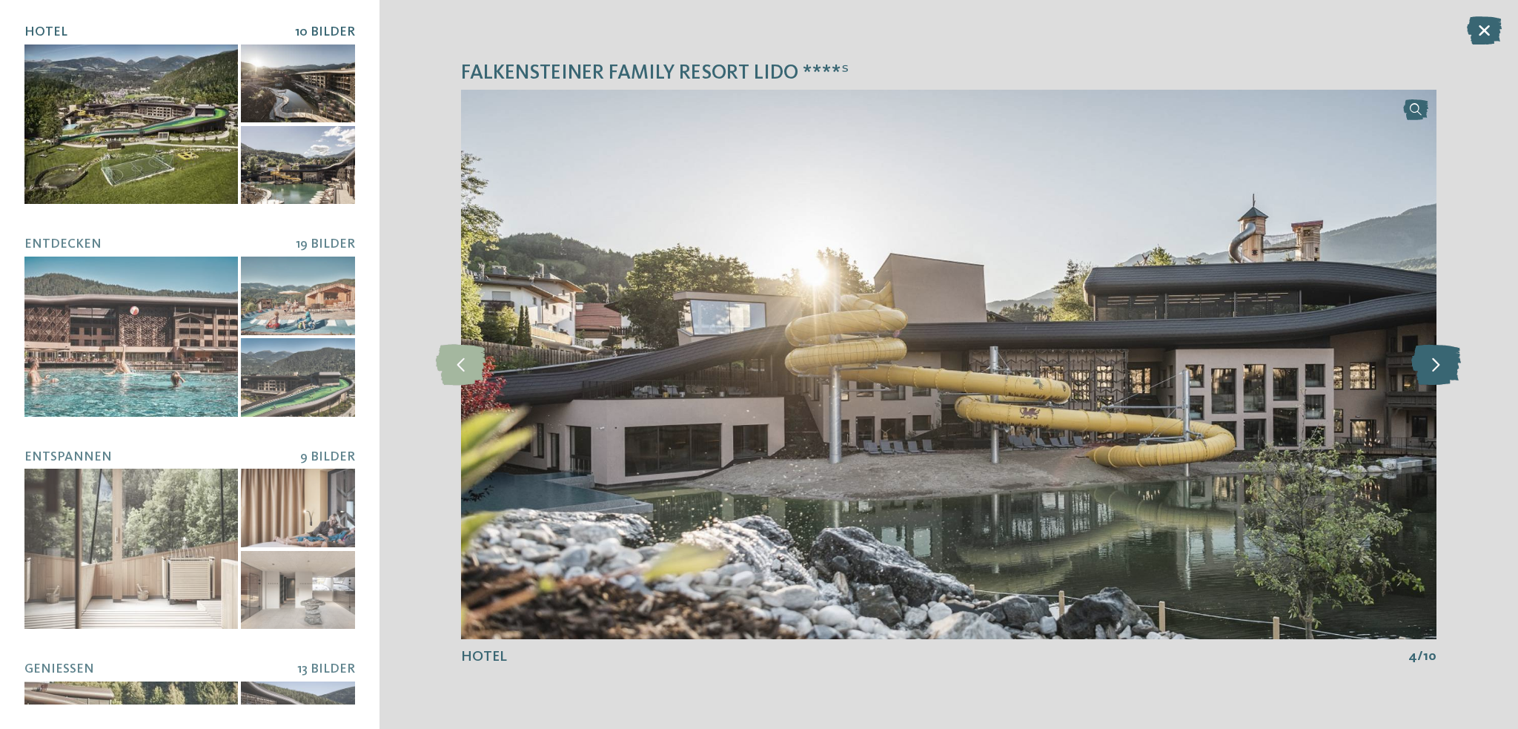
click at [1423, 361] on icon at bounding box center [1437, 364] width 50 height 41
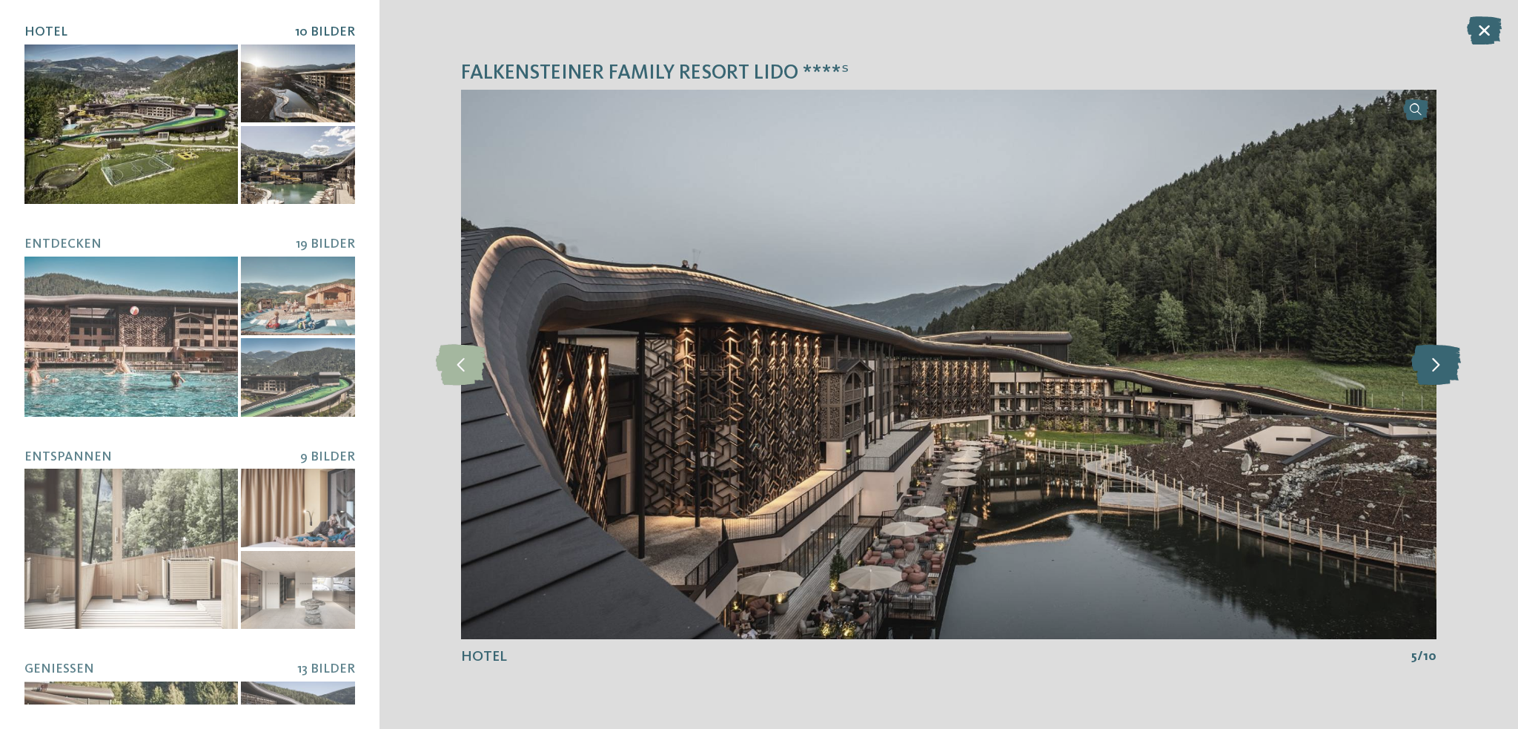
click at [1423, 361] on icon at bounding box center [1437, 364] width 50 height 41
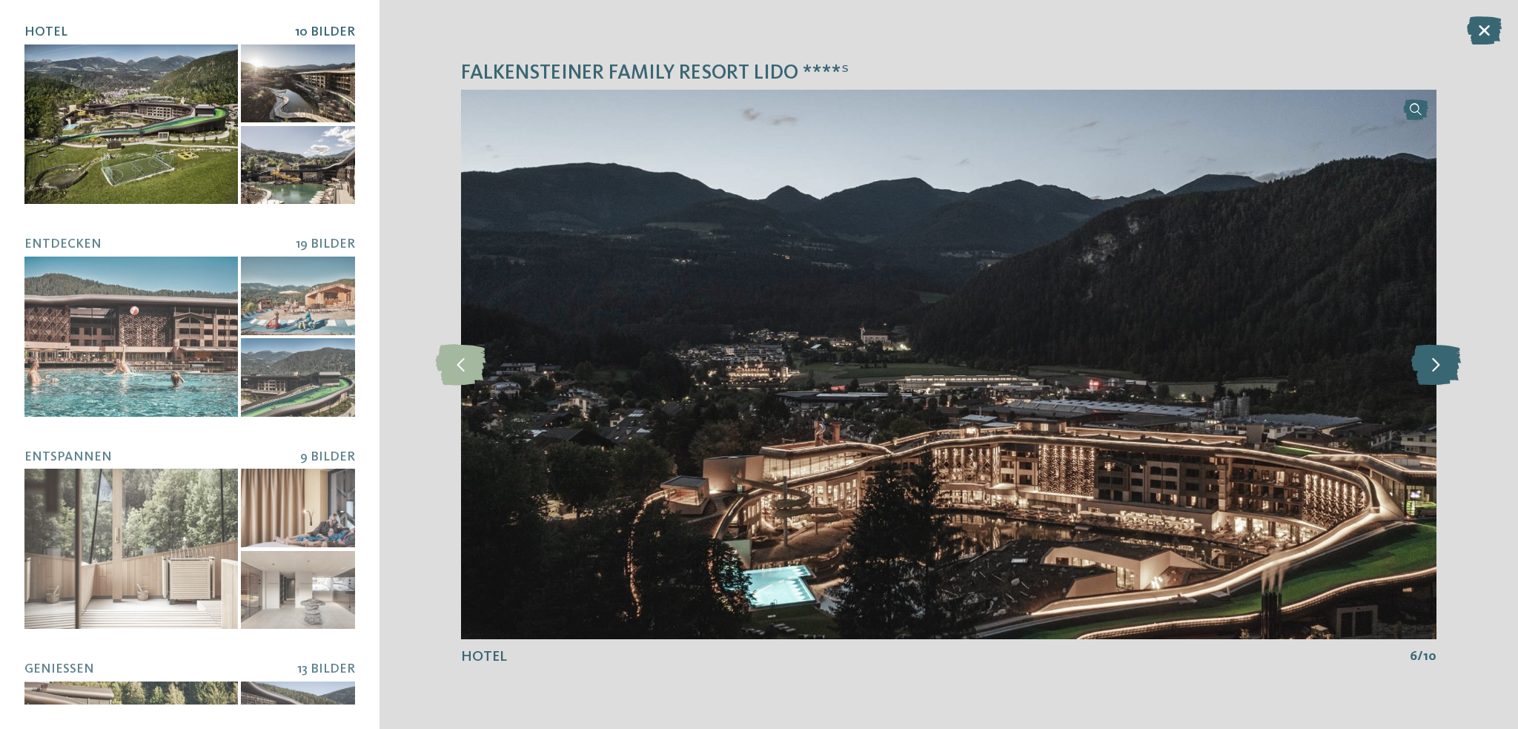
click at [1423, 361] on icon at bounding box center [1437, 364] width 50 height 41
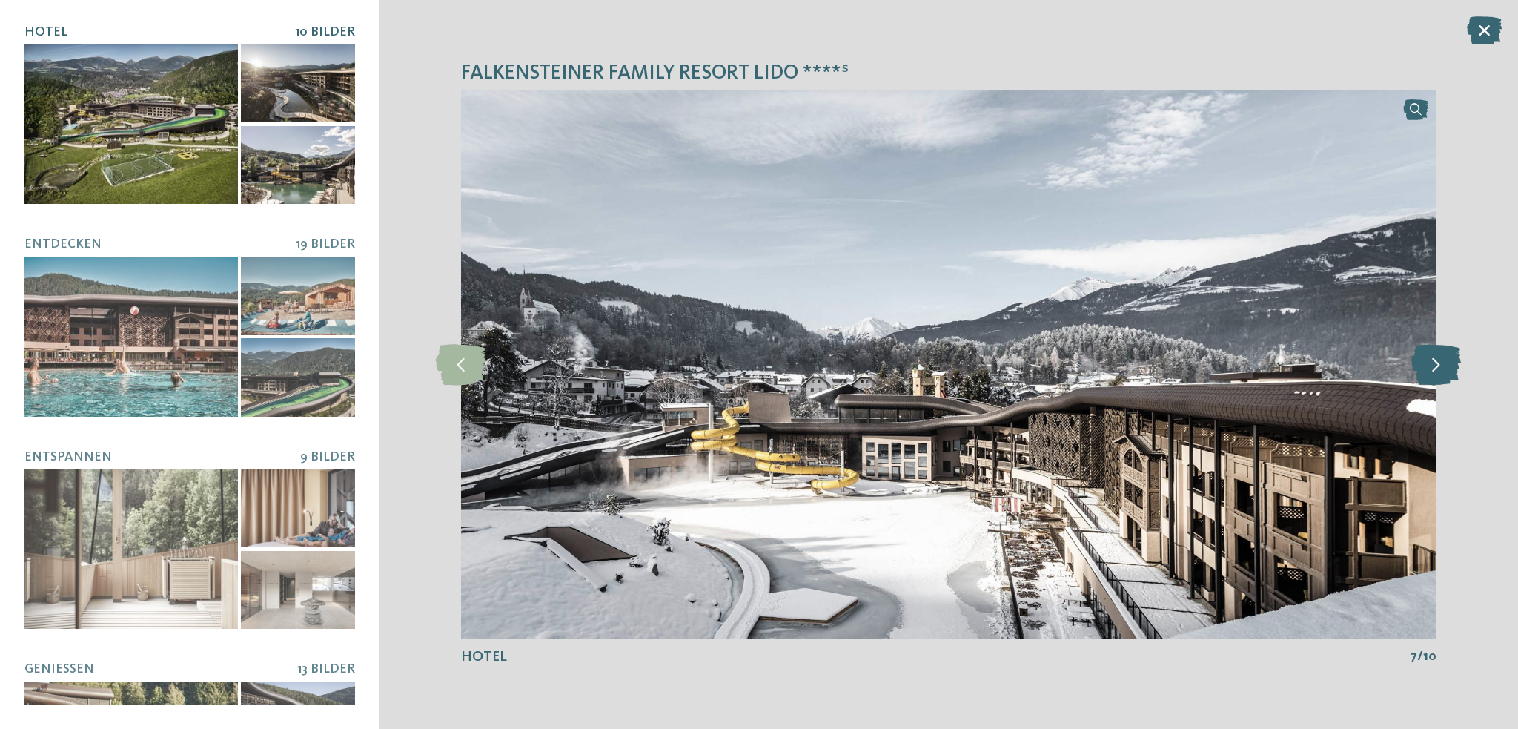
click at [1423, 361] on icon at bounding box center [1437, 364] width 50 height 41
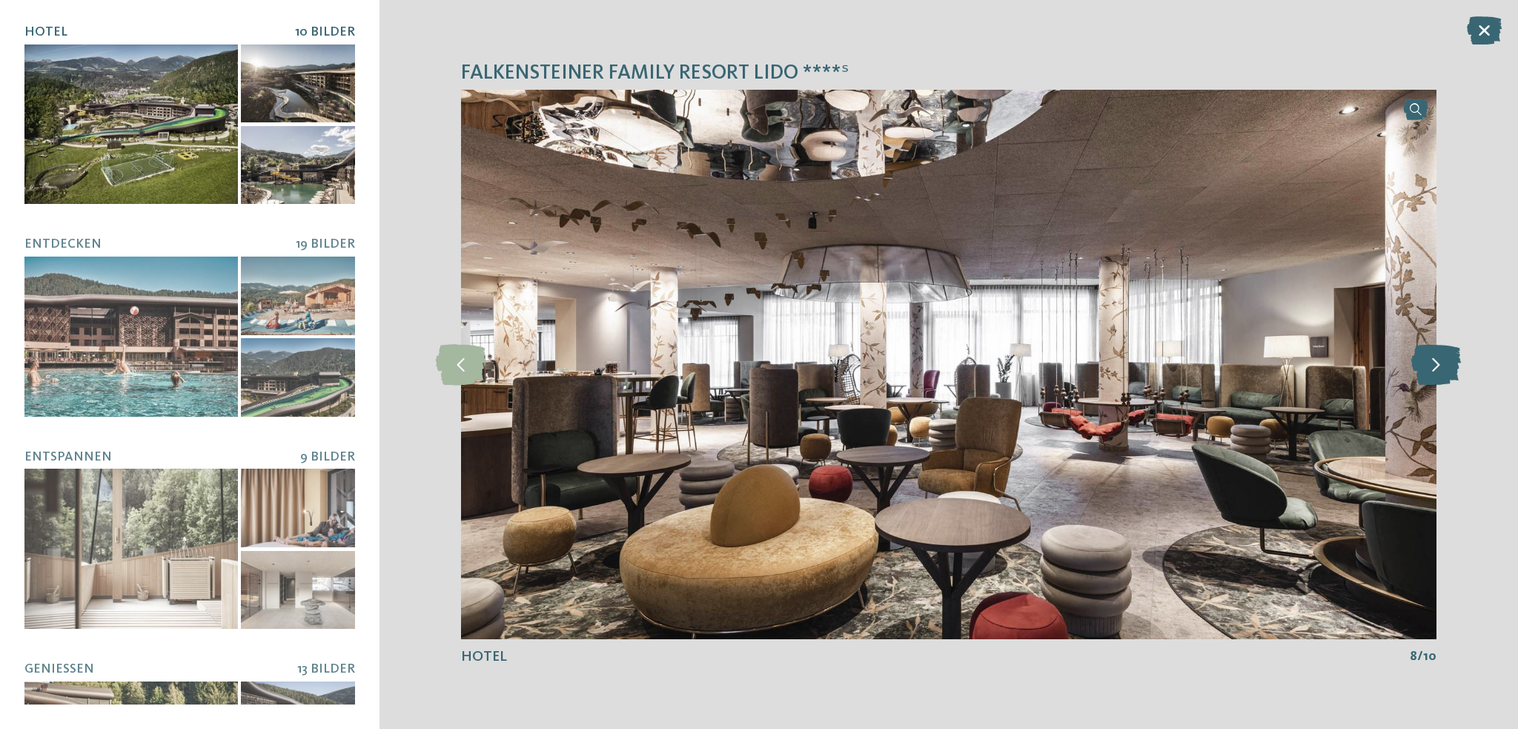
click at [1423, 361] on icon at bounding box center [1437, 364] width 50 height 41
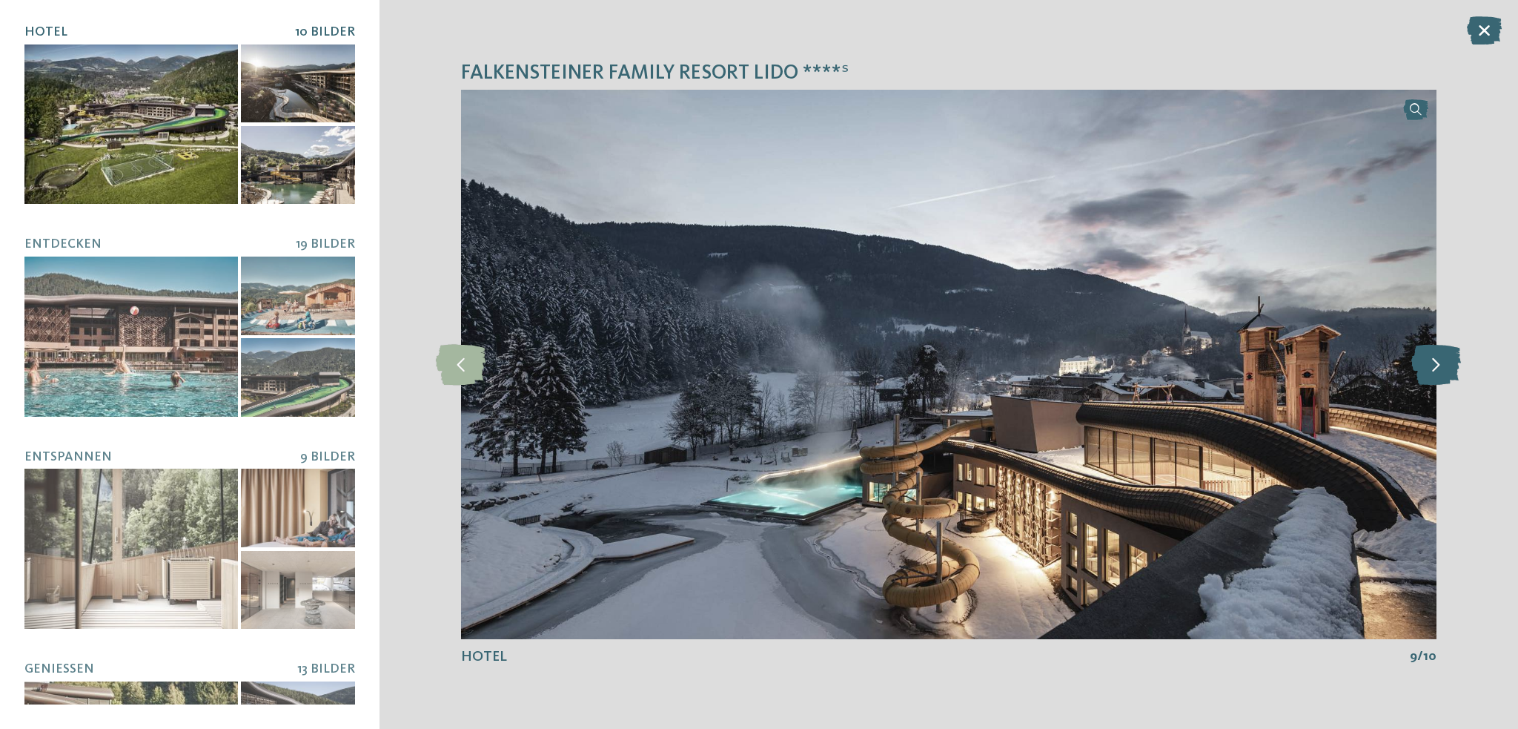
click at [1423, 361] on icon at bounding box center [1437, 364] width 50 height 41
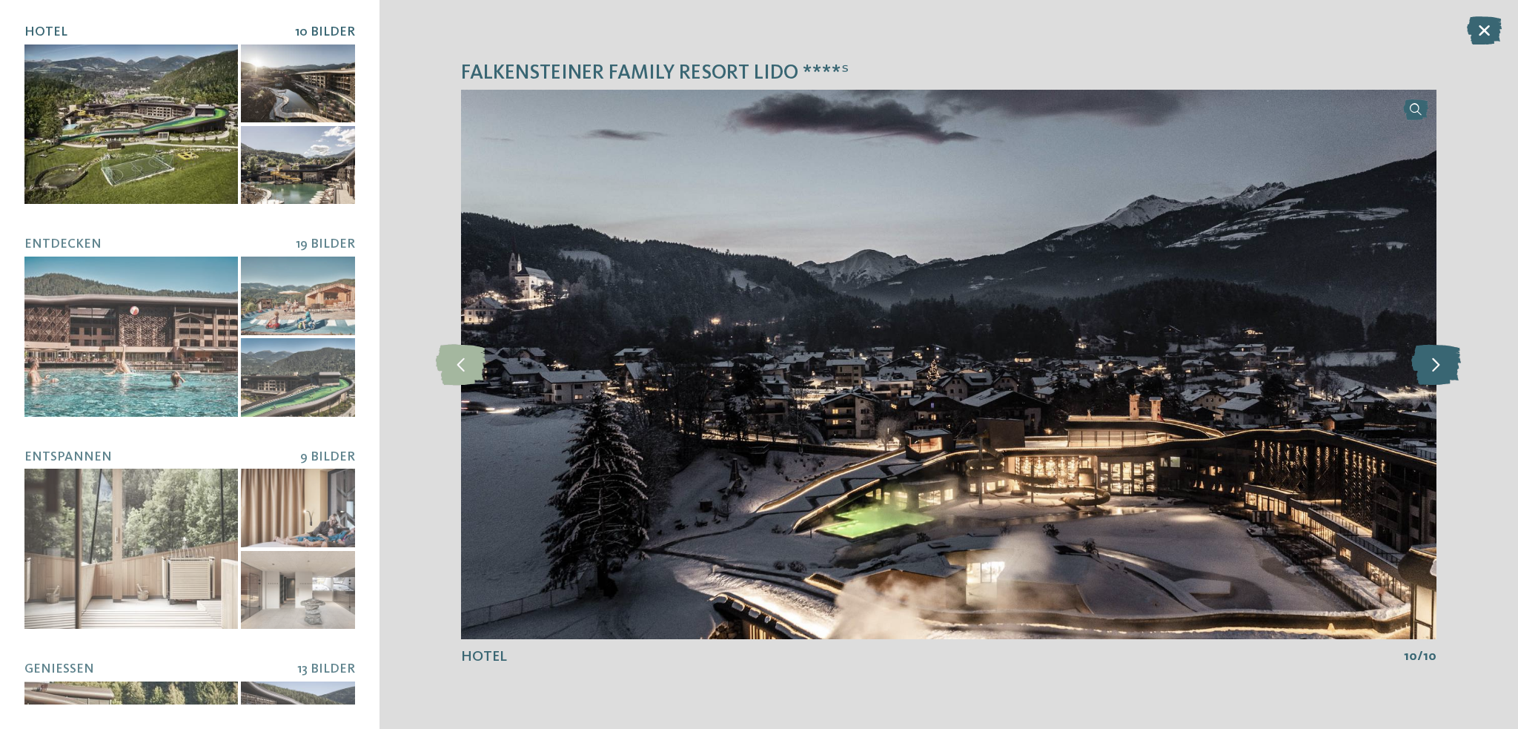
click at [1423, 361] on icon at bounding box center [1437, 364] width 50 height 41
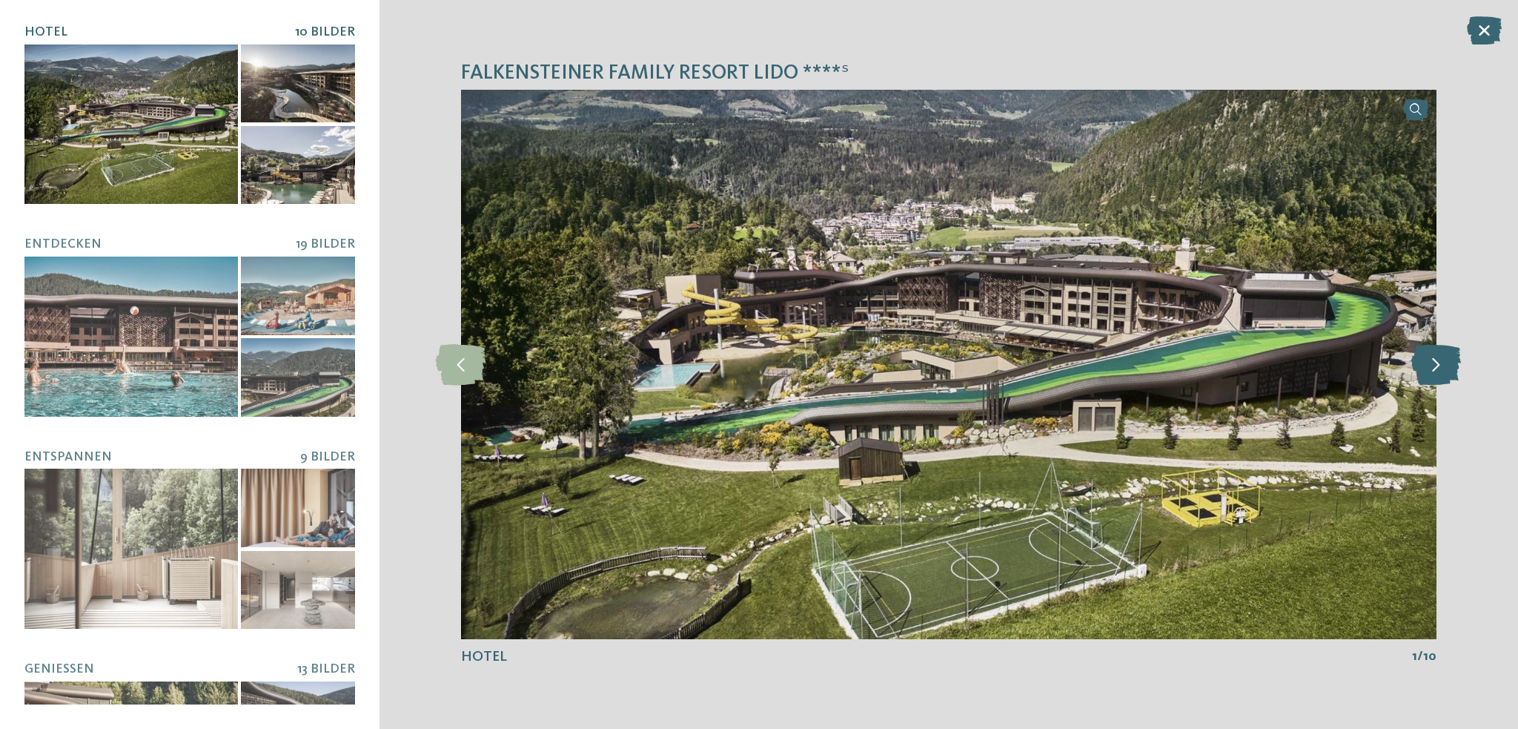
click at [1423, 361] on icon at bounding box center [1437, 364] width 50 height 41
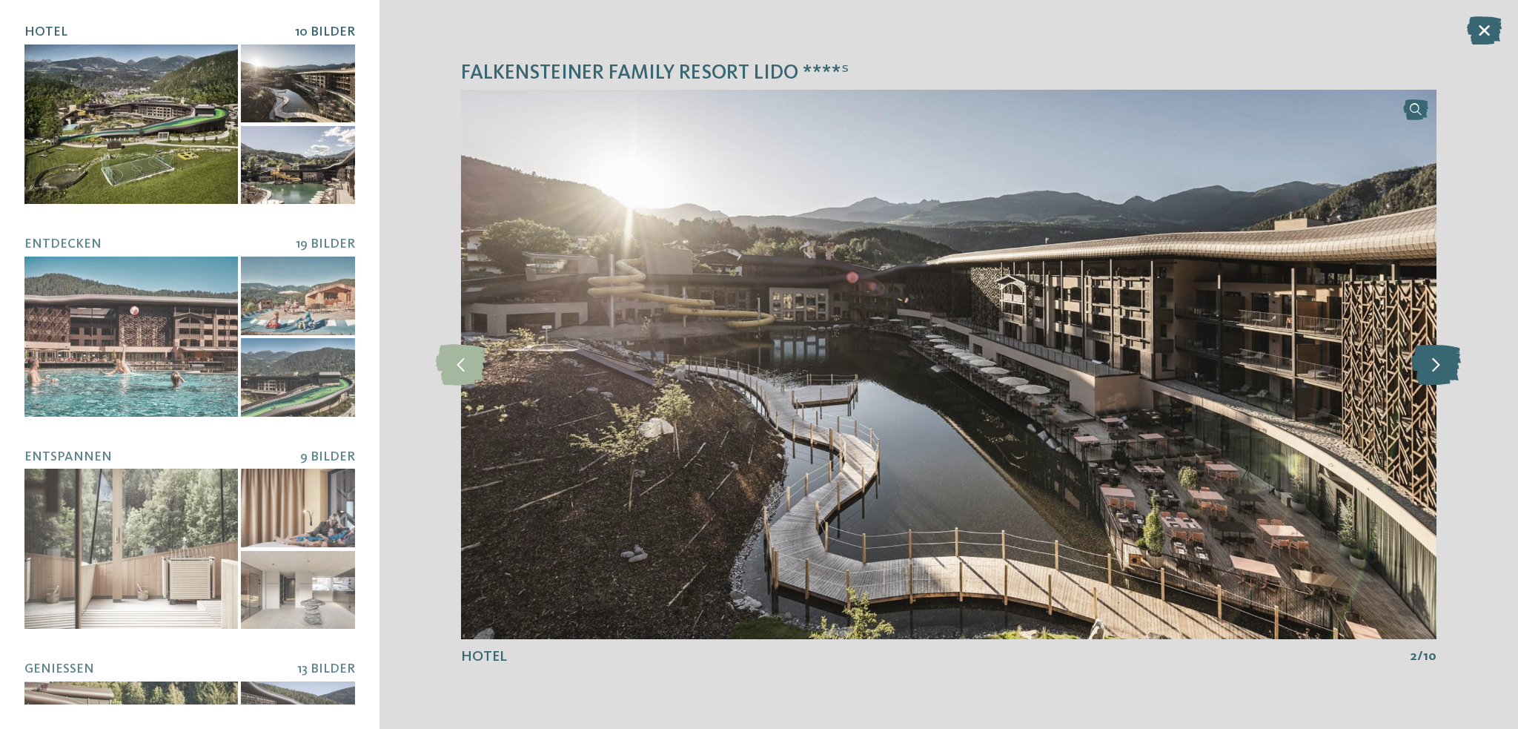
click at [1423, 361] on icon at bounding box center [1437, 364] width 50 height 41
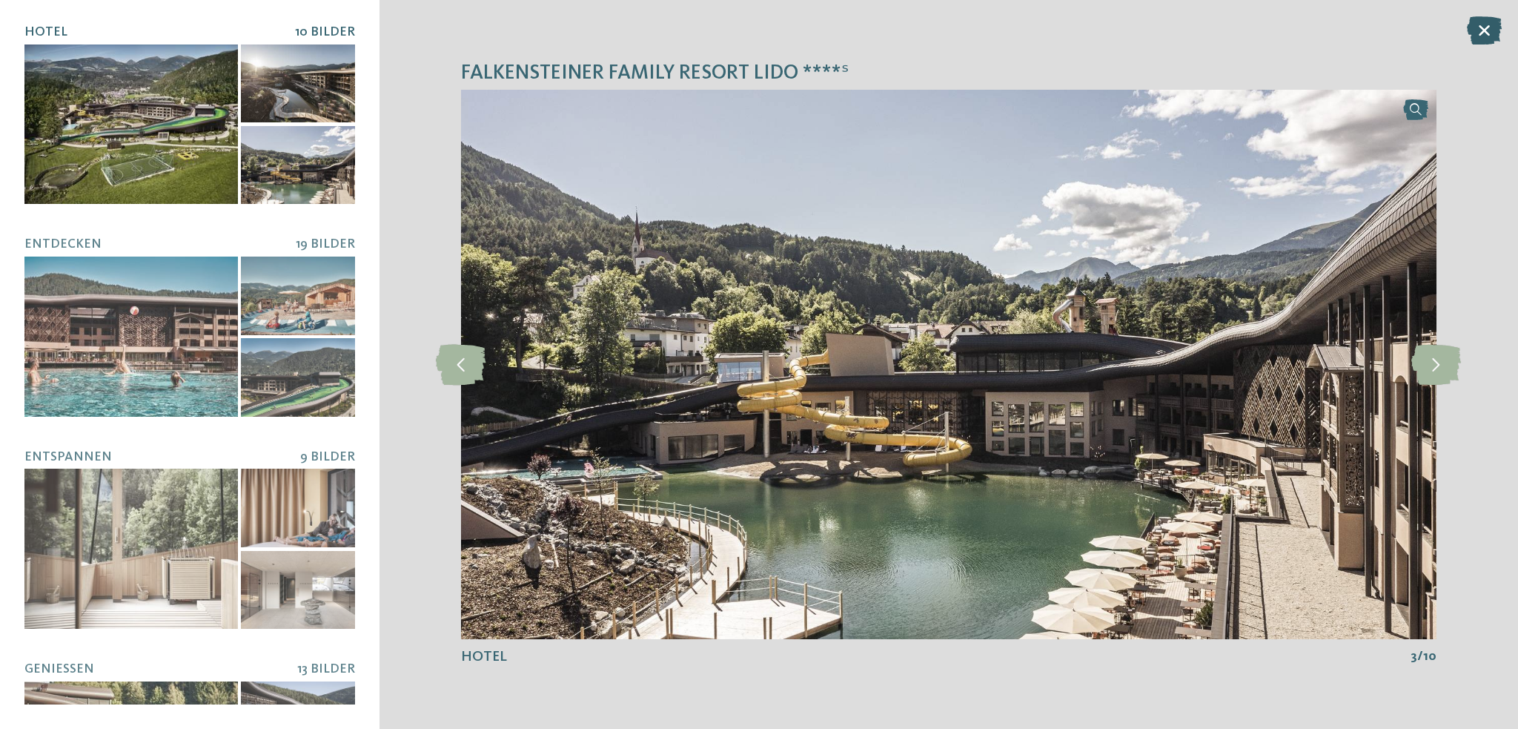
click at [1483, 26] on icon at bounding box center [1484, 30] width 35 height 28
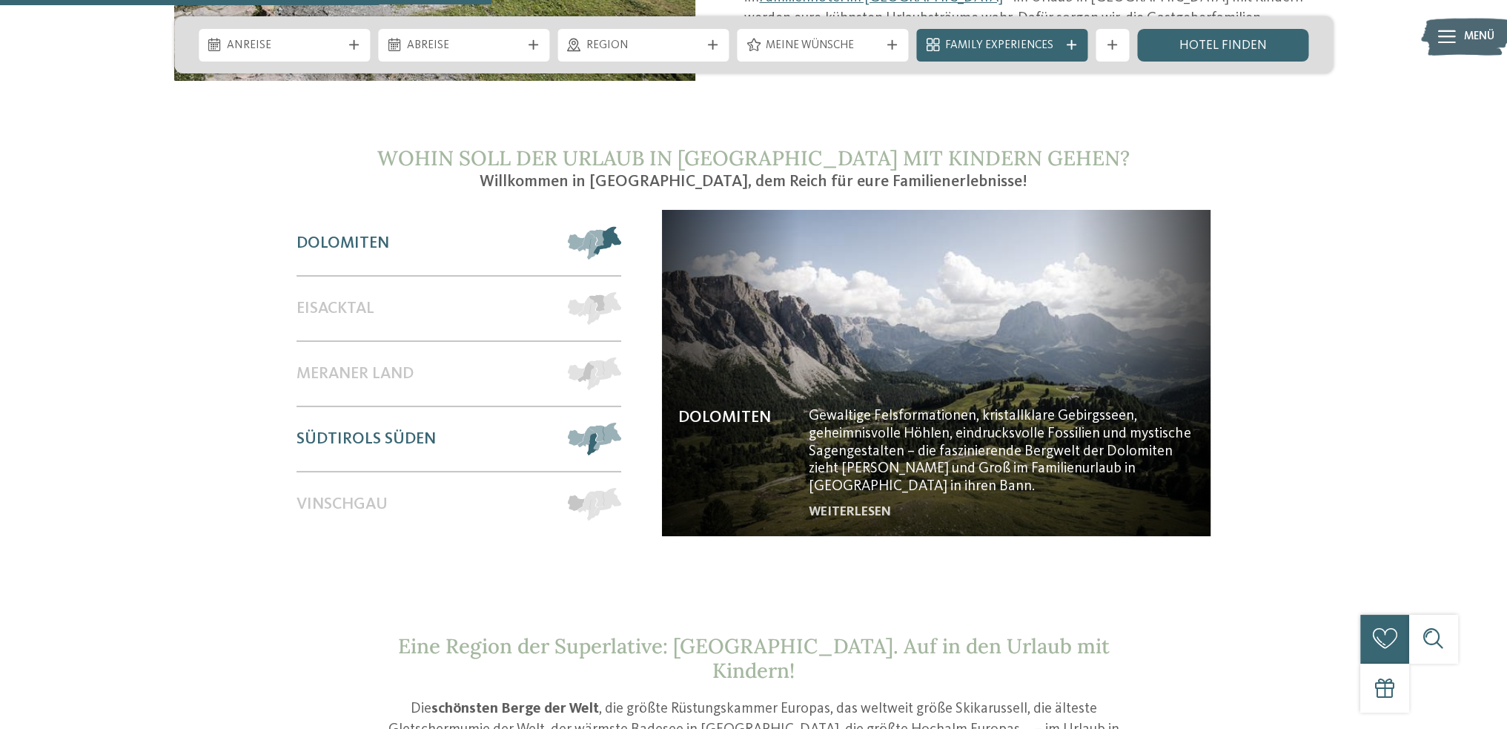
scroll to position [1335, 0]
click at [377, 495] on span "Vinschgau" at bounding box center [342, 504] width 91 height 19
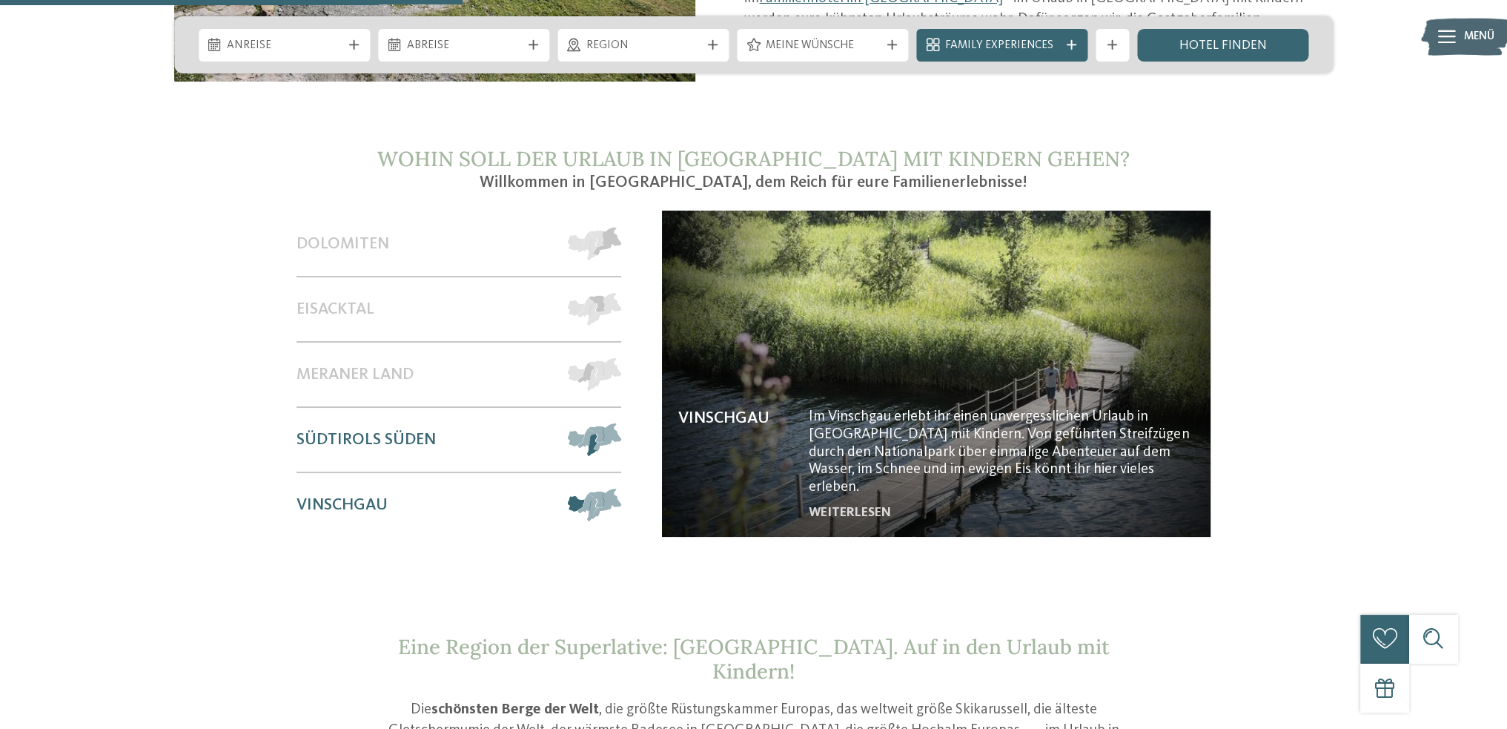
click at [366, 440] on div "Südtirols Süden" at bounding box center [424, 440] width 255 height 64
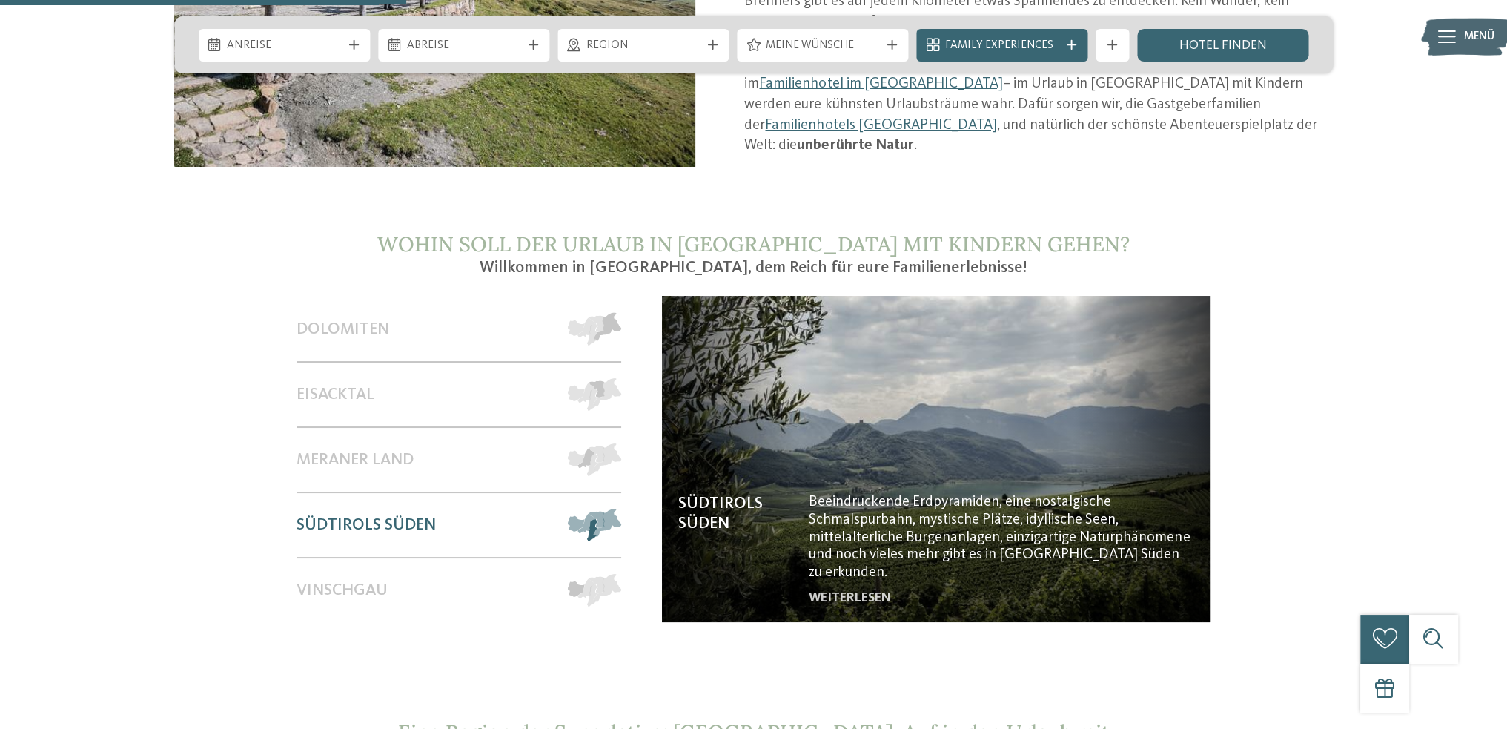
scroll to position [964, 0]
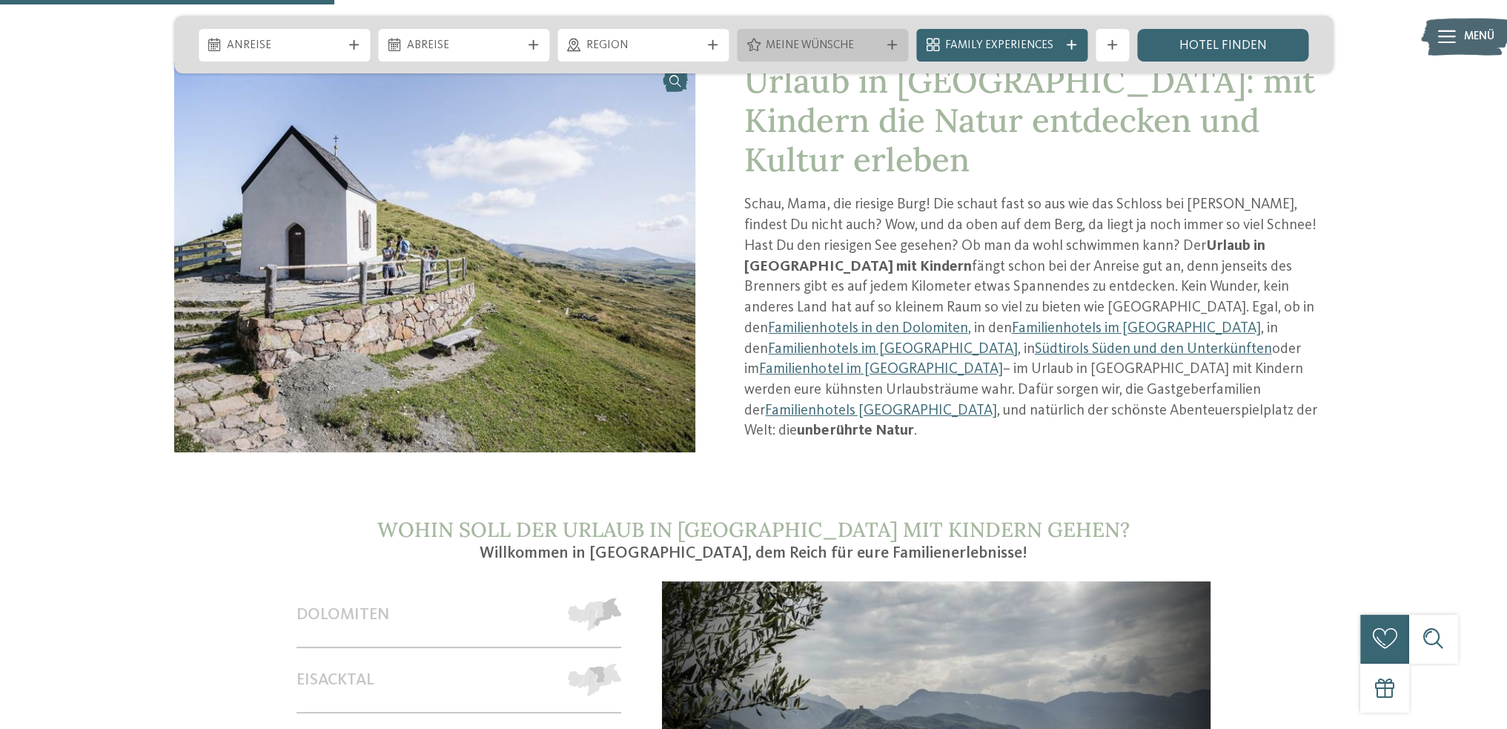
click at [899, 44] on div at bounding box center [892, 45] width 16 height 10
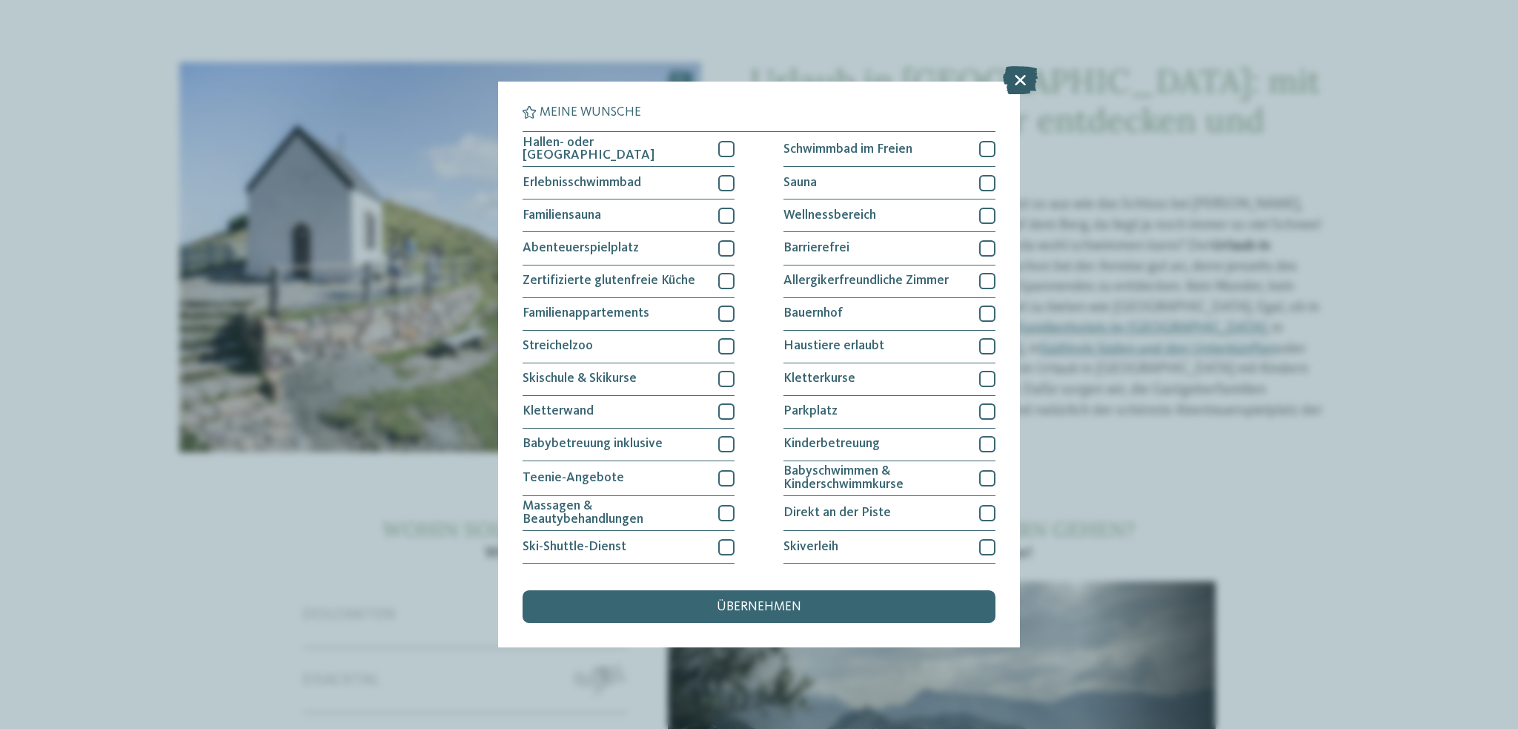
click at [1023, 82] on icon at bounding box center [1020, 80] width 35 height 28
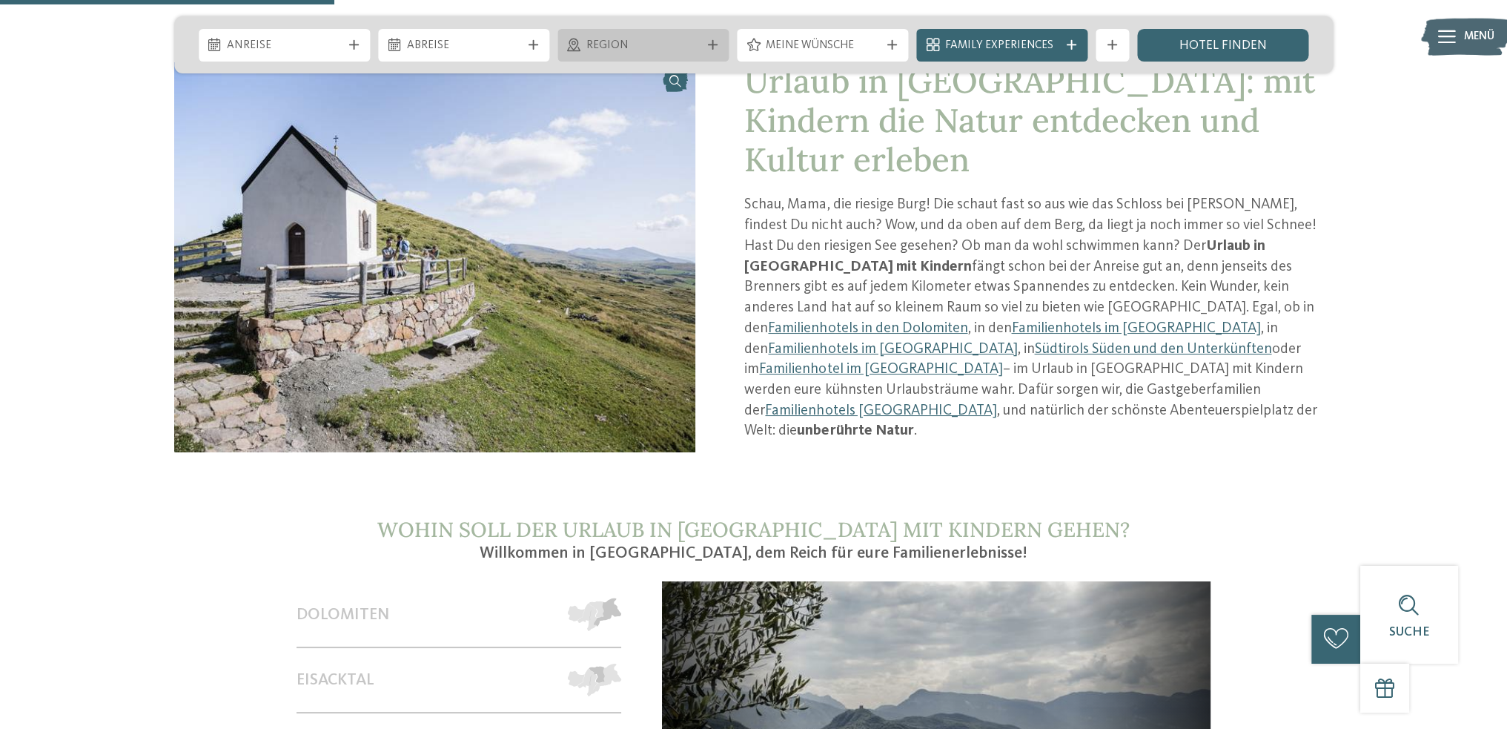
click at [707, 44] on div at bounding box center [712, 45] width 16 height 10
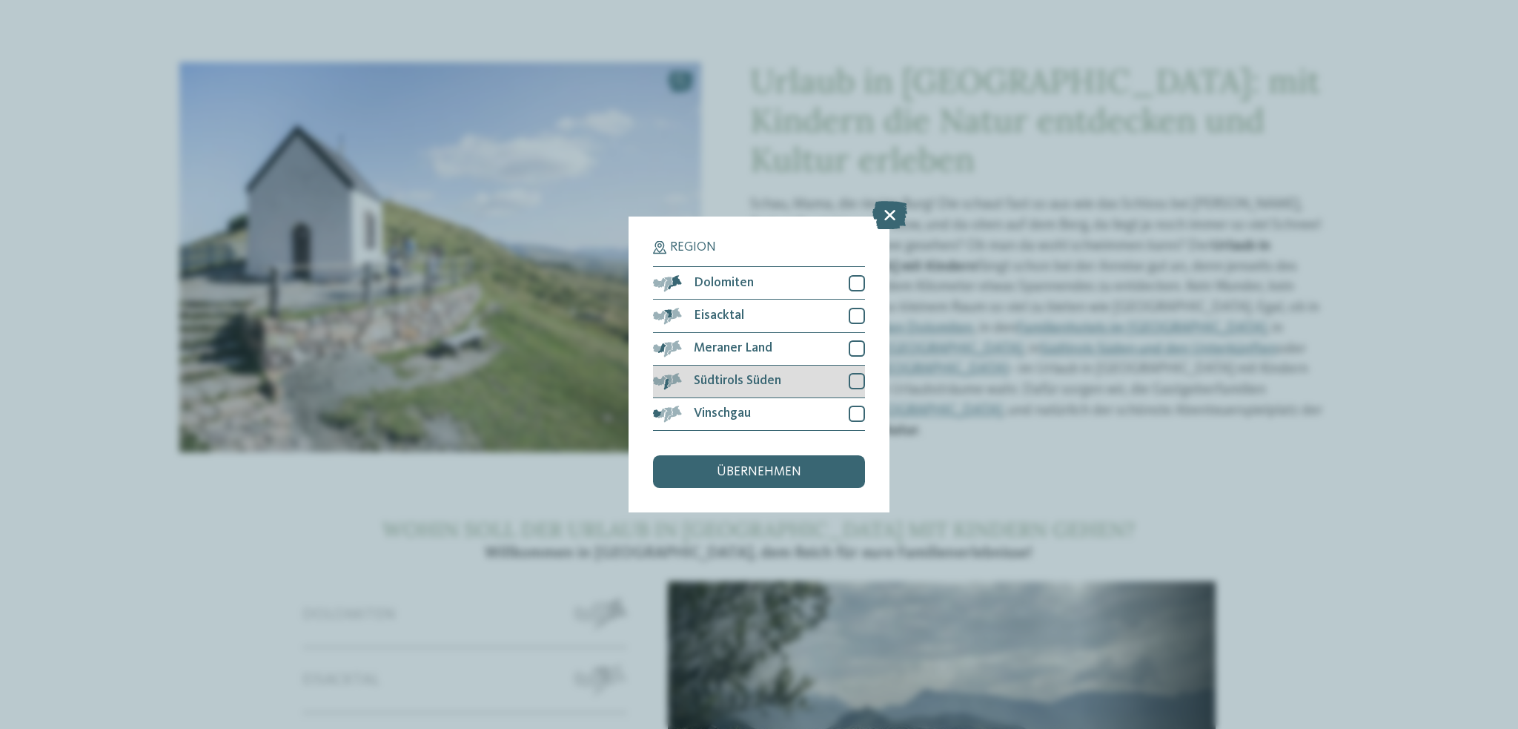
click at [722, 379] on span "Südtirols Süden" at bounding box center [737, 380] width 87 height 13
click at [721, 407] on span "Vinschgau" at bounding box center [722, 413] width 57 height 13
click at [733, 472] on span "übernehmen" at bounding box center [759, 472] width 85 height 13
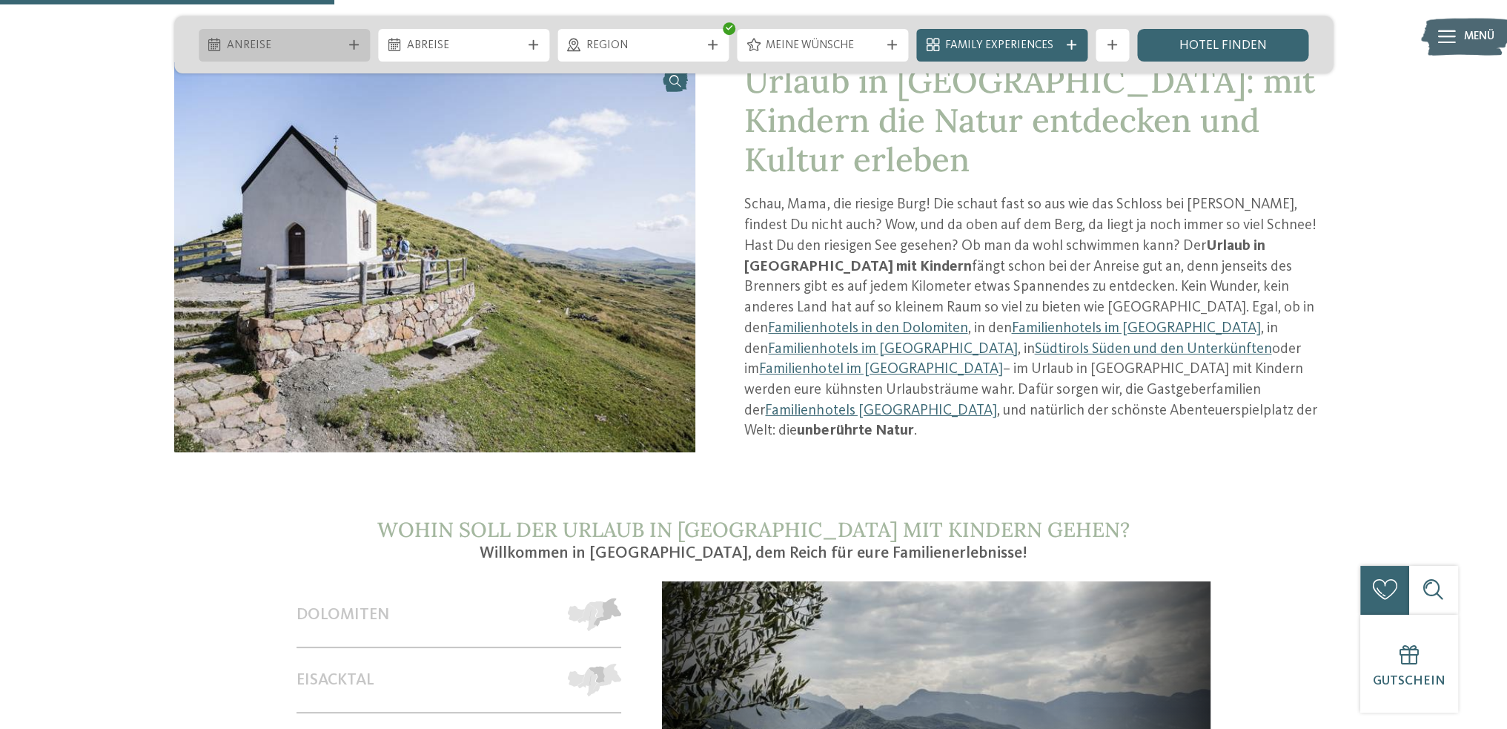
click at [336, 53] on span "Anreise" at bounding box center [284, 46] width 114 height 16
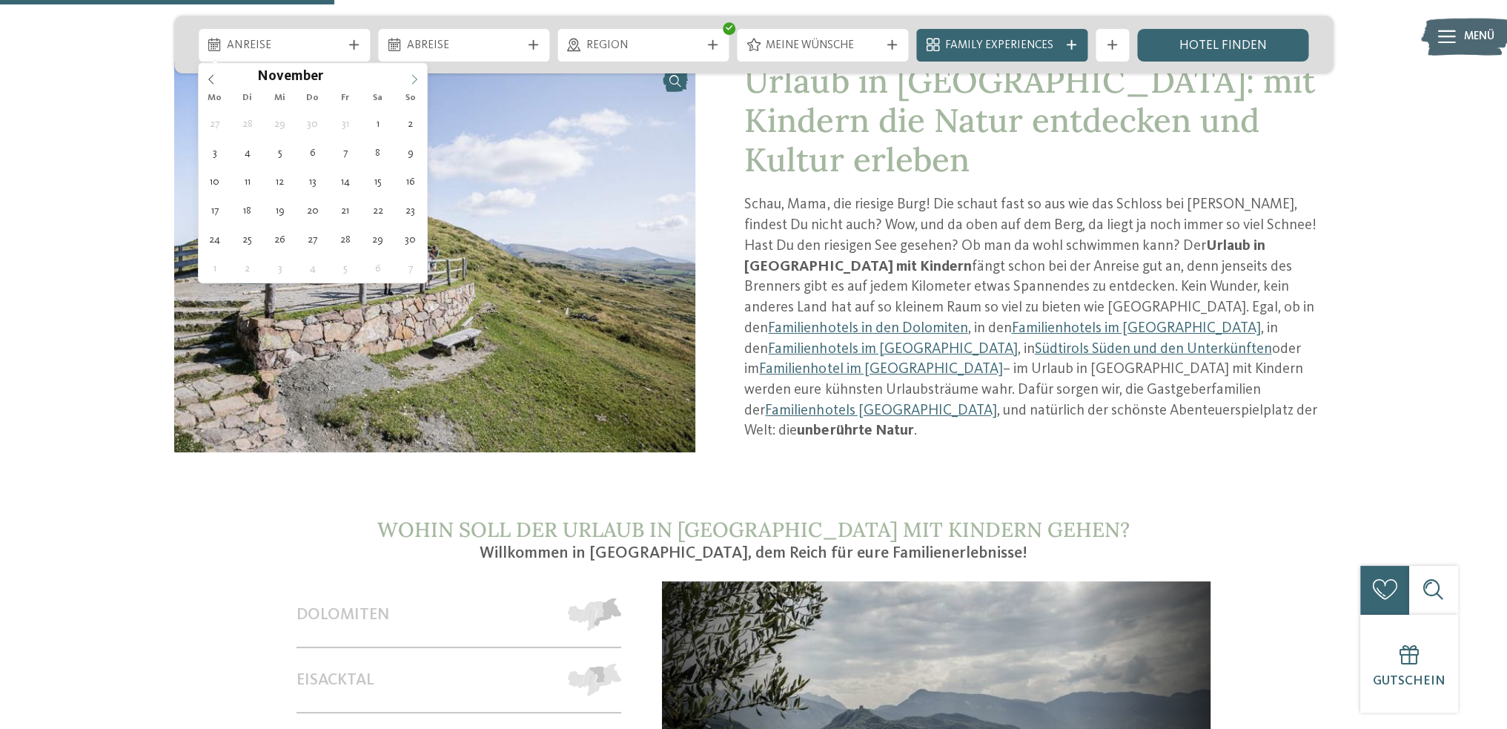
click at [409, 83] on icon at bounding box center [414, 79] width 10 height 10
type input "****"
click at [409, 83] on icon at bounding box center [414, 79] width 10 height 10
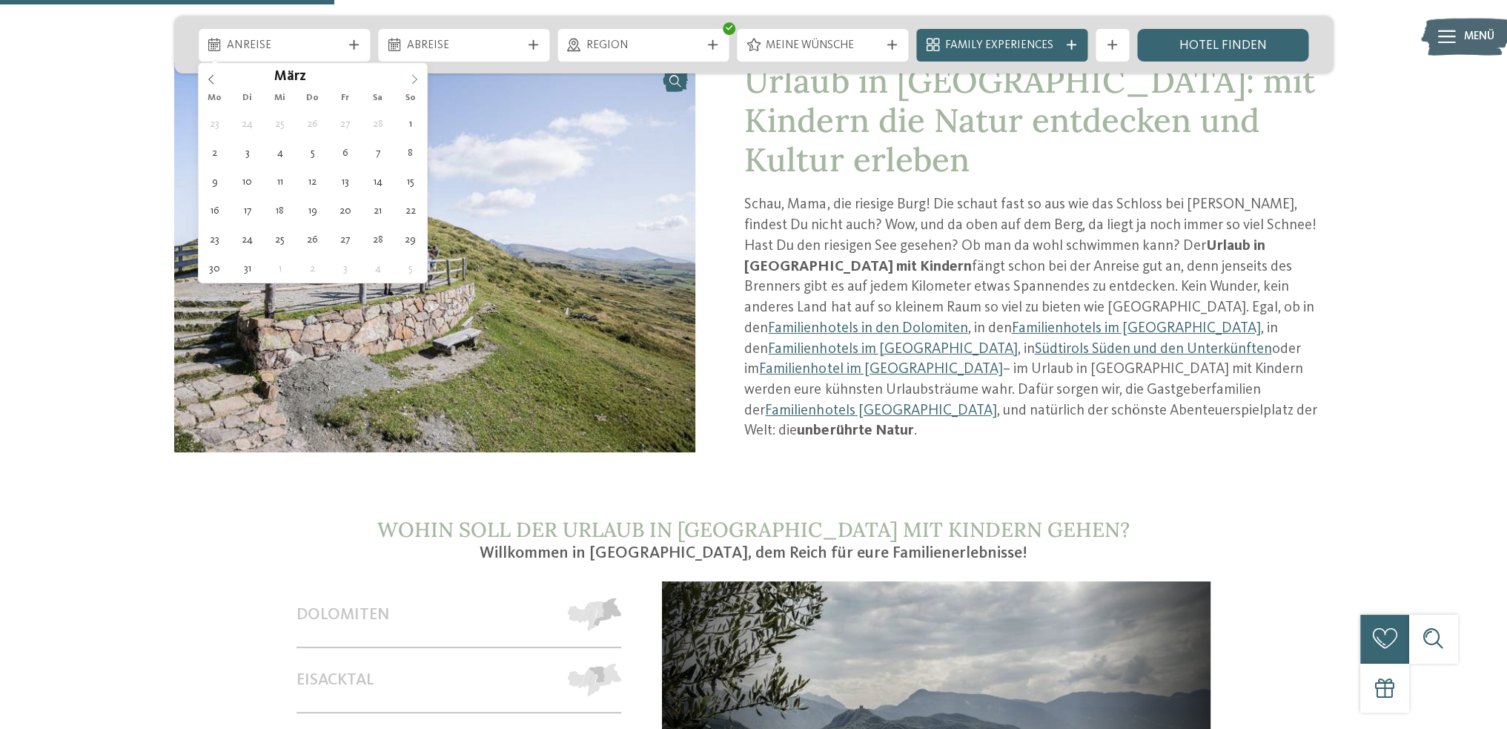
click at [409, 83] on icon at bounding box center [414, 79] width 10 height 10
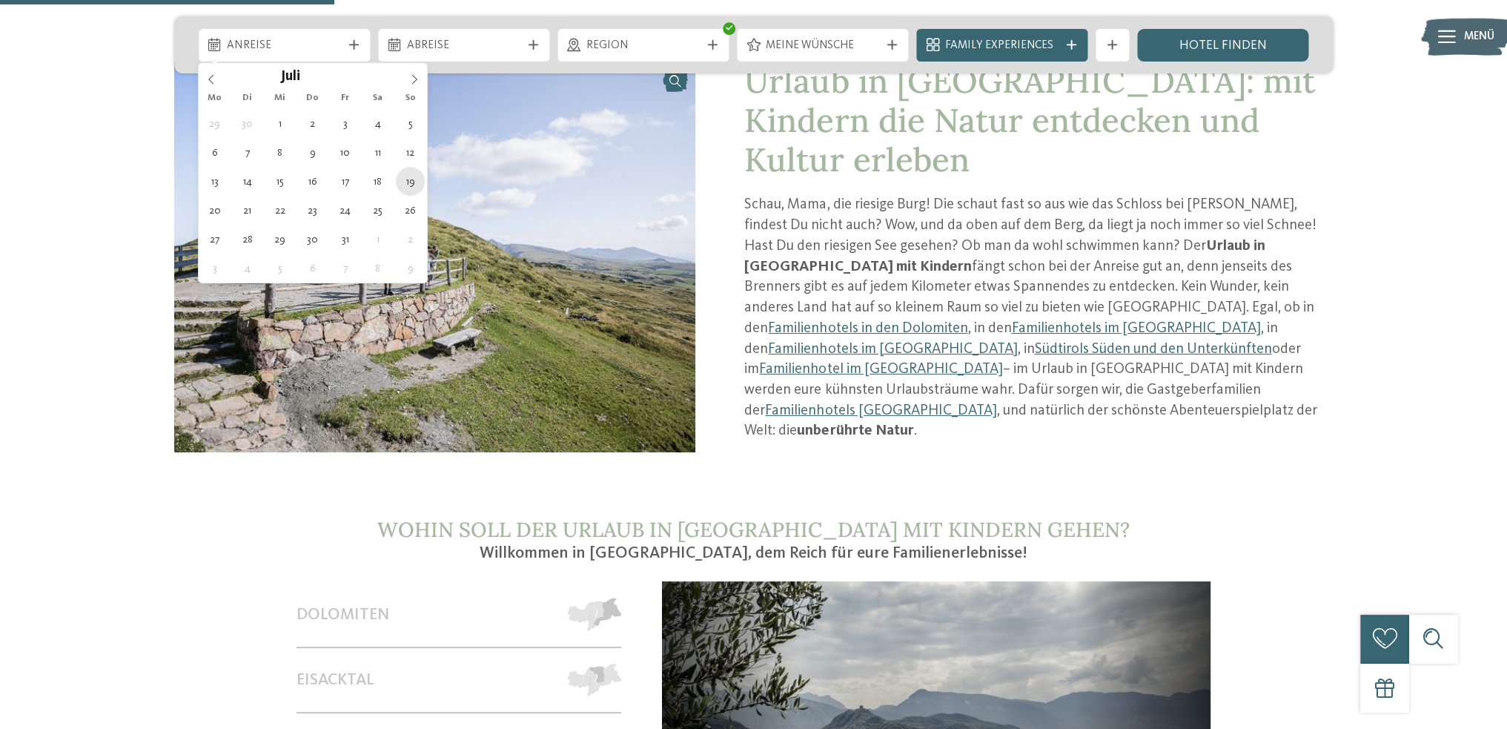
type div "[DATE]"
type input "****"
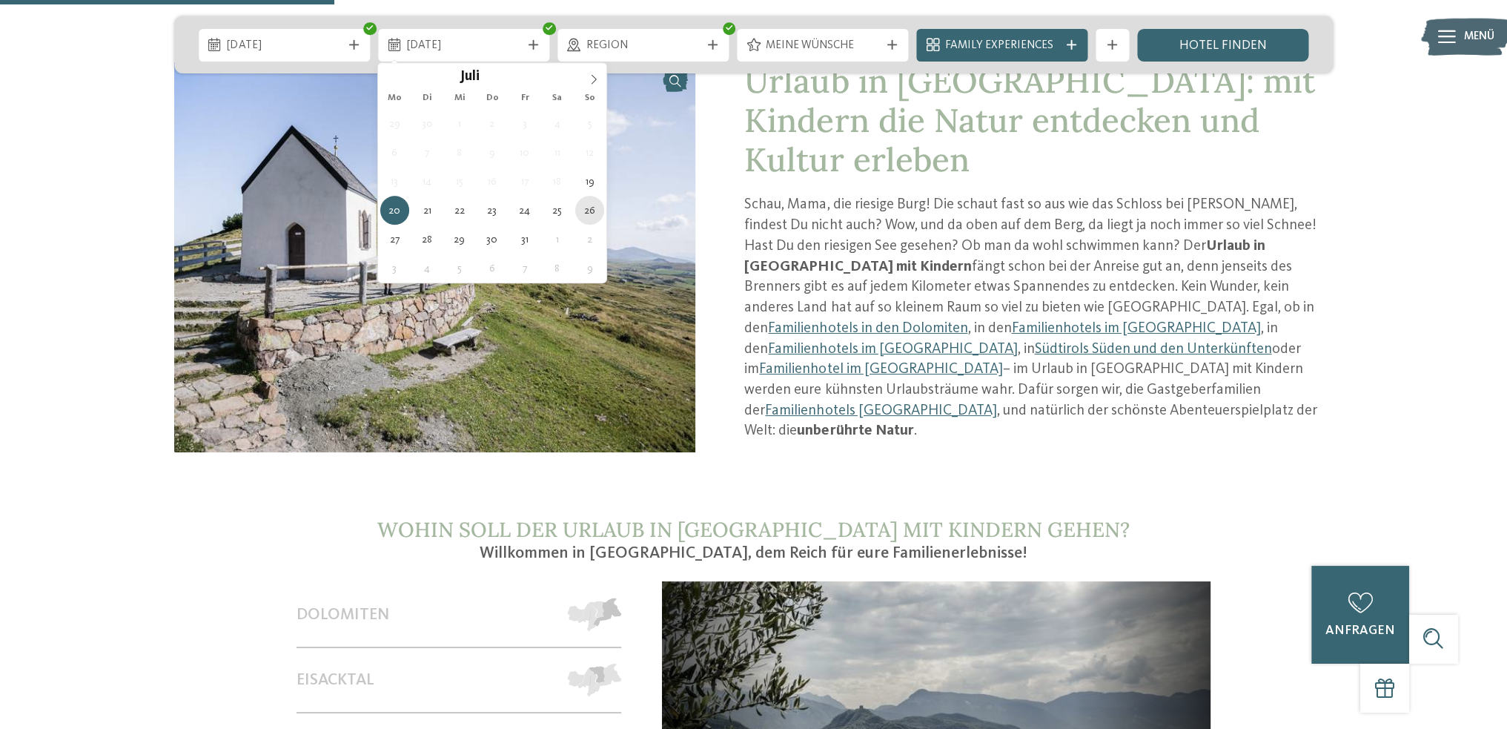
type div "[DATE]"
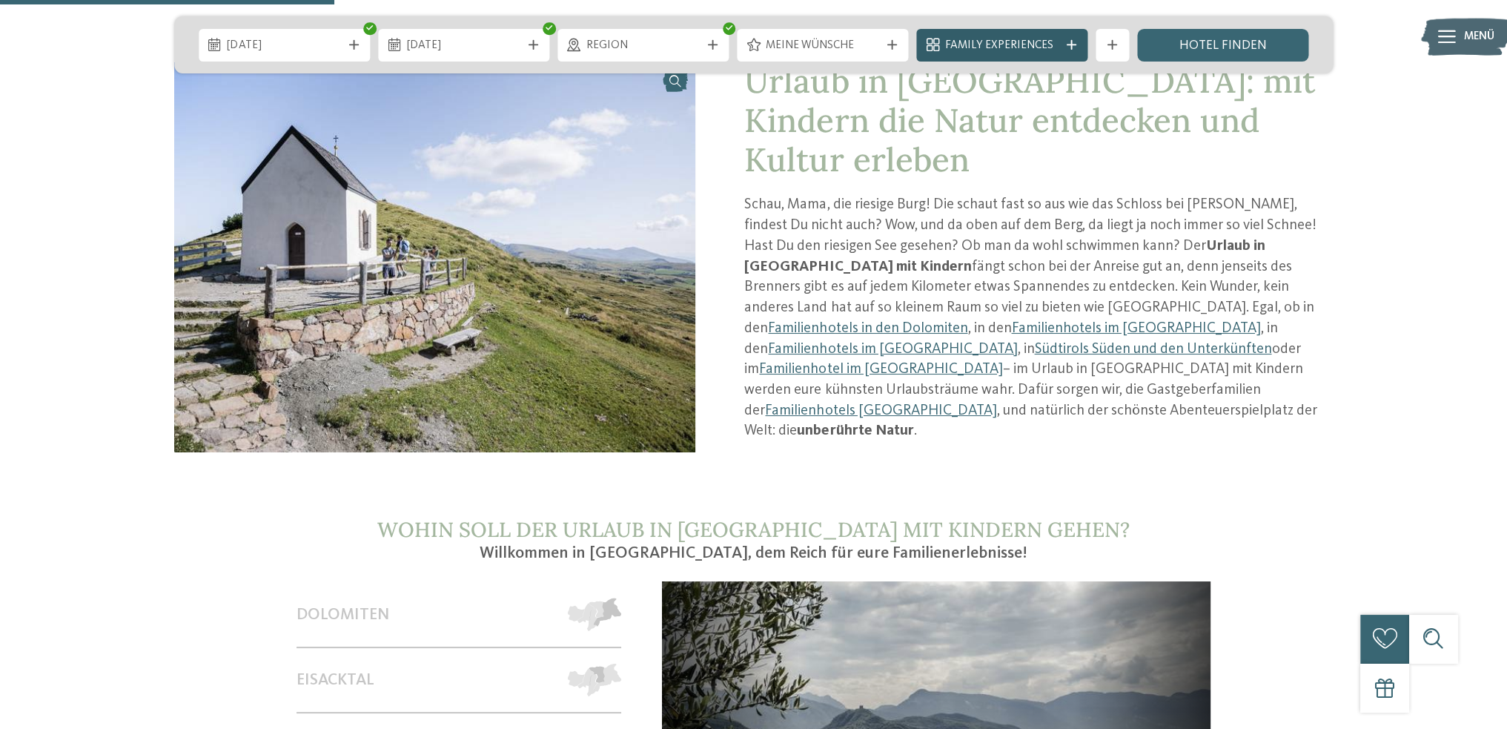
click at [1067, 43] on icon at bounding box center [1072, 45] width 10 height 10
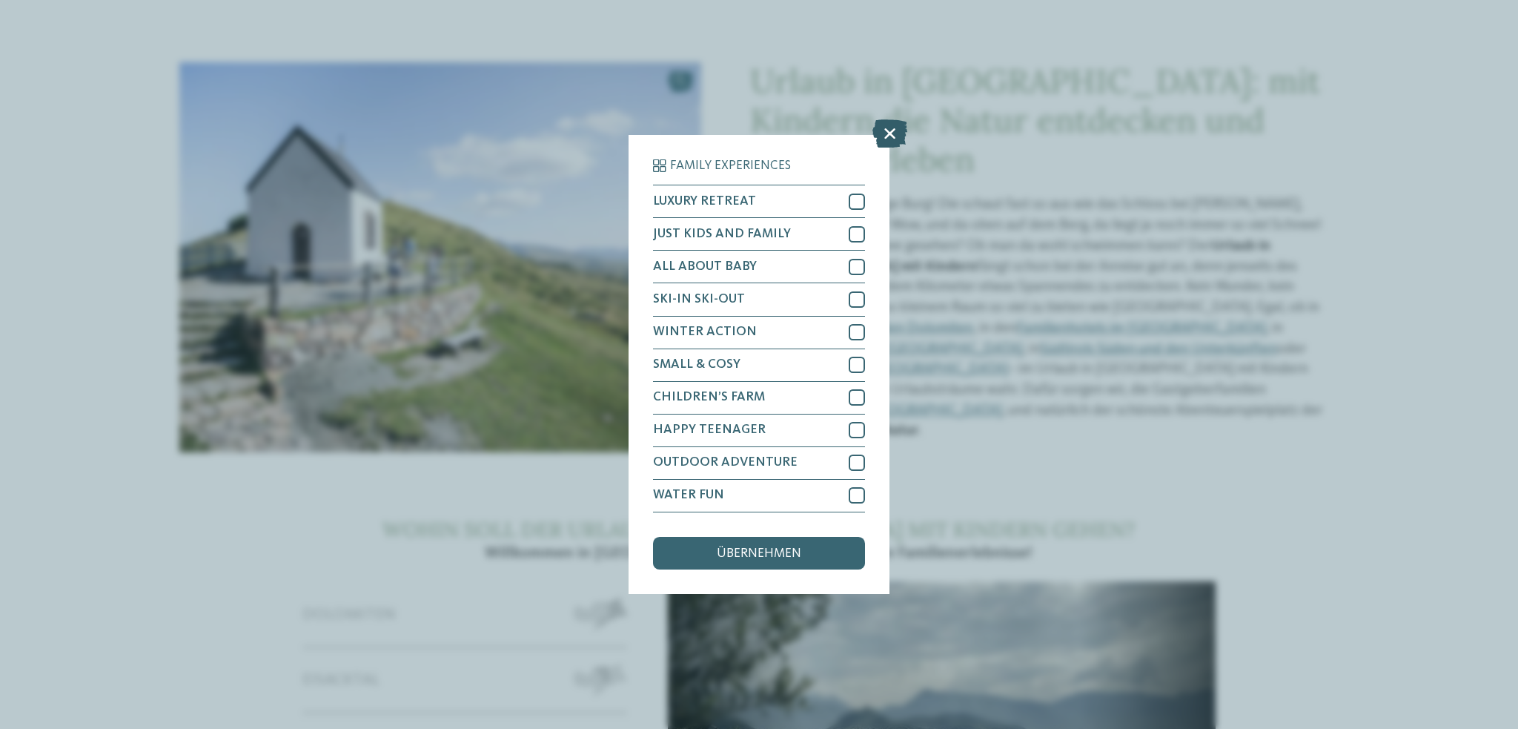
click at [888, 132] on icon at bounding box center [890, 134] width 35 height 28
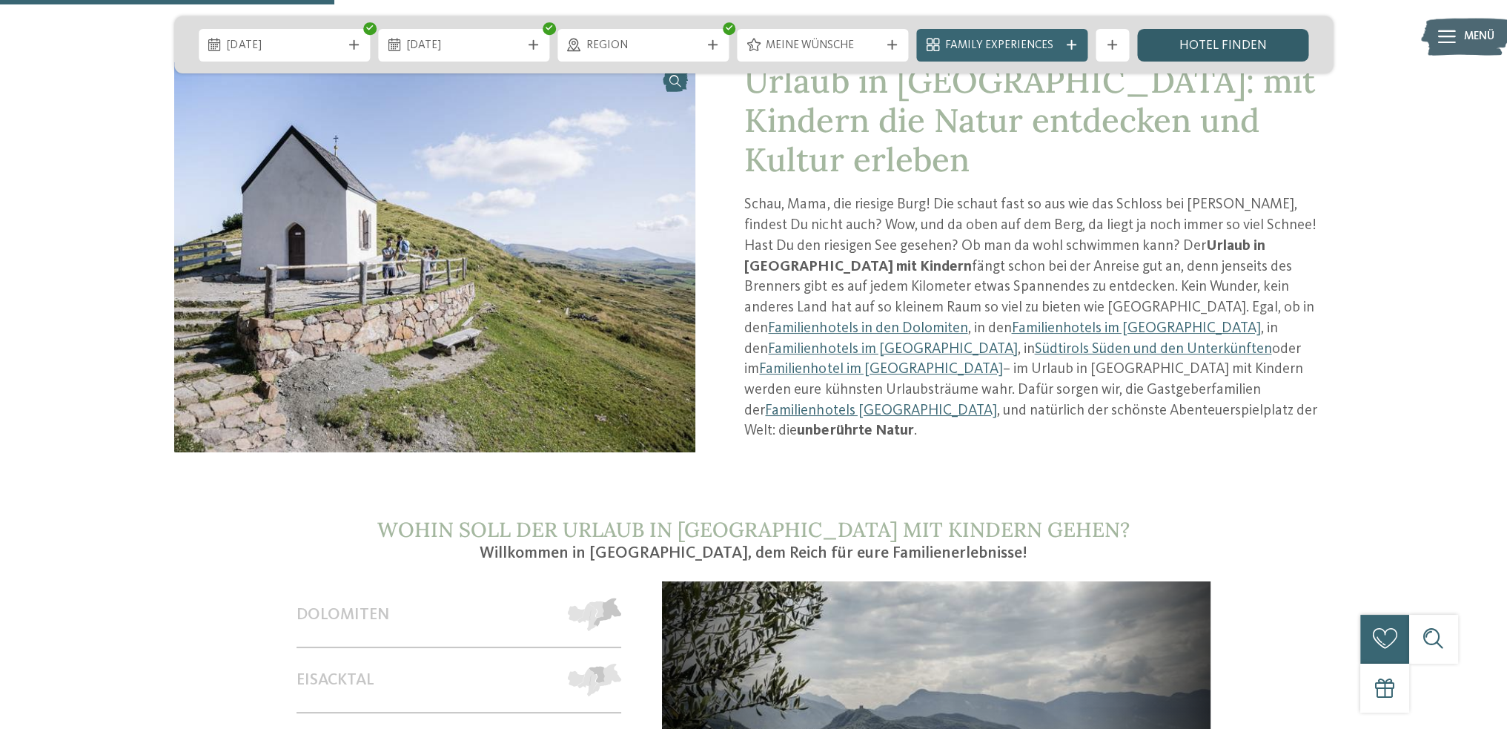
click at [1170, 47] on link "Hotel finden" at bounding box center [1222, 45] width 171 height 33
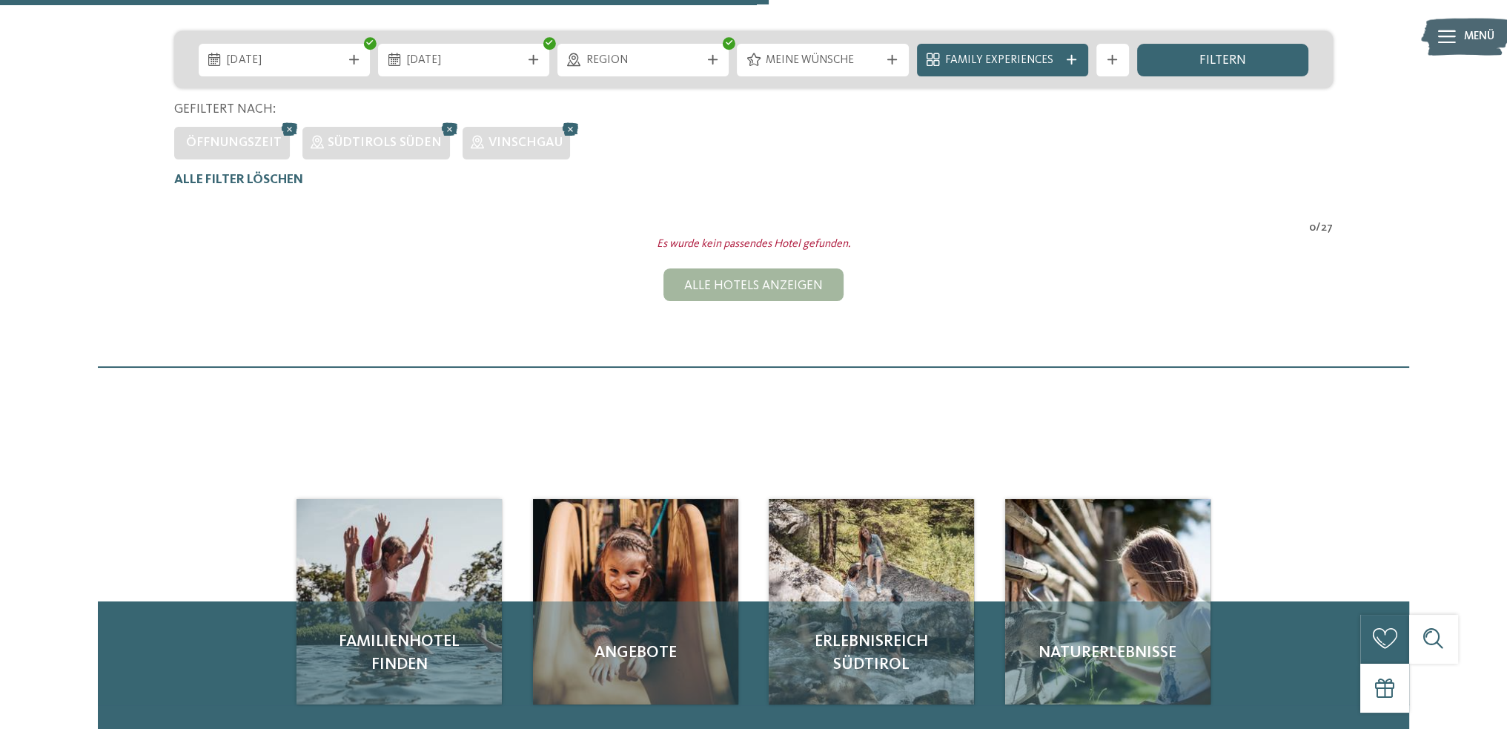
scroll to position [300, 0]
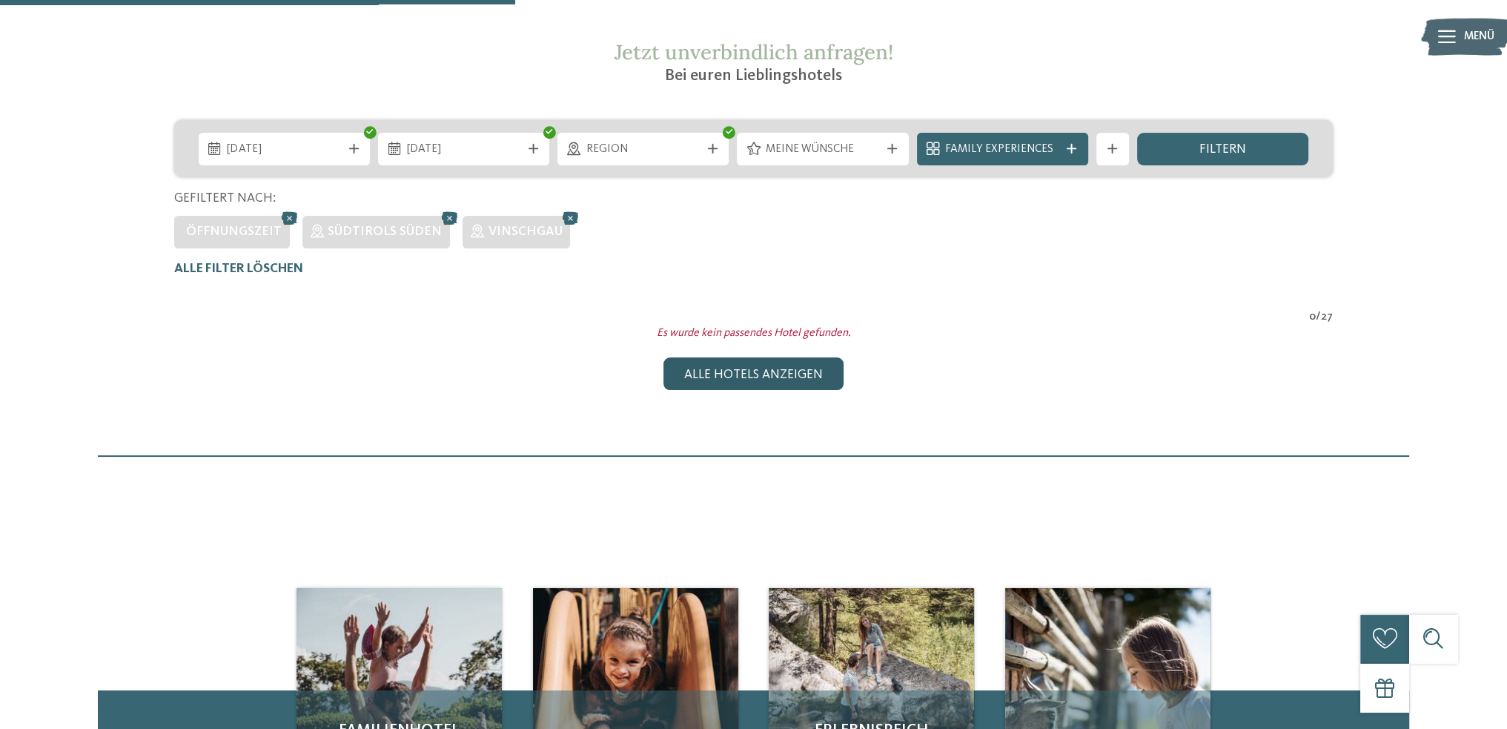
click at [779, 373] on div "Alle Hotels anzeigen" at bounding box center [753, 373] width 179 height 33
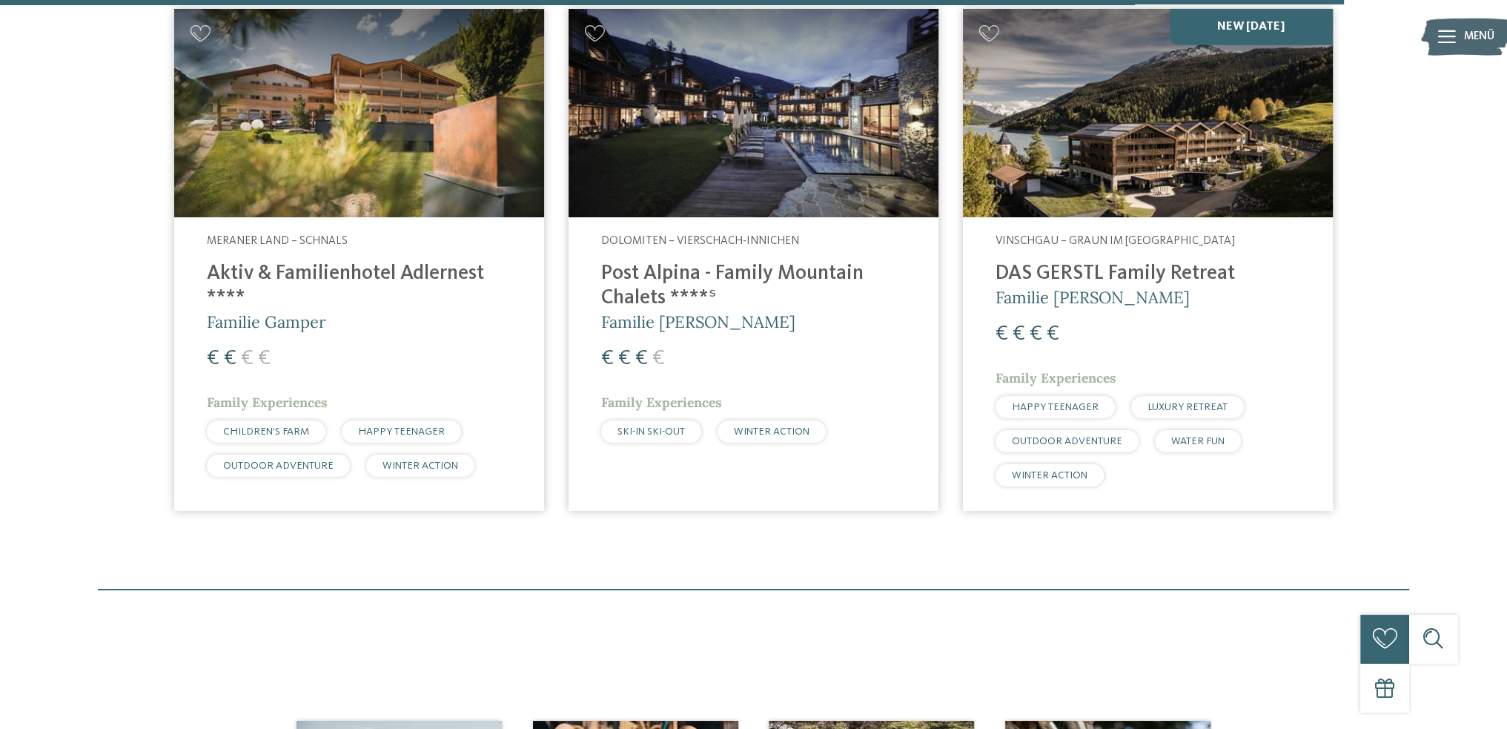
scroll to position [4548, 0]
